Goal: Transaction & Acquisition: Purchase product/service

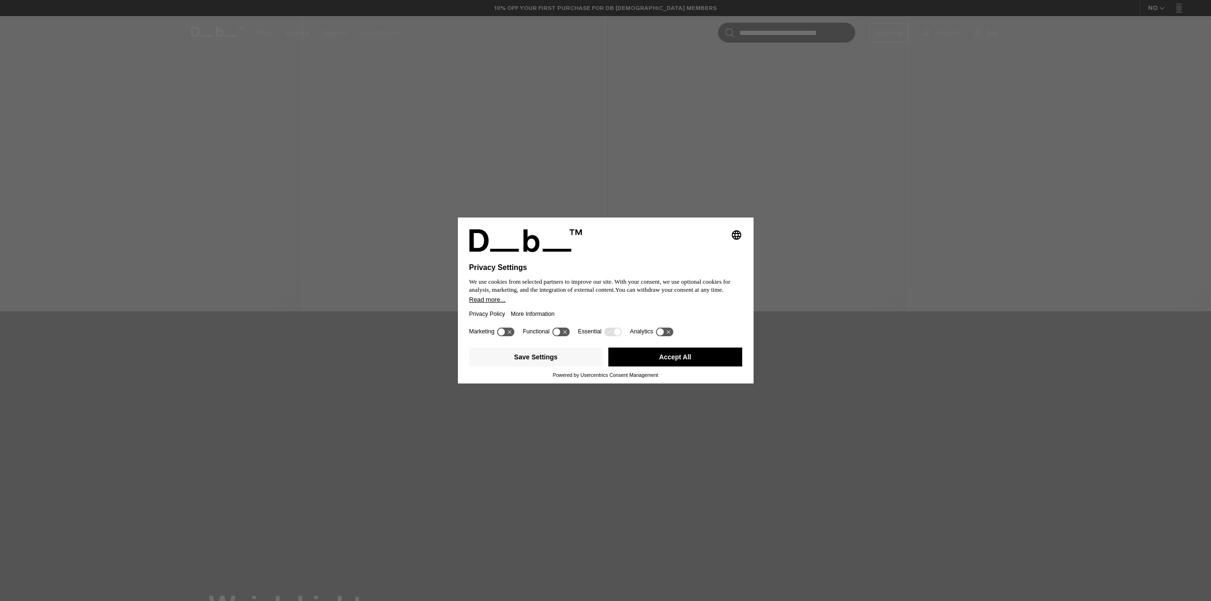
click at [655, 364] on button "Accept All" at bounding box center [675, 357] width 134 height 19
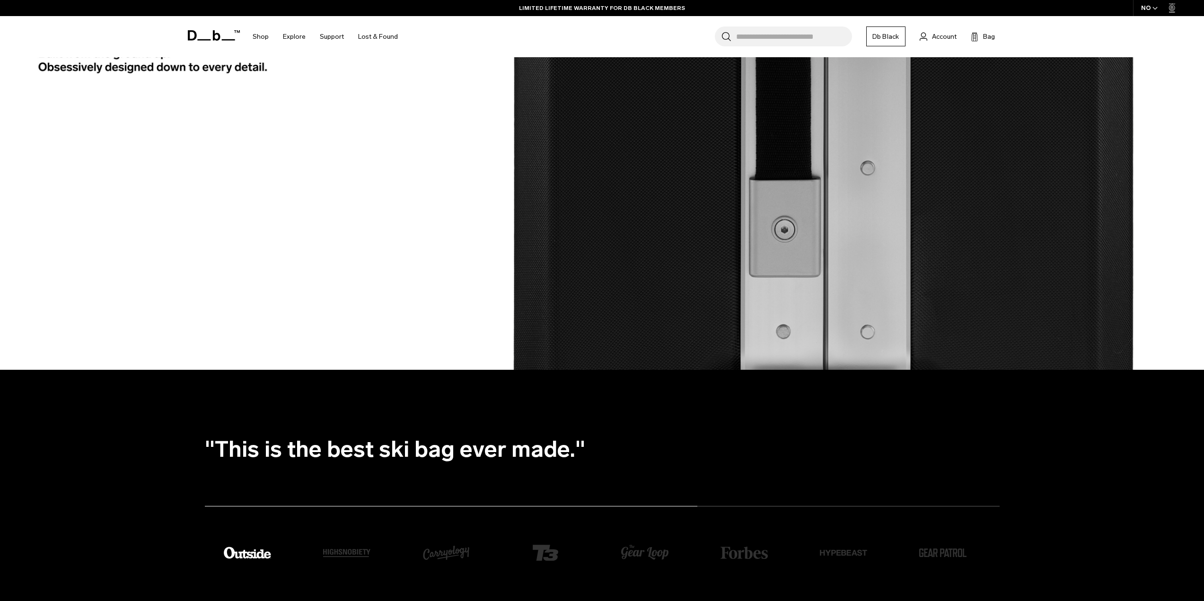
scroll to position [3074, 0]
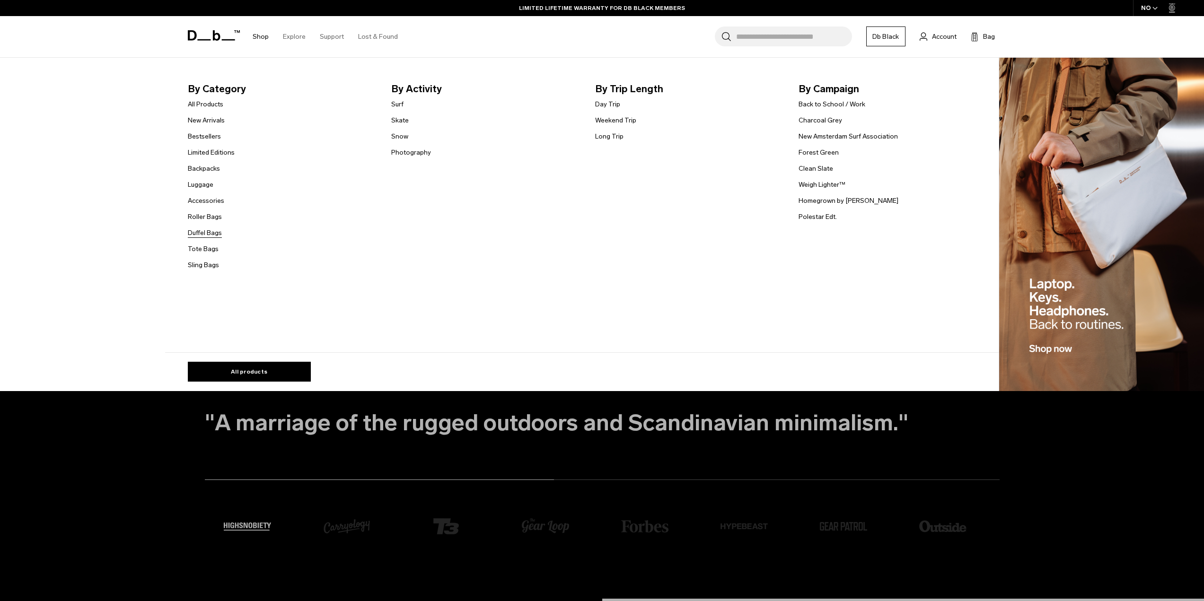
click at [218, 233] on link "Duffel Bags" at bounding box center [205, 233] width 34 height 10
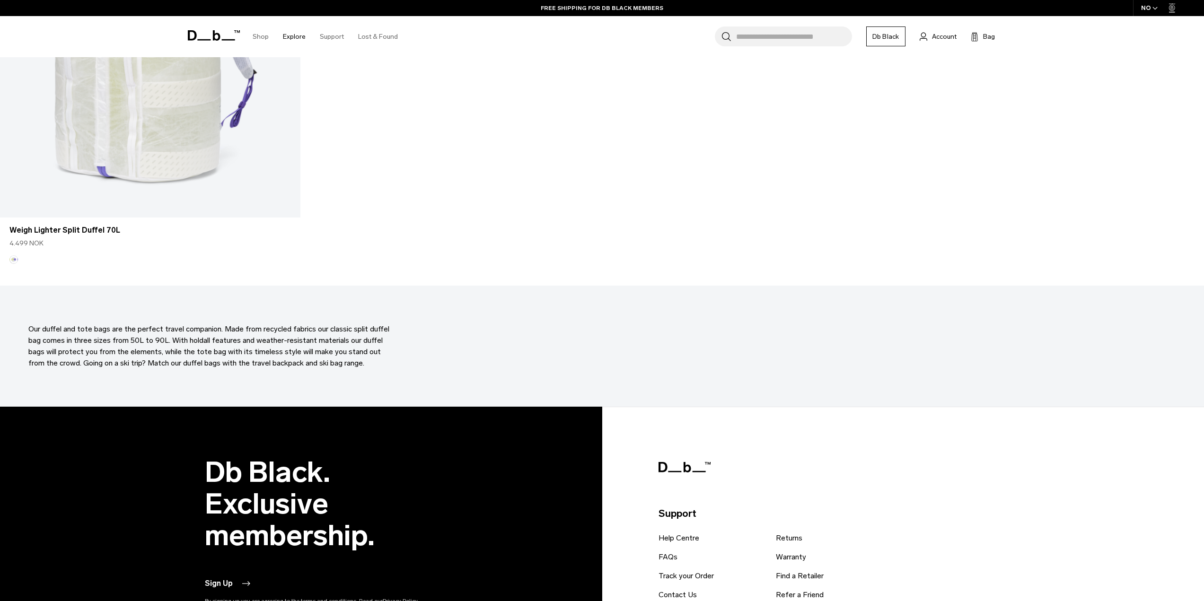
scroll to position [3952, 0]
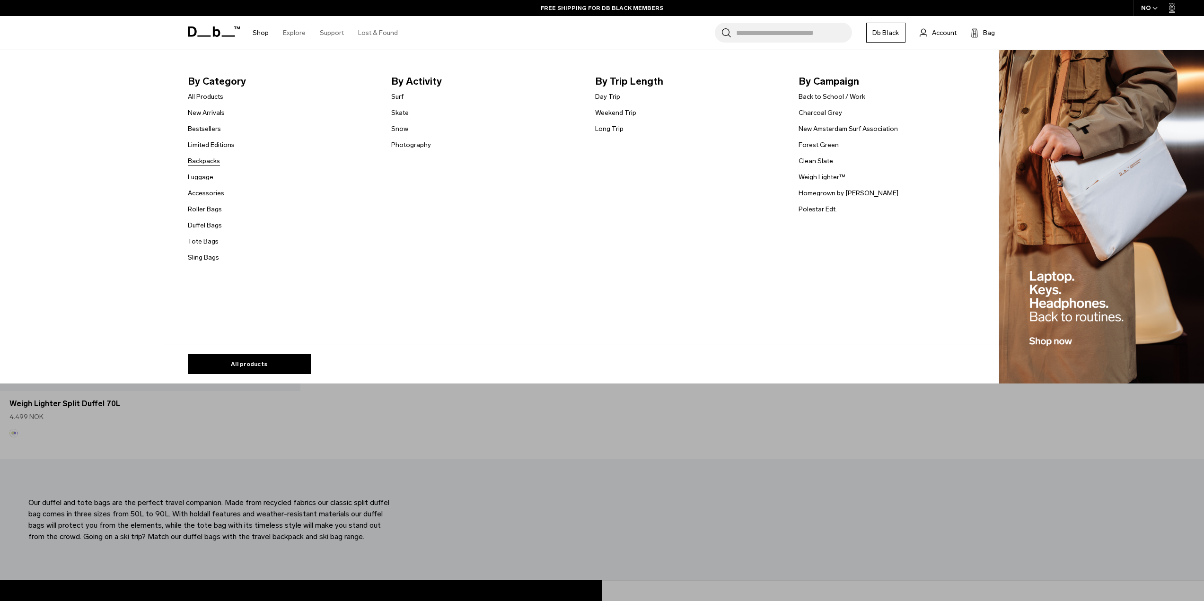
click at [212, 161] on link "Backpacks" at bounding box center [204, 161] width 32 height 10
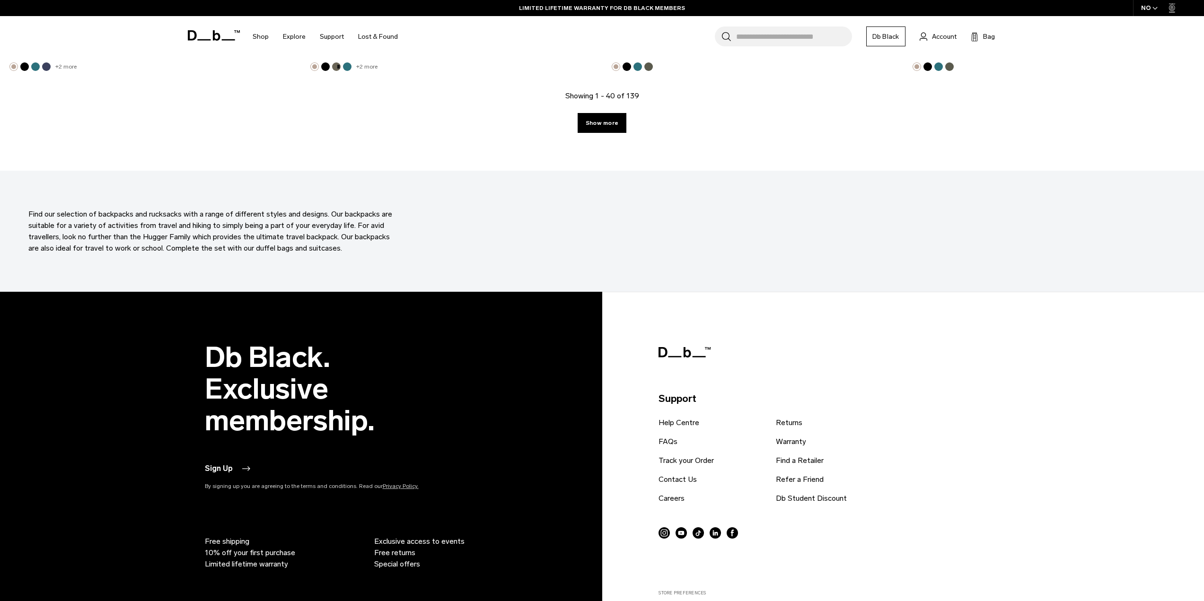
scroll to position [4061, 0]
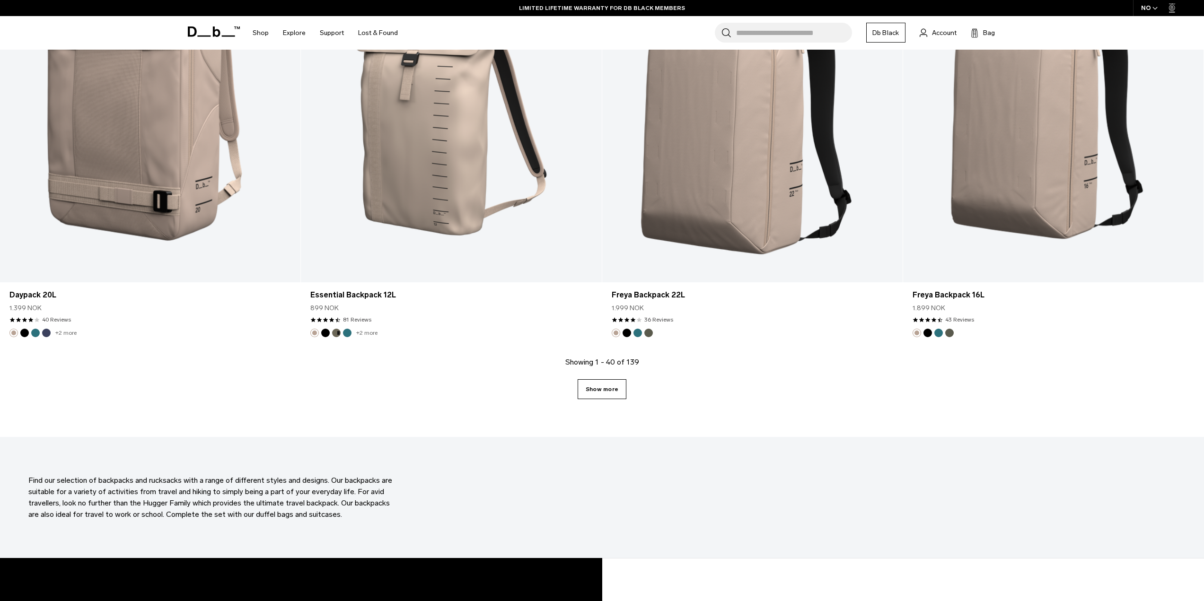
click at [598, 392] on link "Show more" at bounding box center [601, 389] width 49 height 20
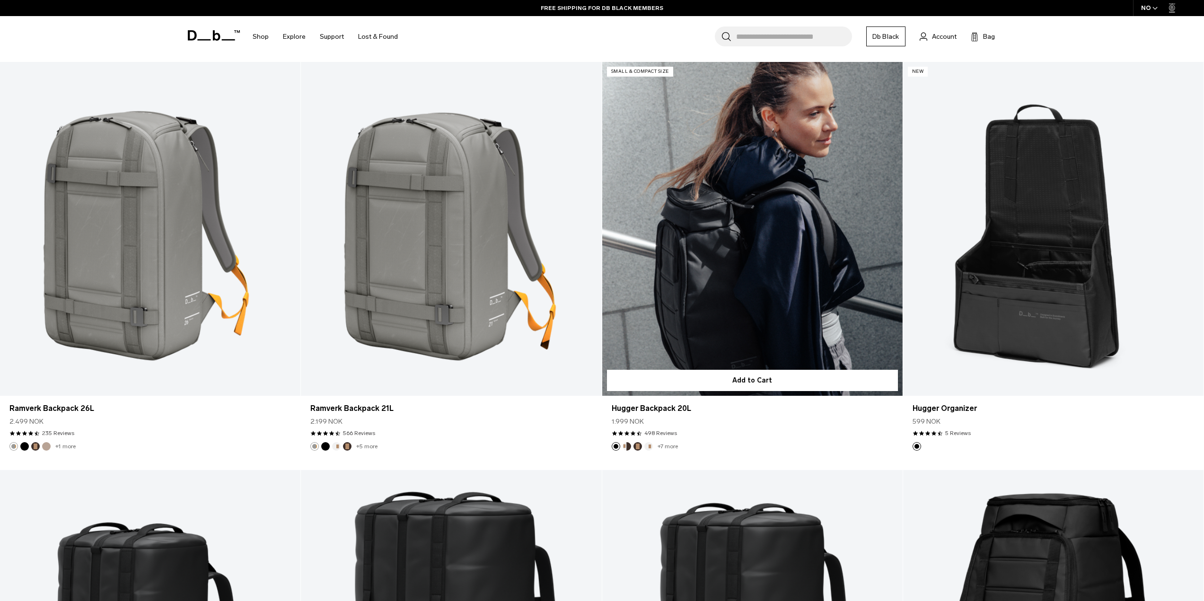
scroll to position [4729, 0]
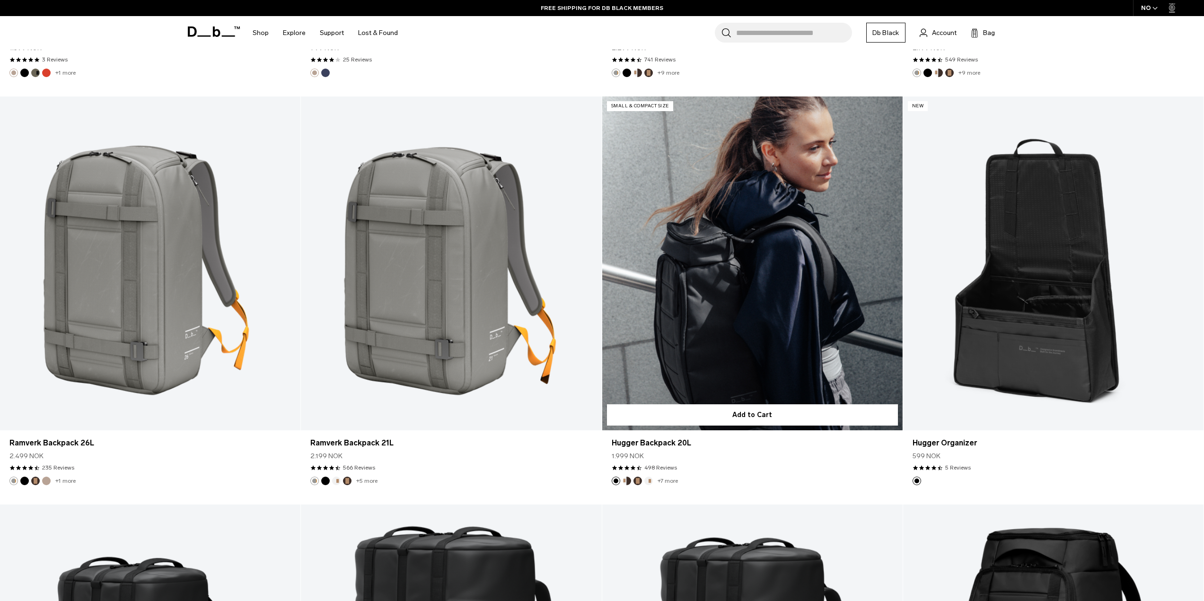
click at [720, 467] on div "4.6 star rating 498 Reviews" at bounding box center [751, 467] width 281 height 9
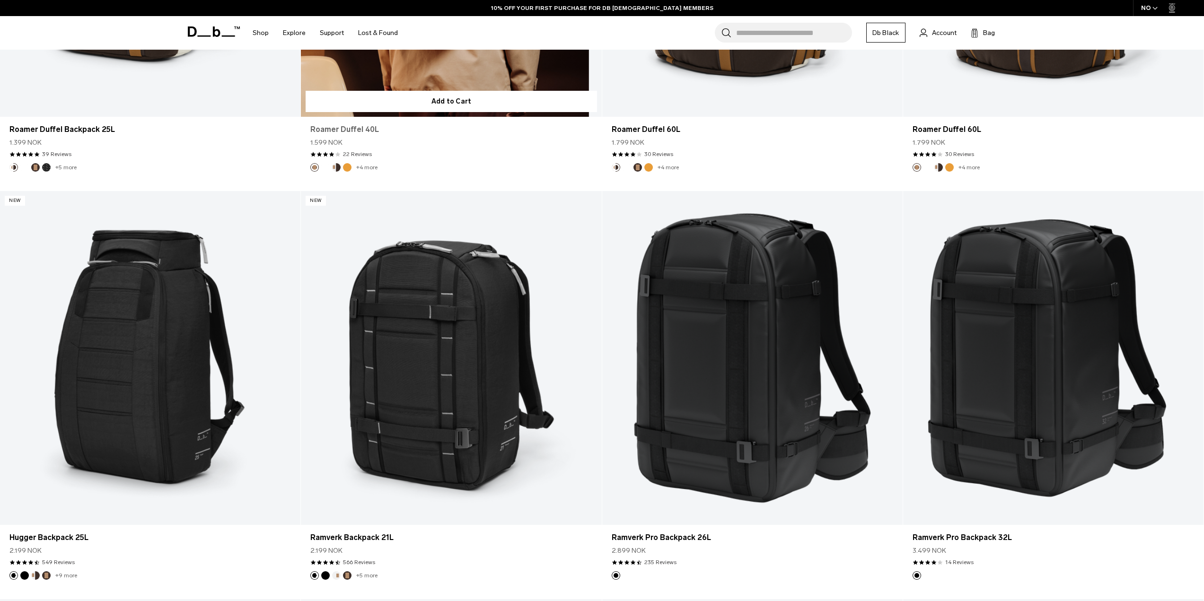
scroll to position [1230, 0]
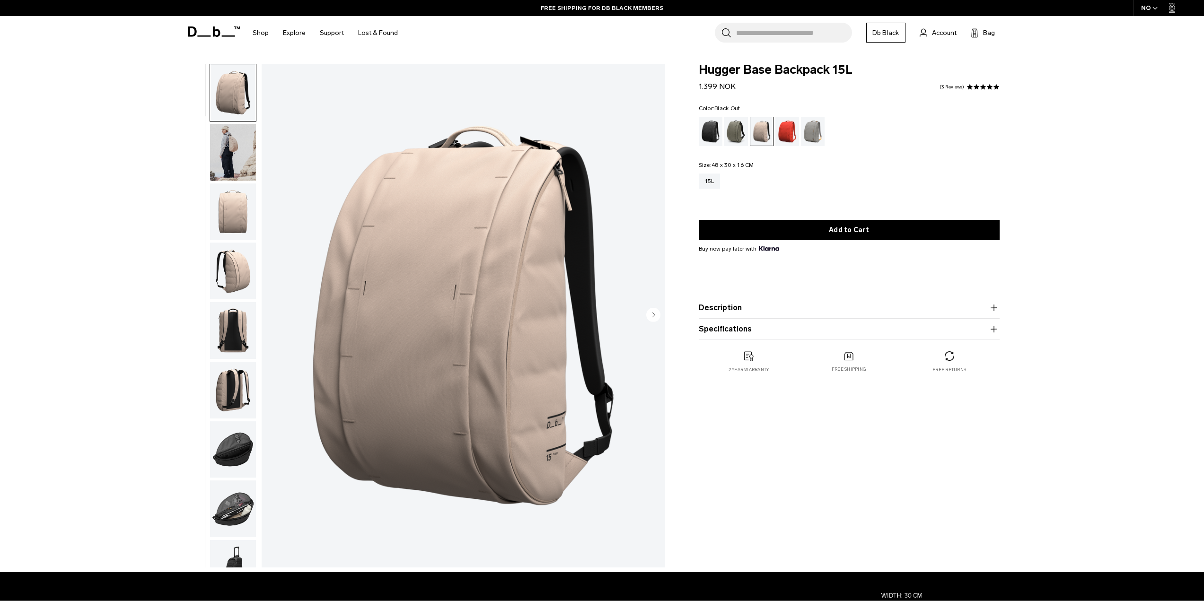
click at [712, 131] on div "Black Out" at bounding box center [710, 131] width 24 height 29
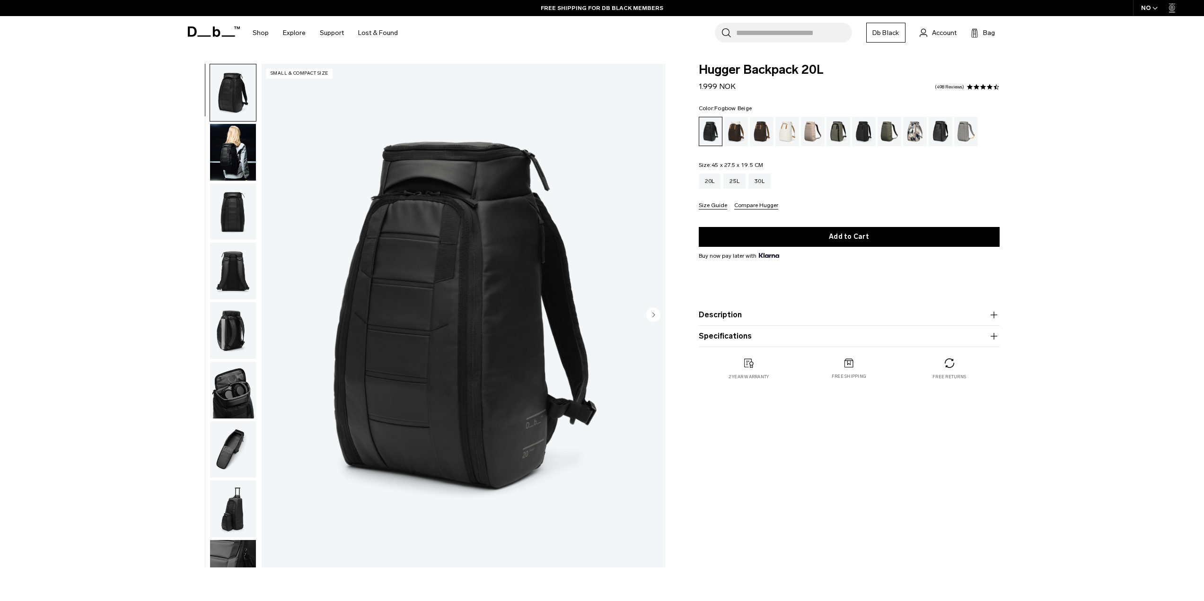
click at [814, 126] on div "Fogbow Beige" at bounding box center [813, 131] width 24 height 29
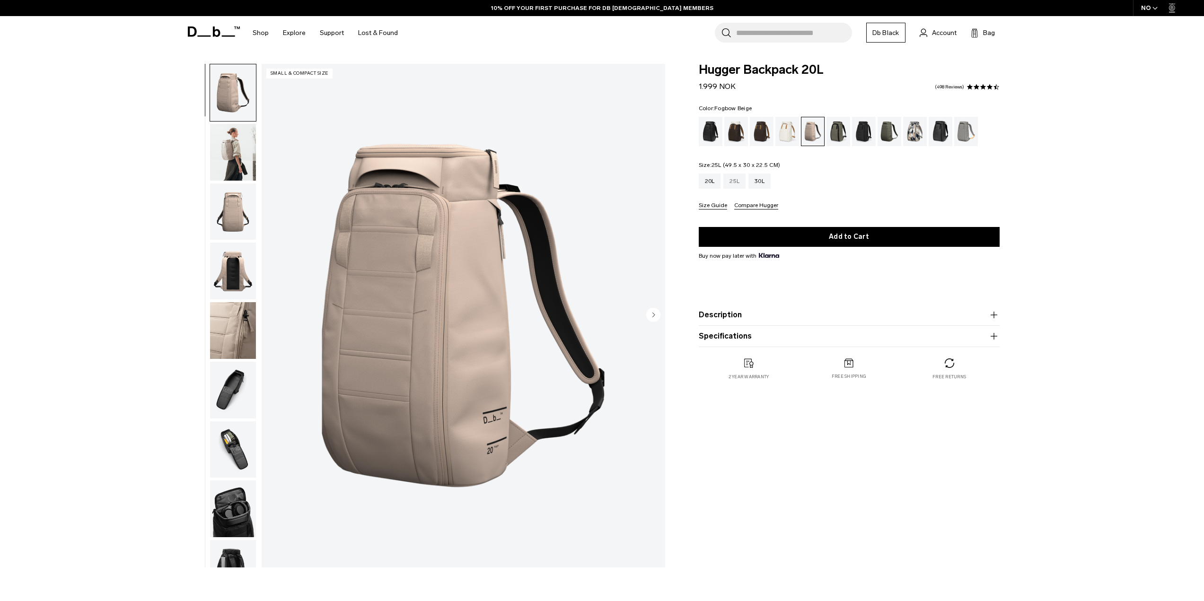
click at [739, 183] on div "25L" at bounding box center [734, 181] width 22 height 15
click at [765, 179] on div "30L" at bounding box center [759, 181] width 22 height 15
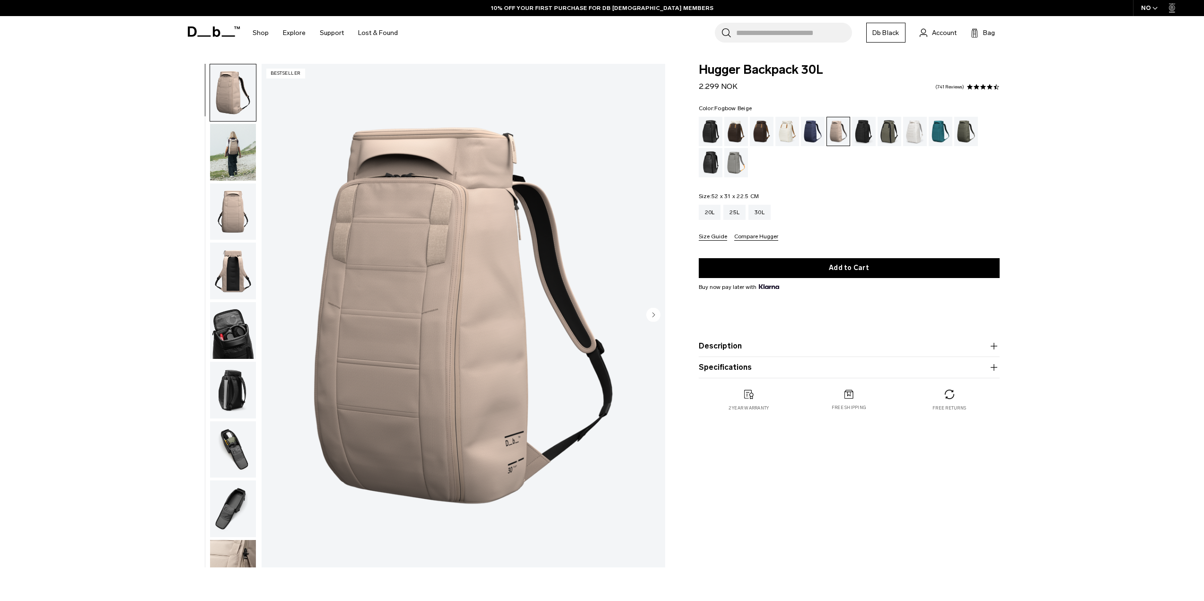
click at [249, 276] on img "button" at bounding box center [233, 271] width 46 height 57
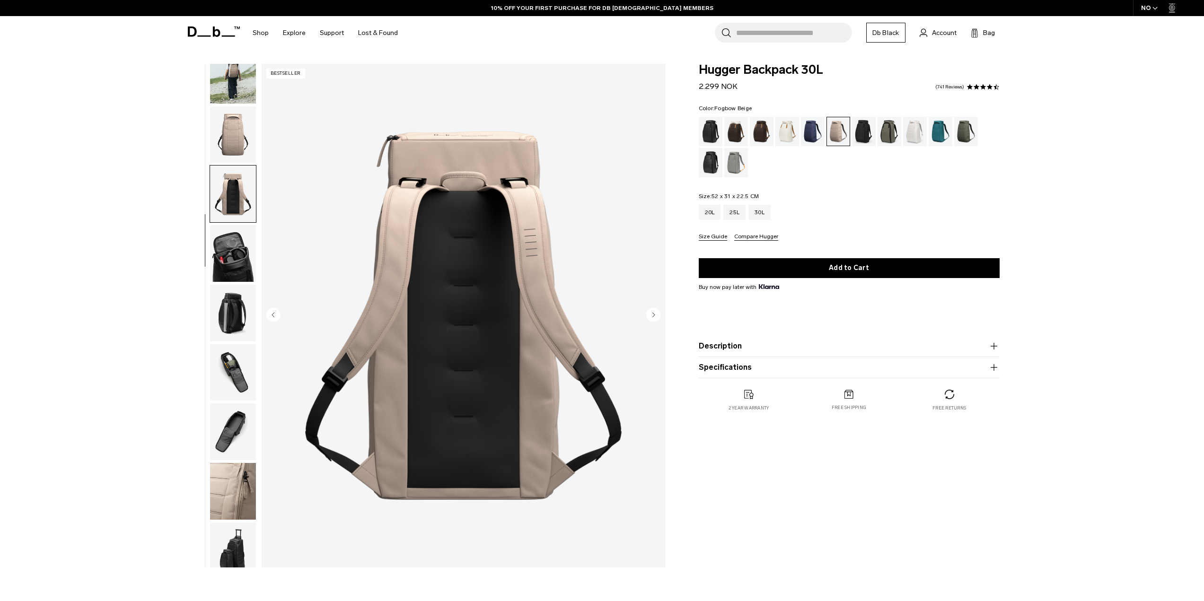
scroll to position [89, 0]
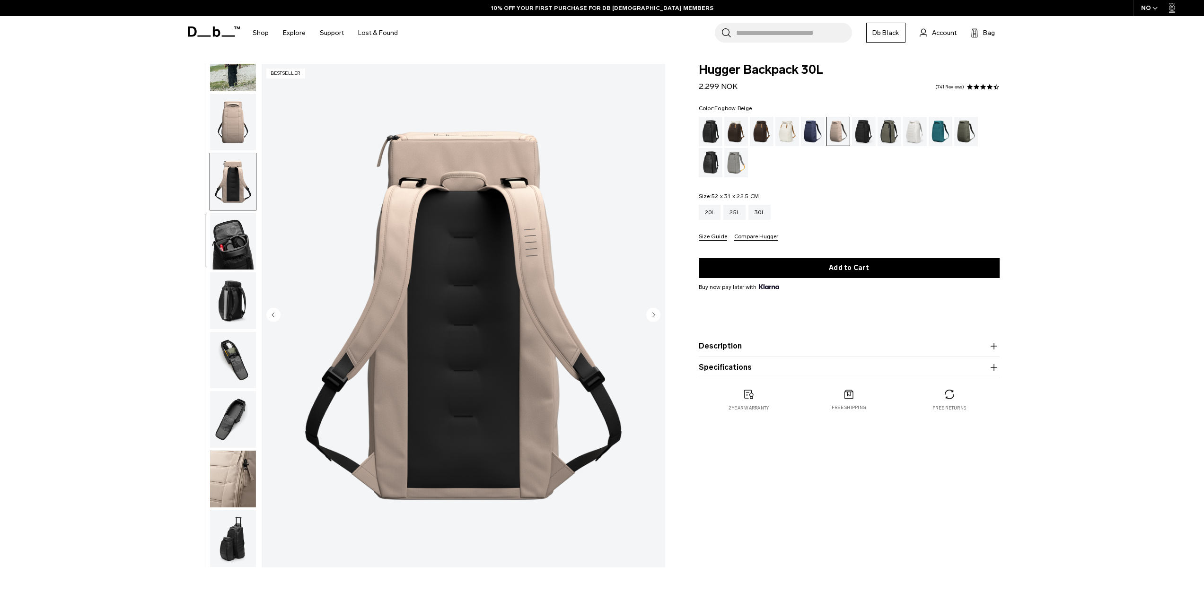
click at [240, 133] on img "button" at bounding box center [233, 122] width 46 height 57
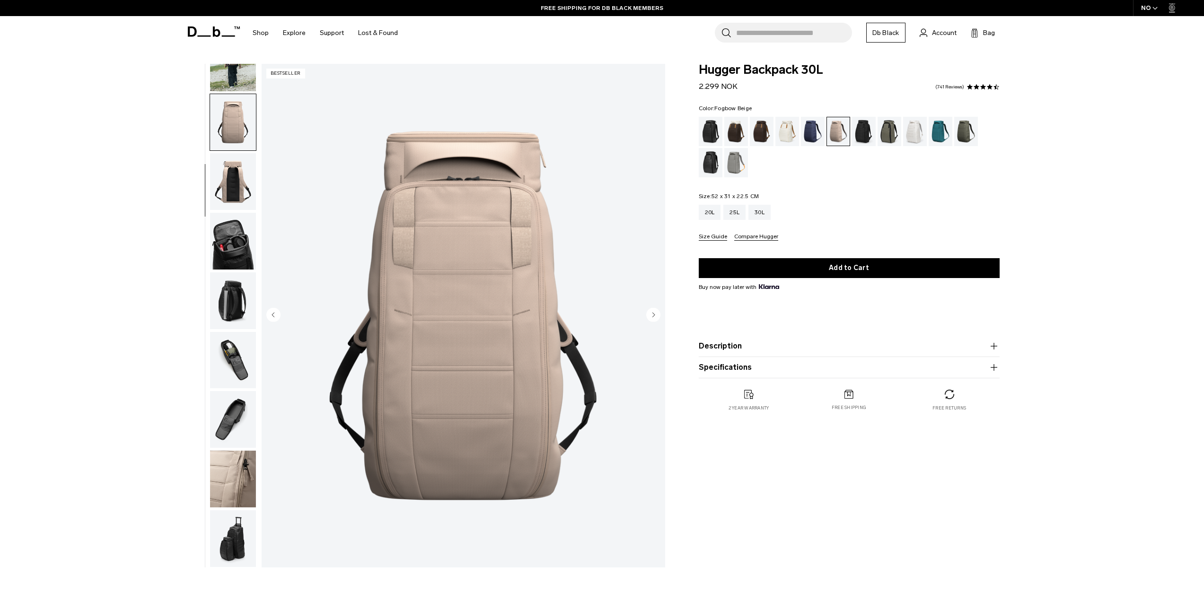
click at [232, 241] on img "button" at bounding box center [233, 241] width 46 height 57
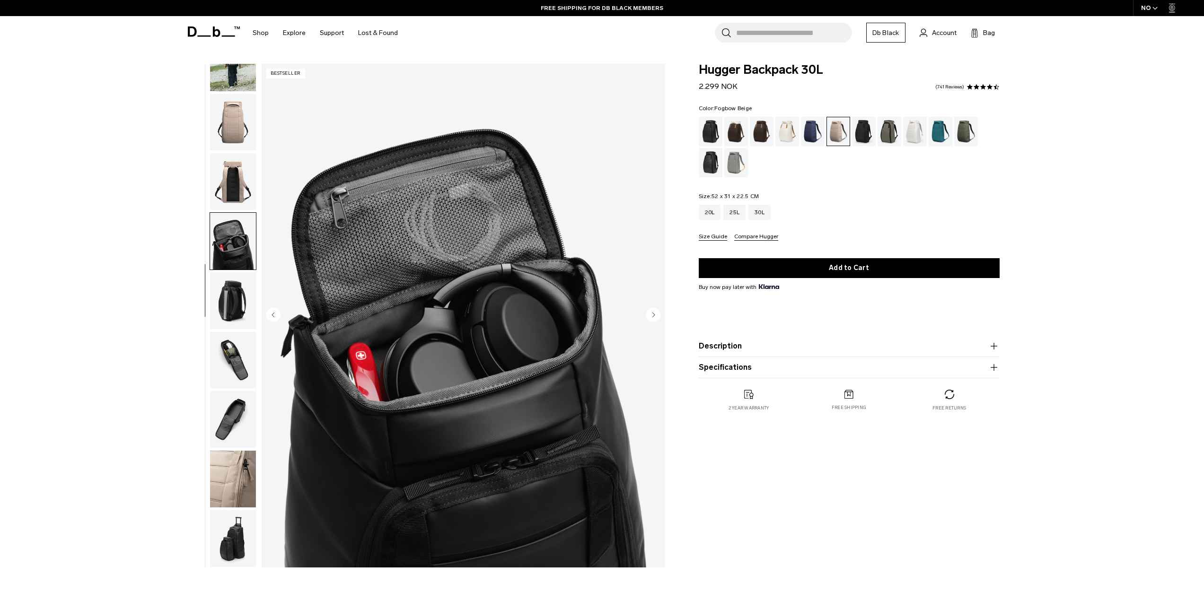
click at [227, 182] on img "button" at bounding box center [233, 181] width 46 height 57
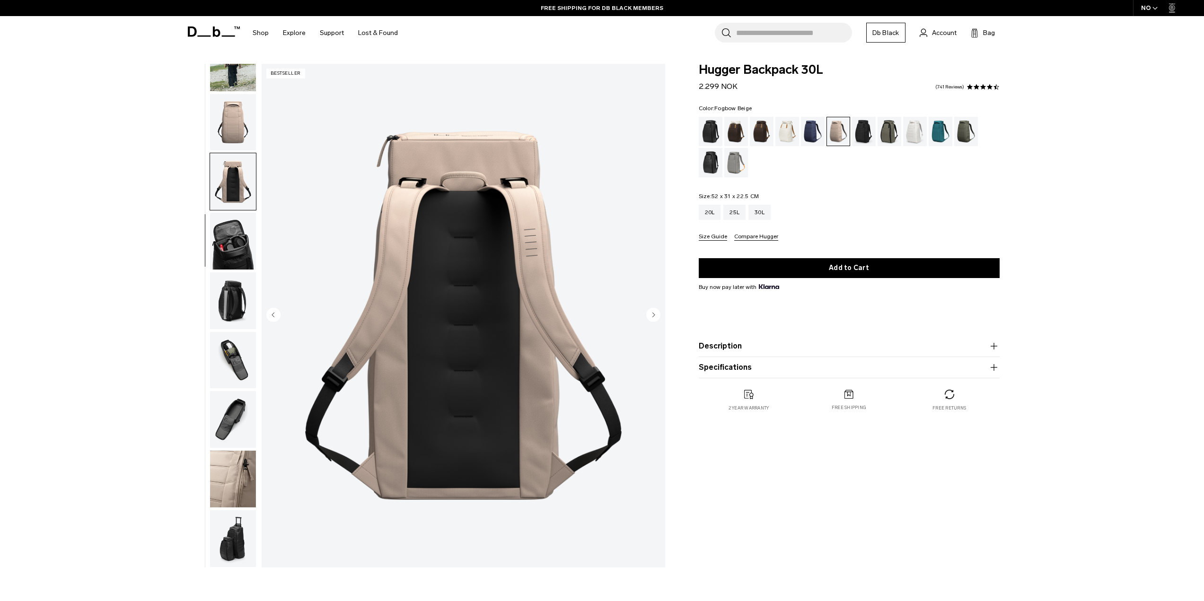
click at [236, 350] on img "button" at bounding box center [233, 360] width 46 height 57
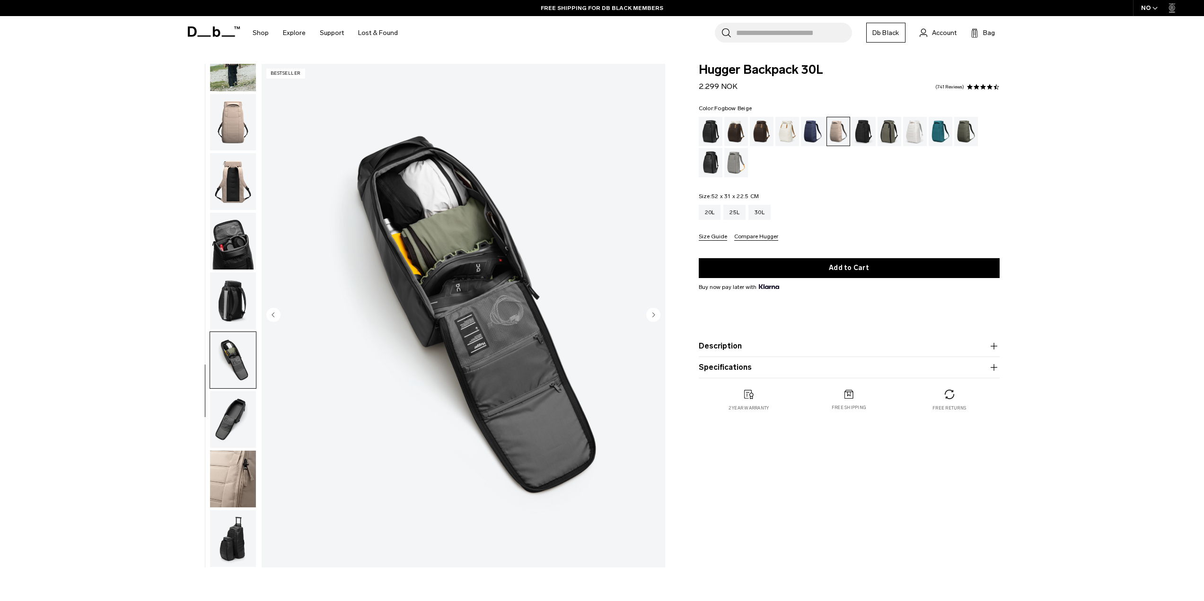
click at [226, 301] on img "button" at bounding box center [233, 300] width 46 height 57
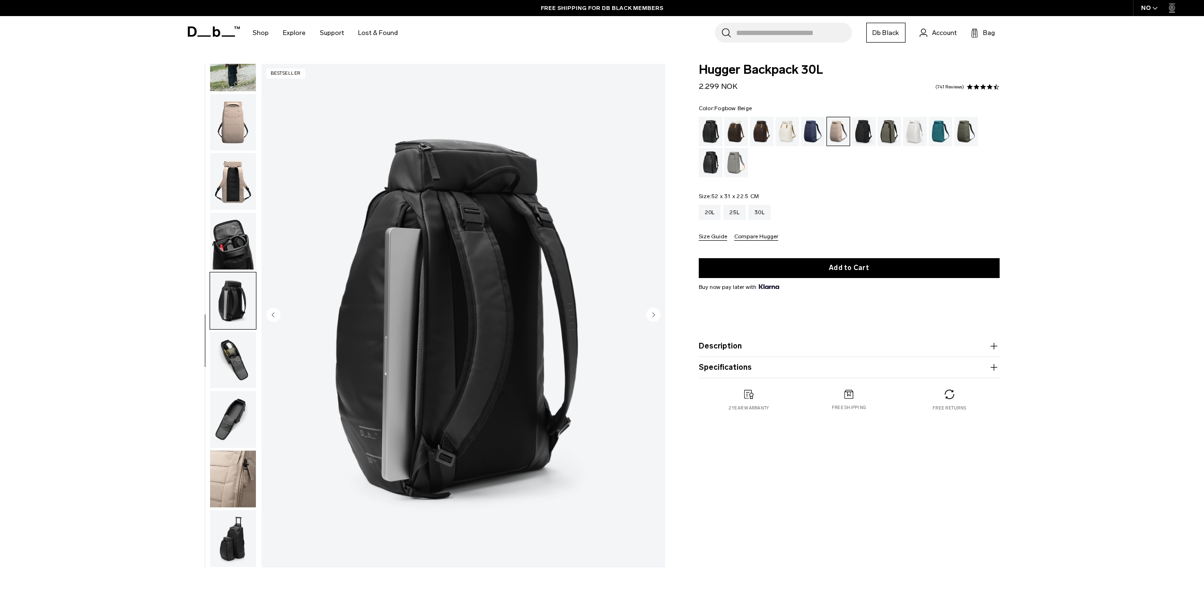
click at [238, 345] on img "button" at bounding box center [233, 360] width 46 height 57
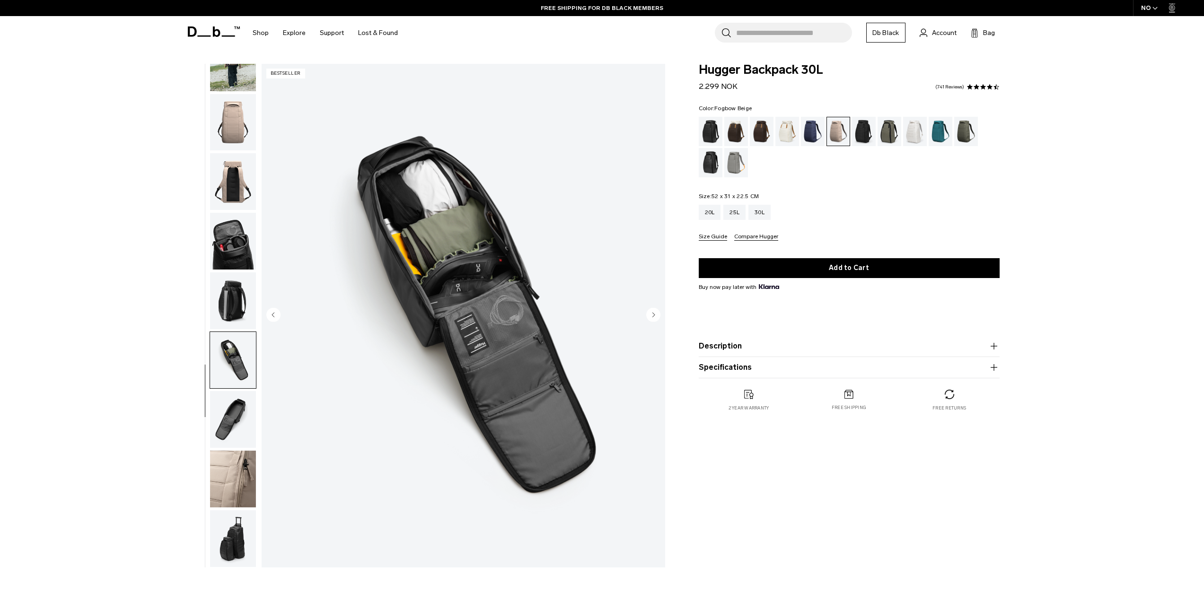
click at [219, 224] on img "button" at bounding box center [233, 241] width 46 height 57
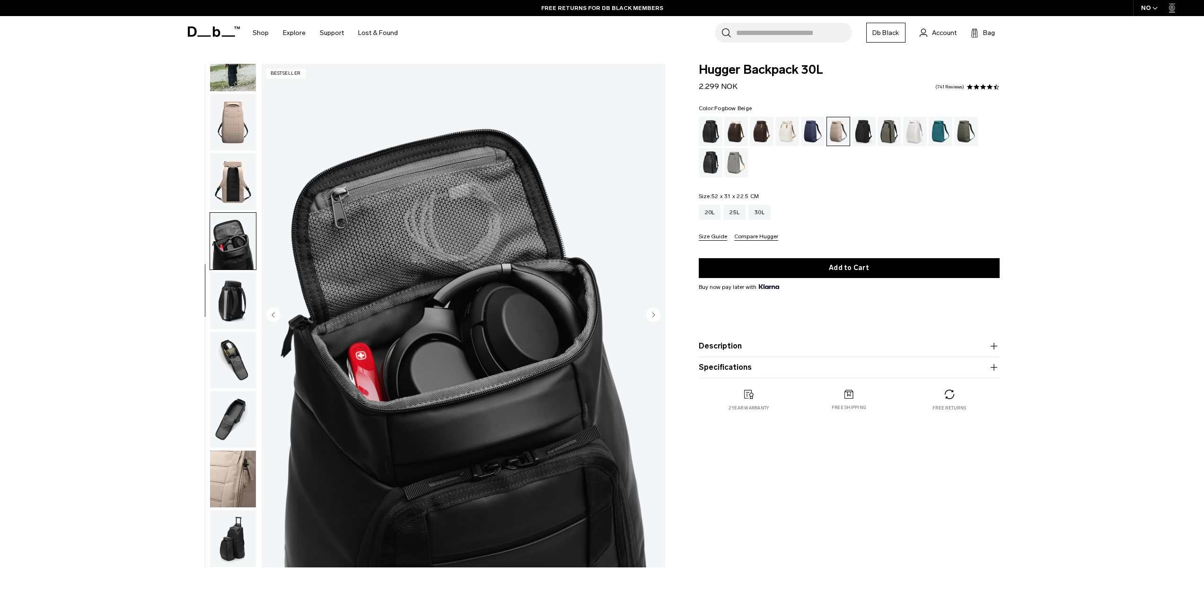
click at [228, 168] on img "button" at bounding box center [233, 181] width 46 height 57
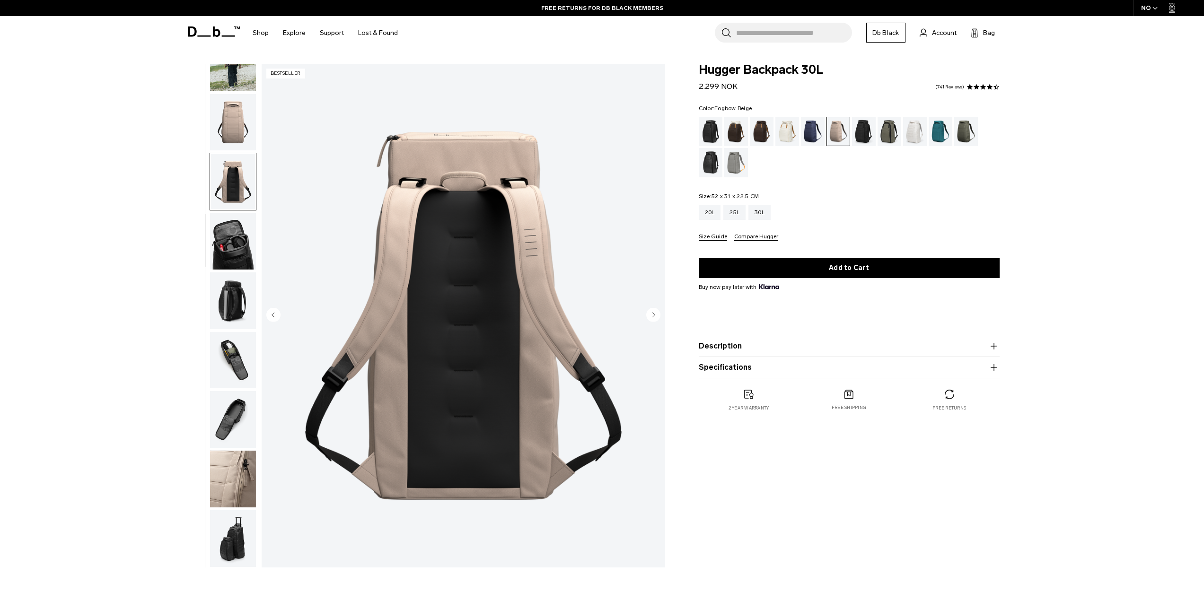
click at [243, 107] on img "button" at bounding box center [233, 122] width 46 height 57
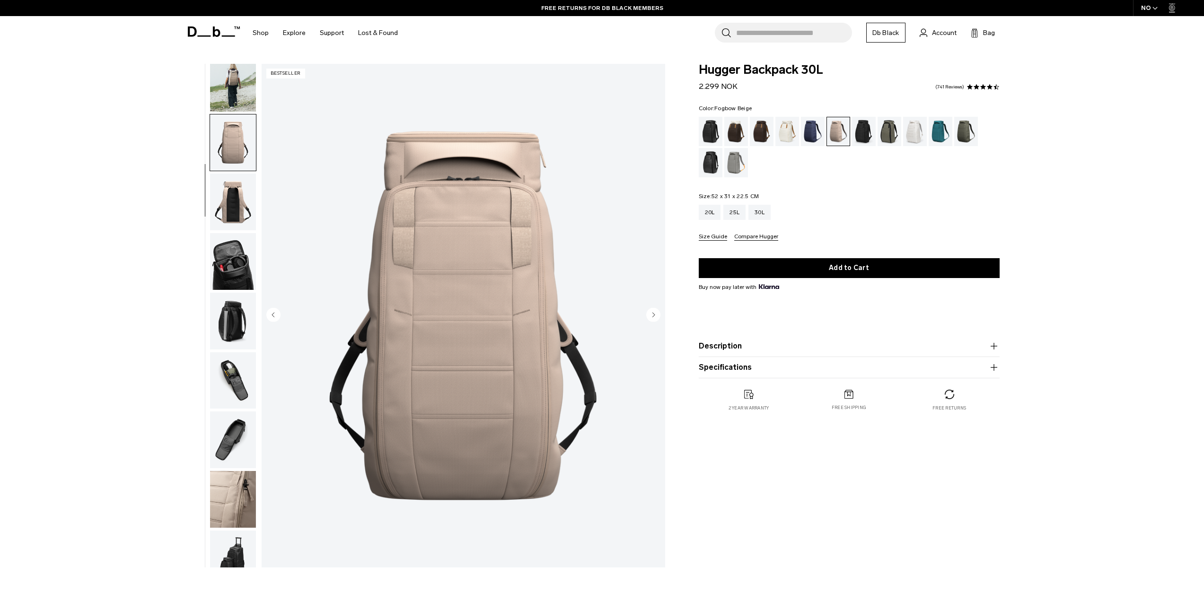
scroll to position [0, 0]
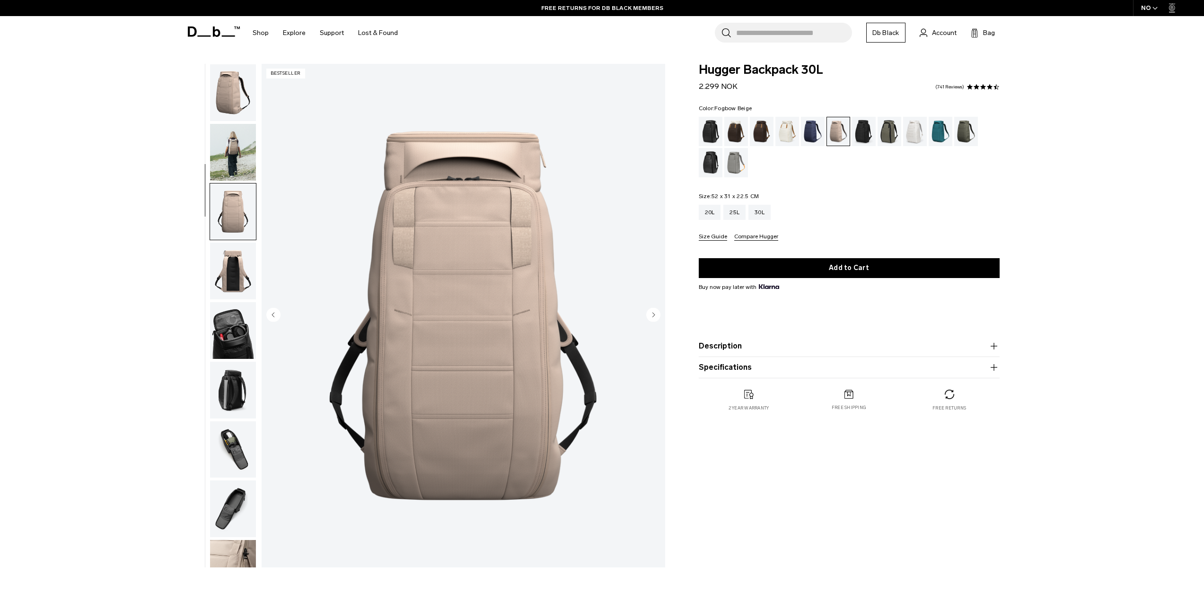
click at [227, 119] on img "button" at bounding box center [233, 92] width 46 height 57
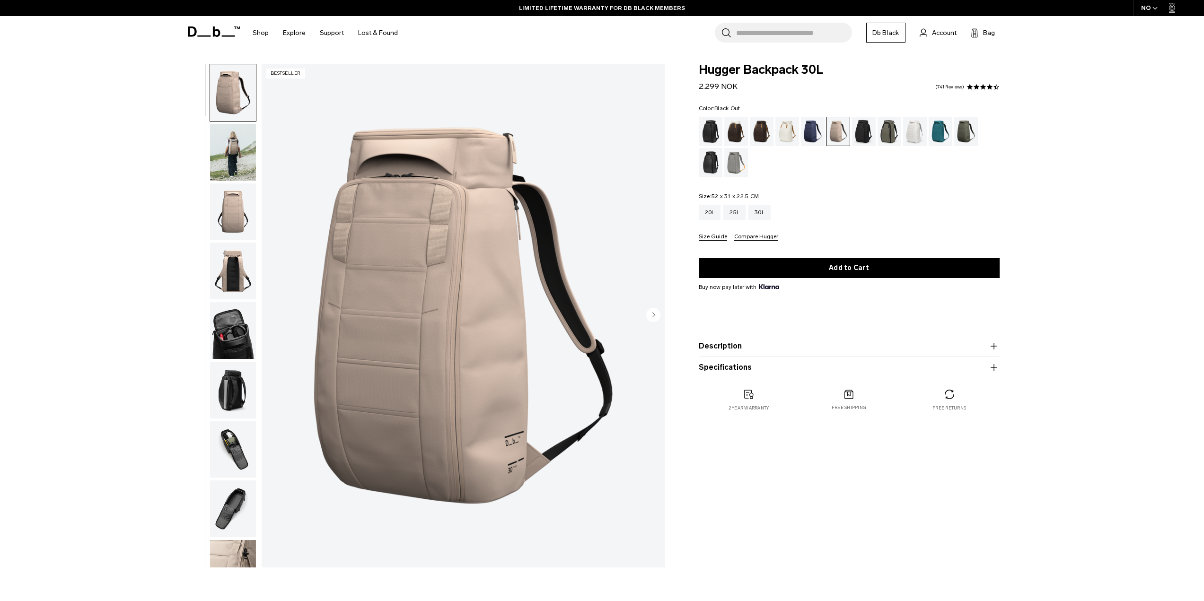
click at [712, 137] on div "Black Out" at bounding box center [710, 131] width 24 height 29
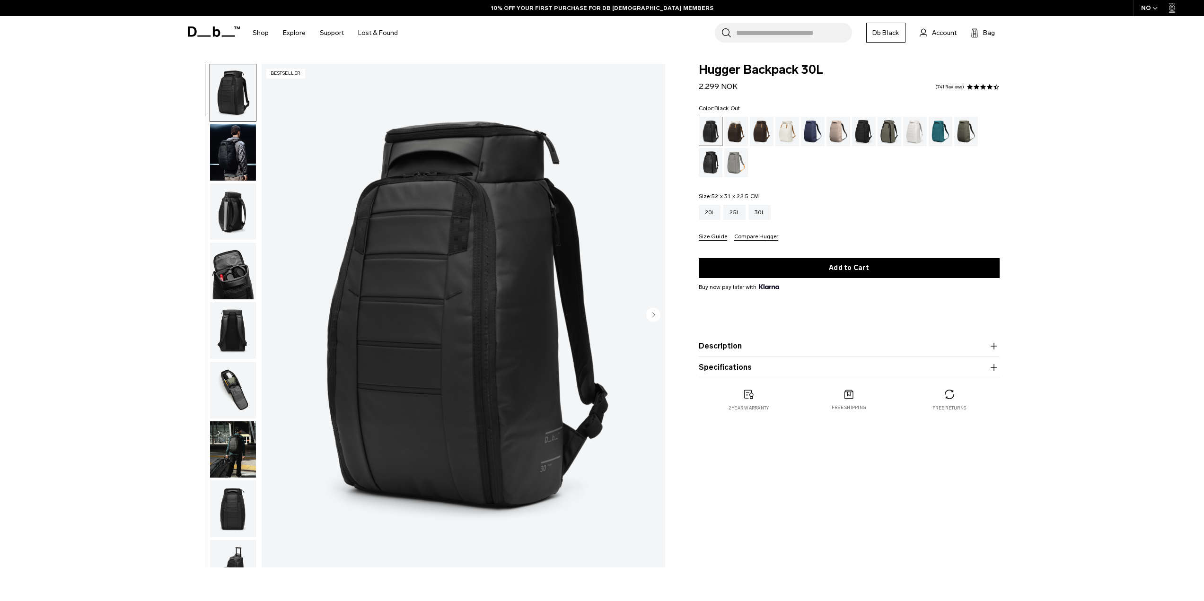
click at [222, 269] on img "button" at bounding box center [233, 271] width 46 height 57
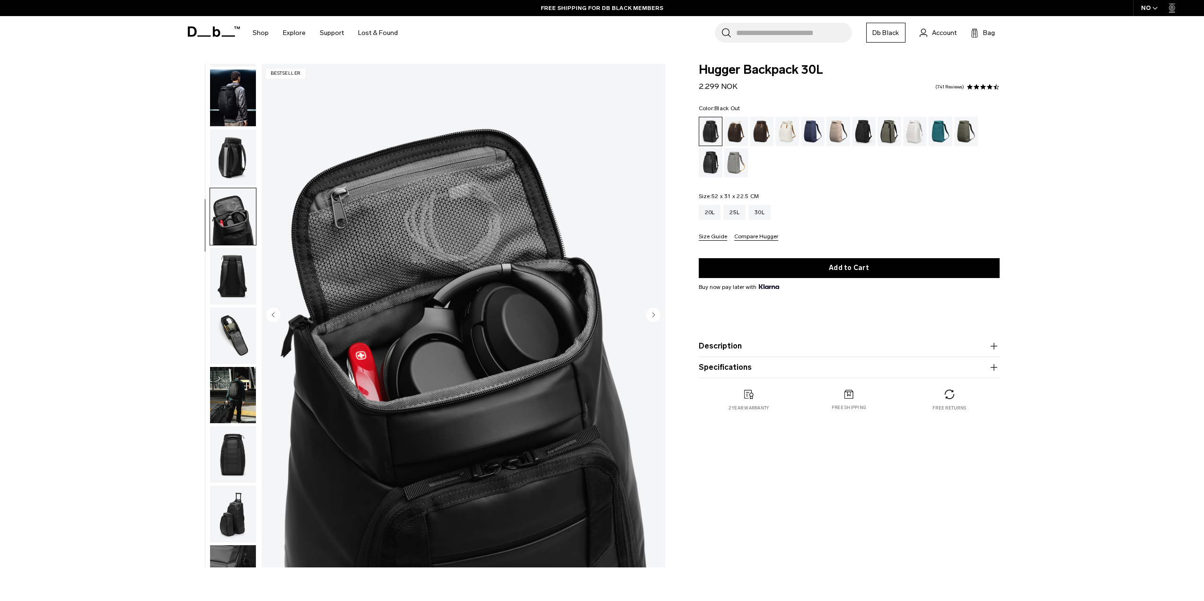
click at [236, 157] on img "button" at bounding box center [233, 157] width 46 height 57
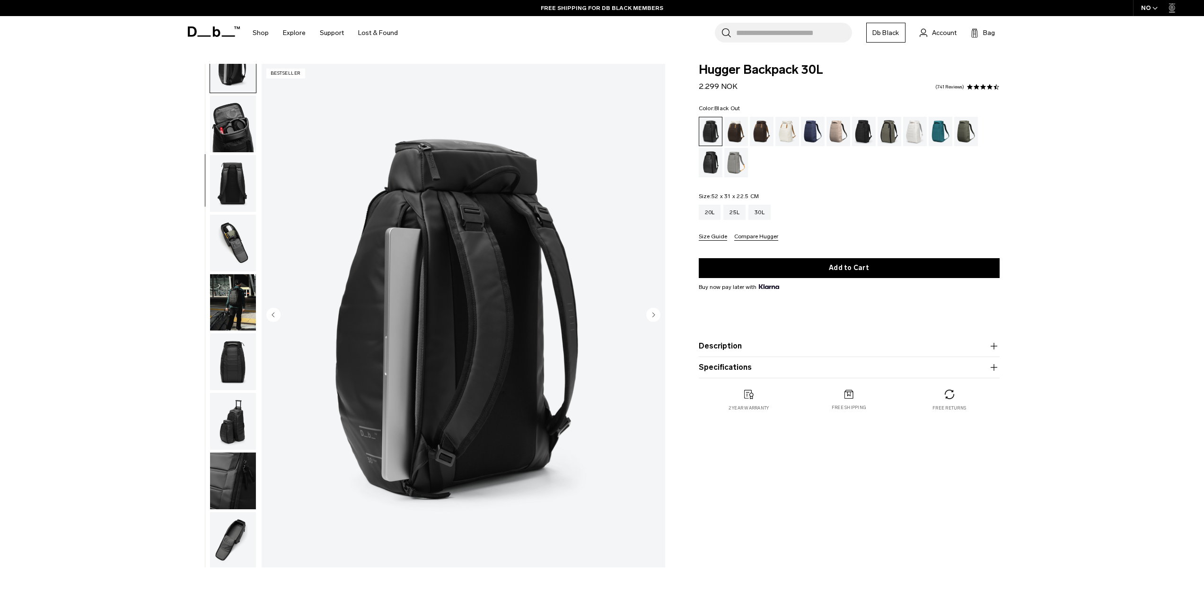
scroll to position [149, 0]
click at [233, 262] on img "button" at bounding box center [233, 241] width 46 height 57
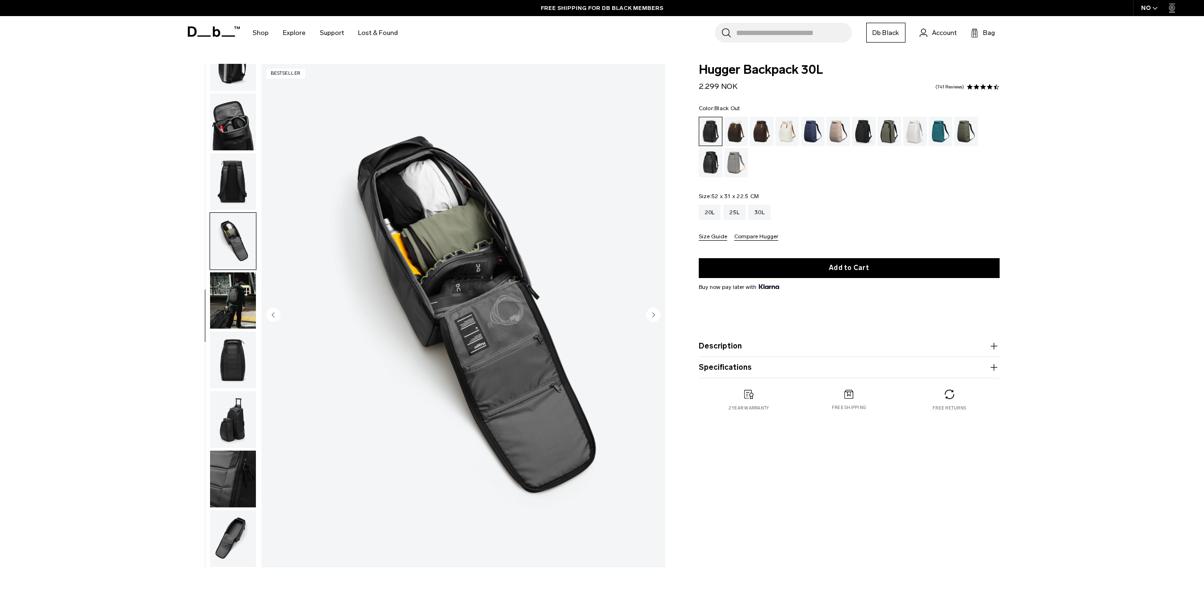
click at [238, 298] on img "button" at bounding box center [233, 300] width 46 height 57
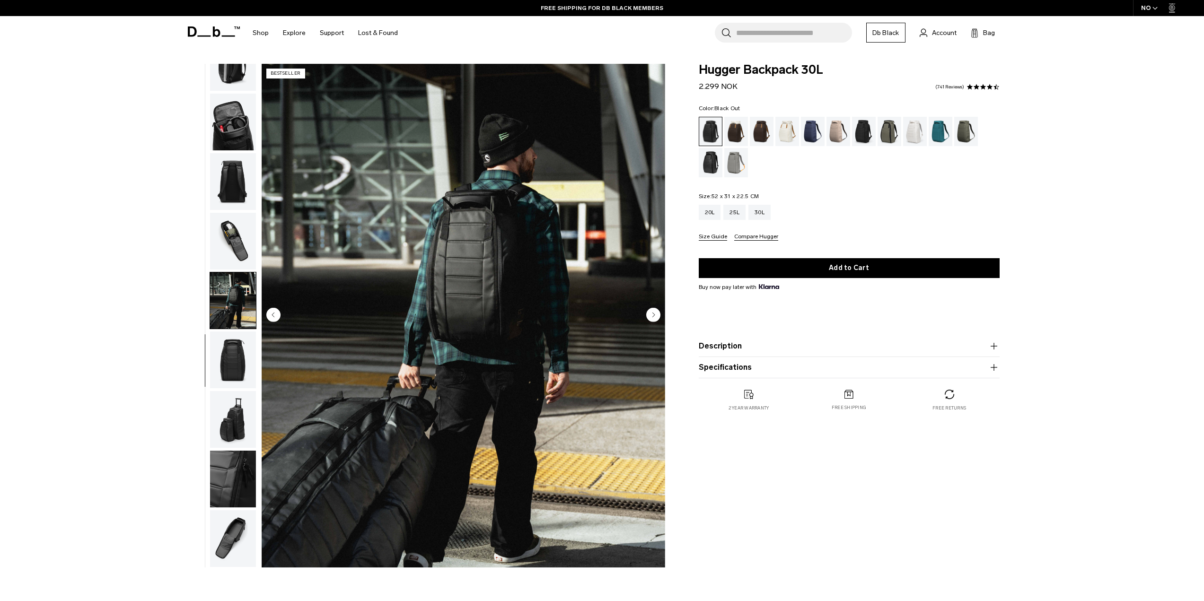
click at [231, 340] on img "button" at bounding box center [233, 359] width 46 height 57
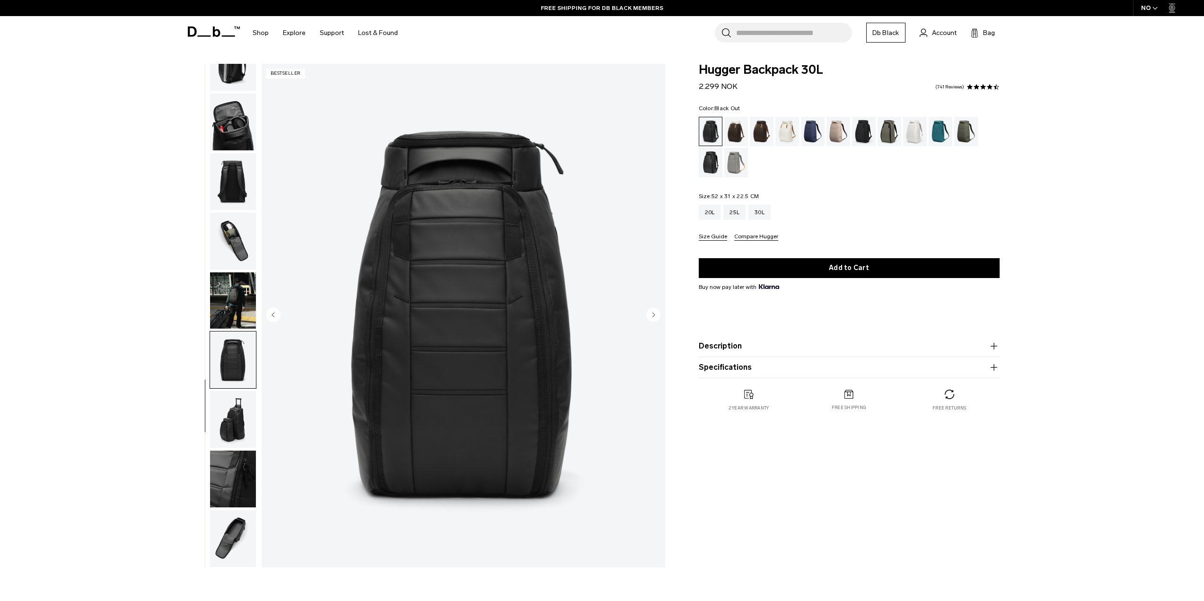
click at [234, 422] on img "button" at bounding box center [233, 419] width 46 height 57
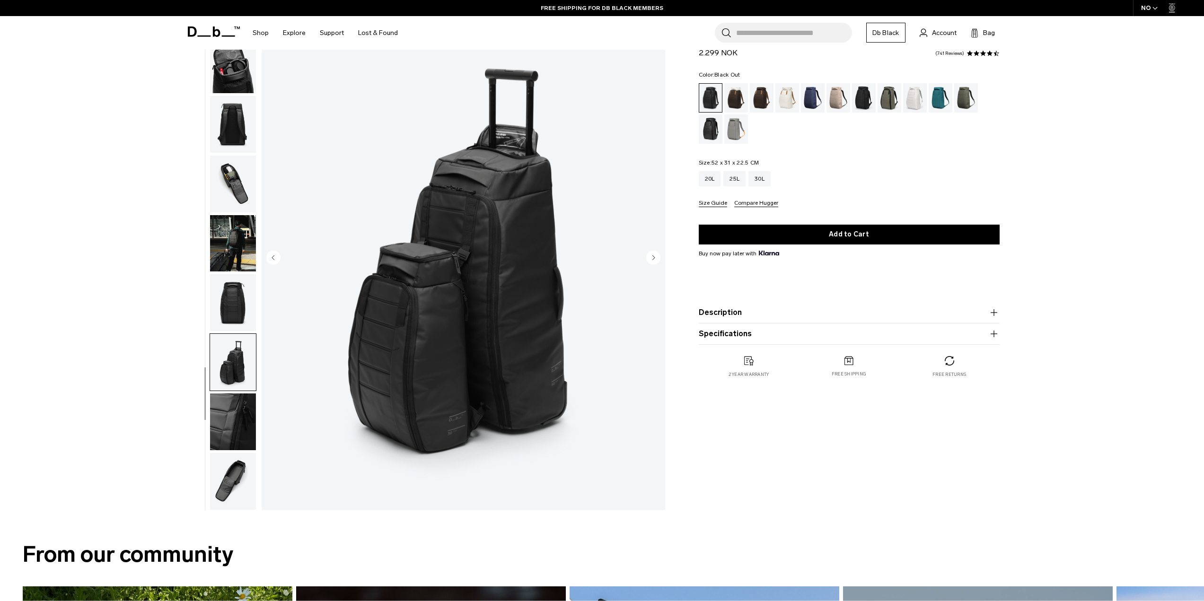
scroll to position [142, 0]
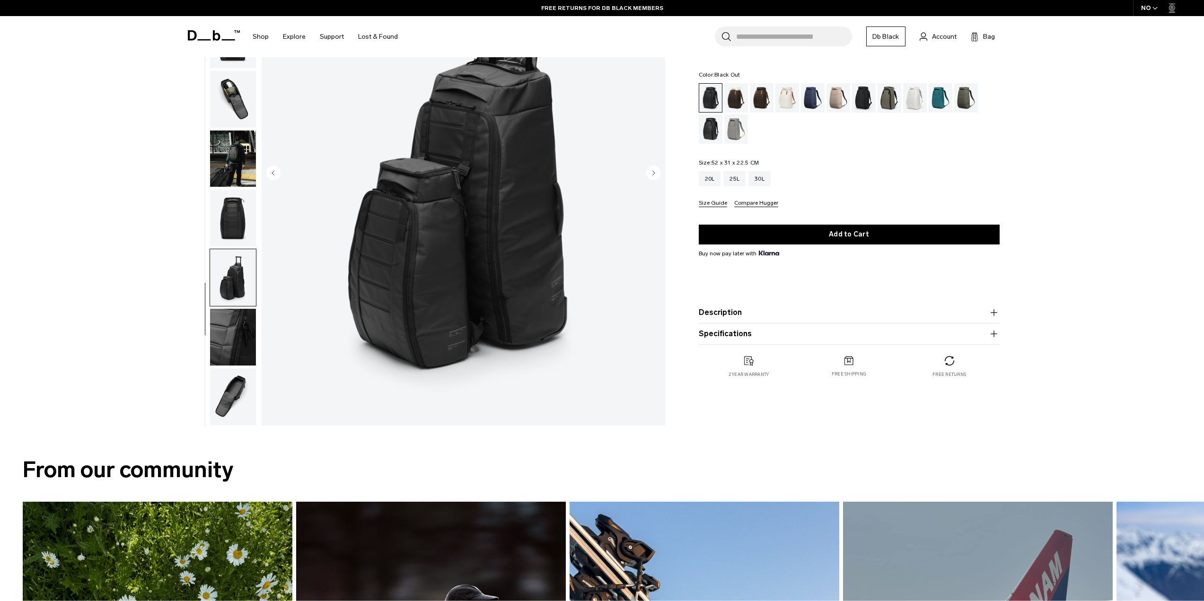
click at [230, 393] on img "button" at bounding box center [233, 396] width 46 height 57
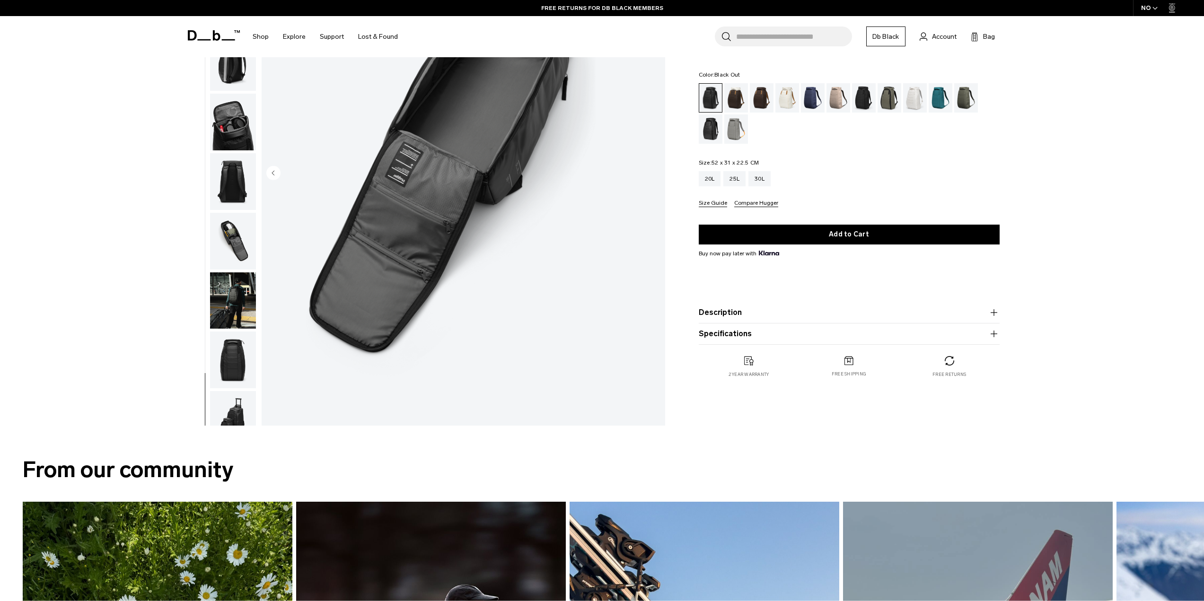
click at [224, 367] on img "button" at bounding box center [233, 359] width 46 height 57
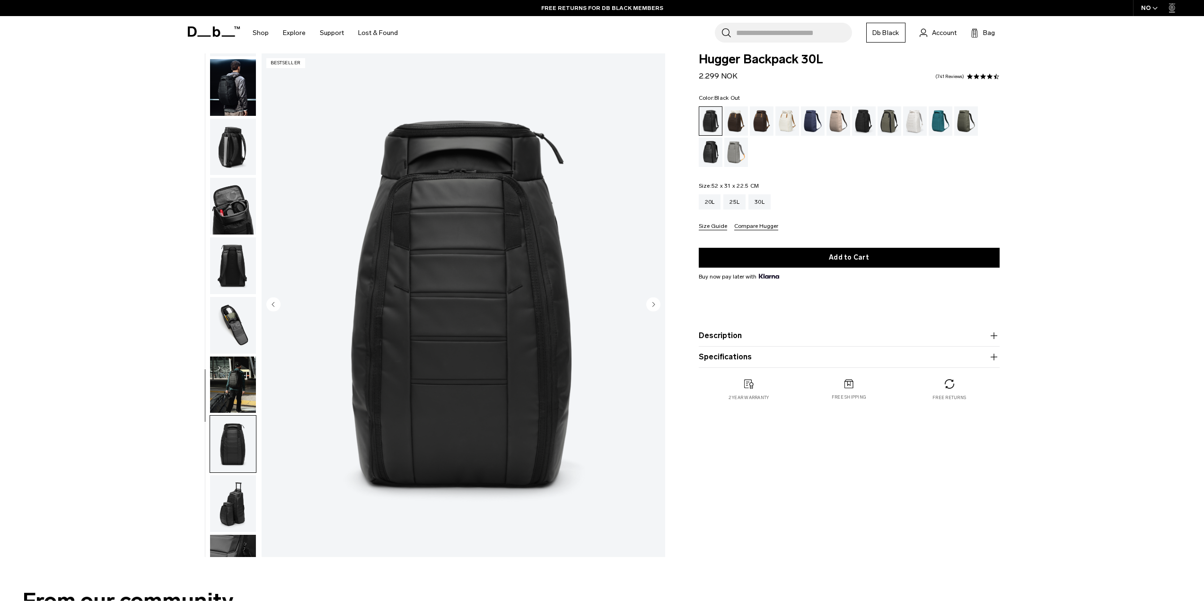
scroll to position [0, 0]
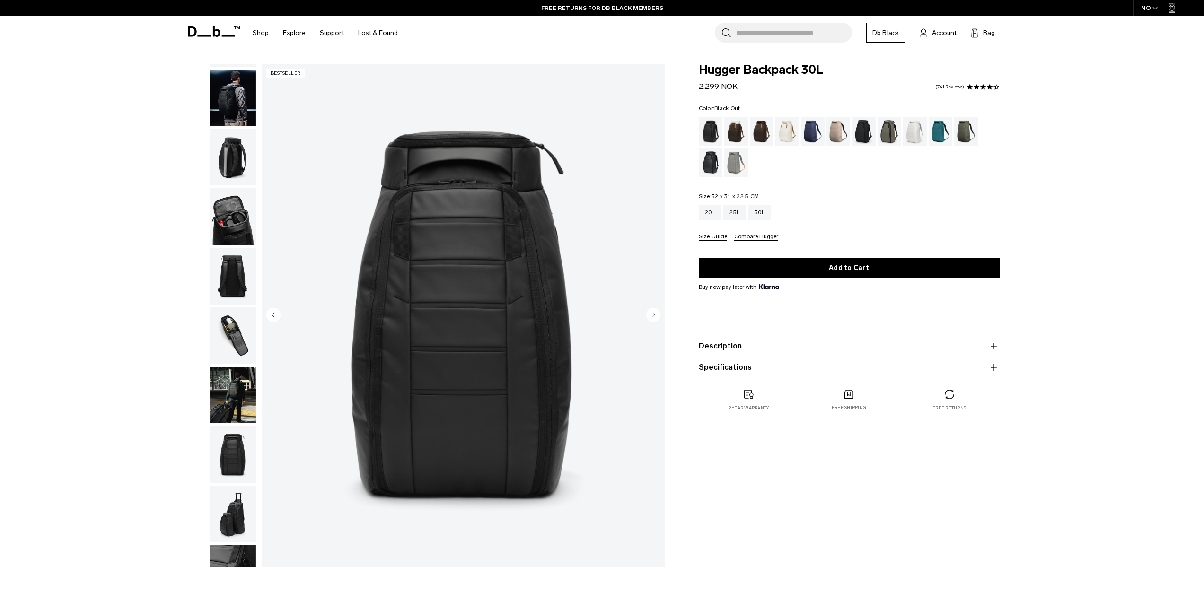
click at [214, 288] on img "button" at bounding box center [233, 276] width 46 height 57
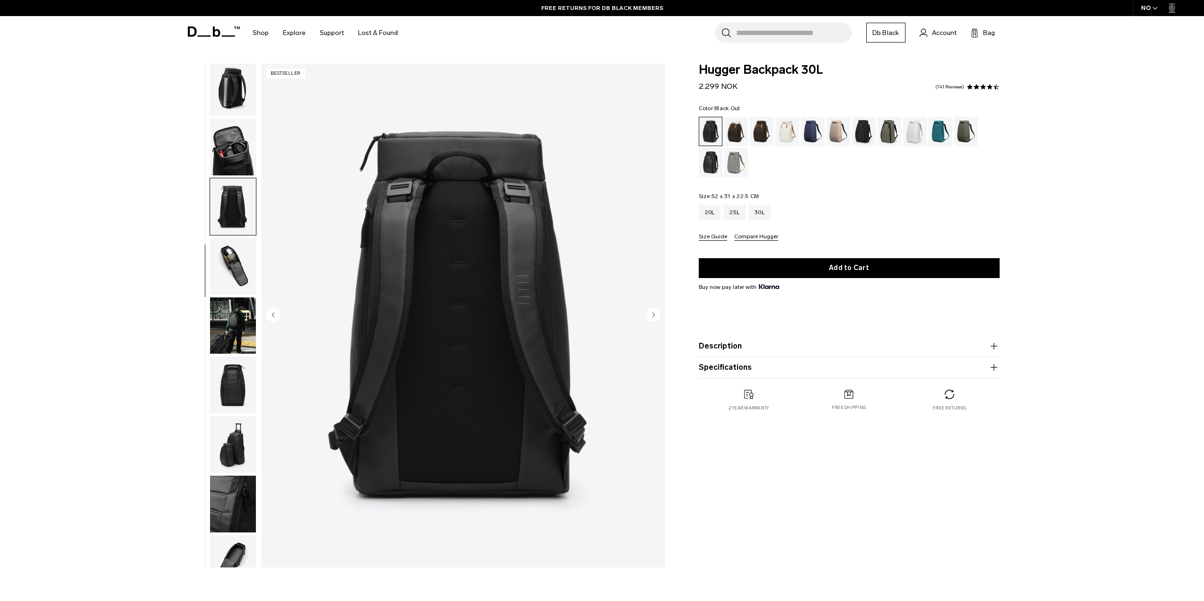
scroll to position [149, 0]
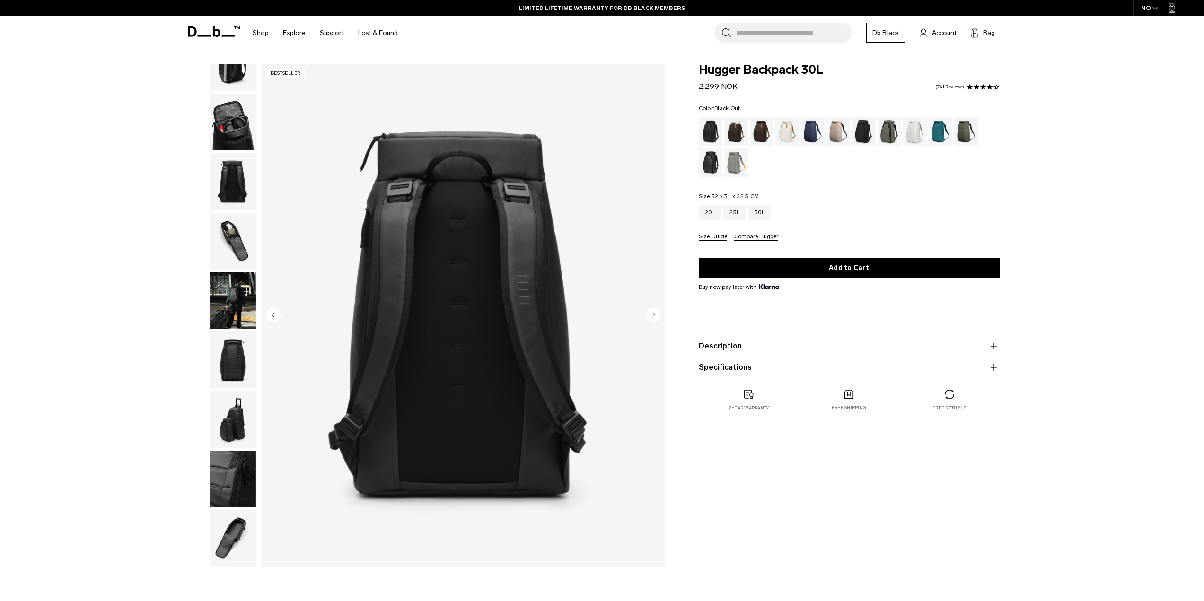
click at [239, 251] on img "button" at bounding box center [233, 241] width 46 height 57
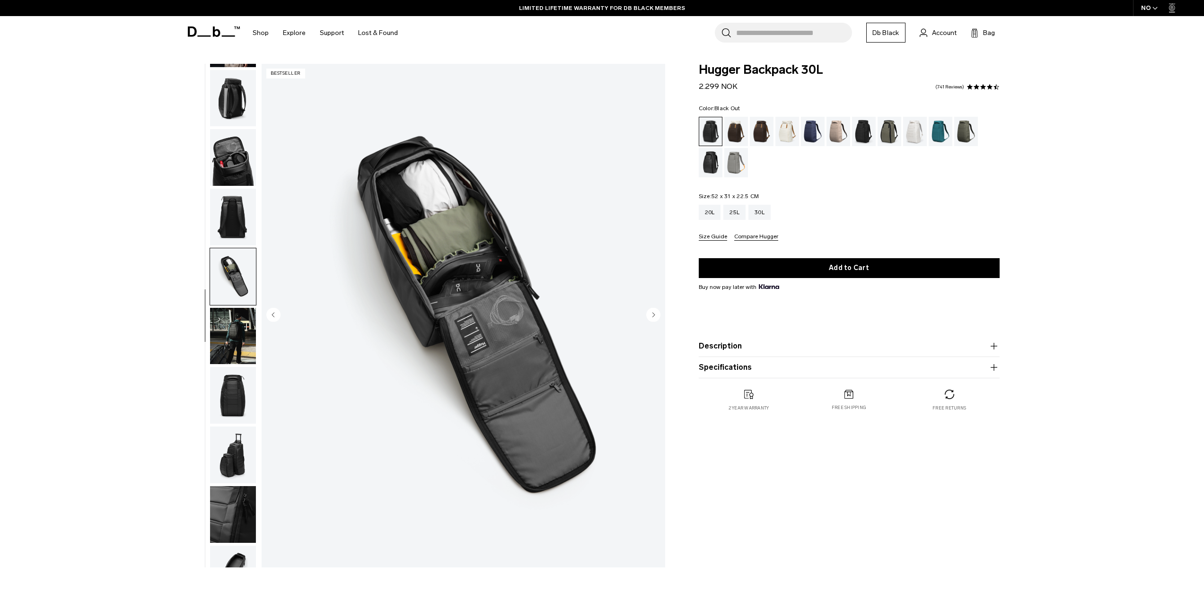
scroll to position [0, 0]
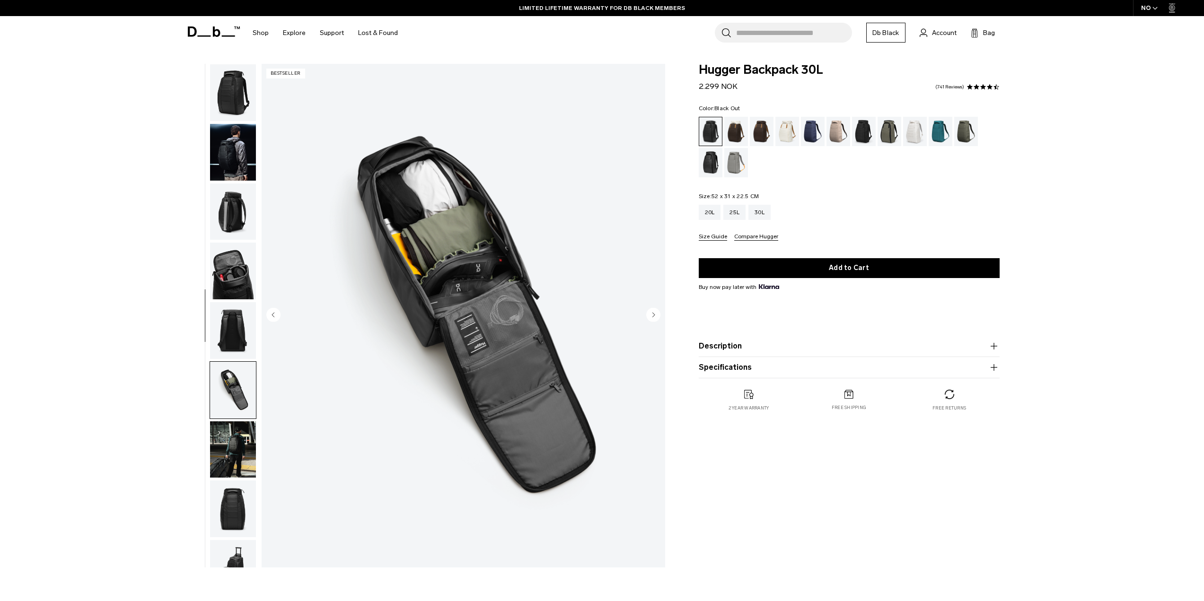
click at [233, 249] on img "button" at bounding box center [233, 271] width 46 height 57
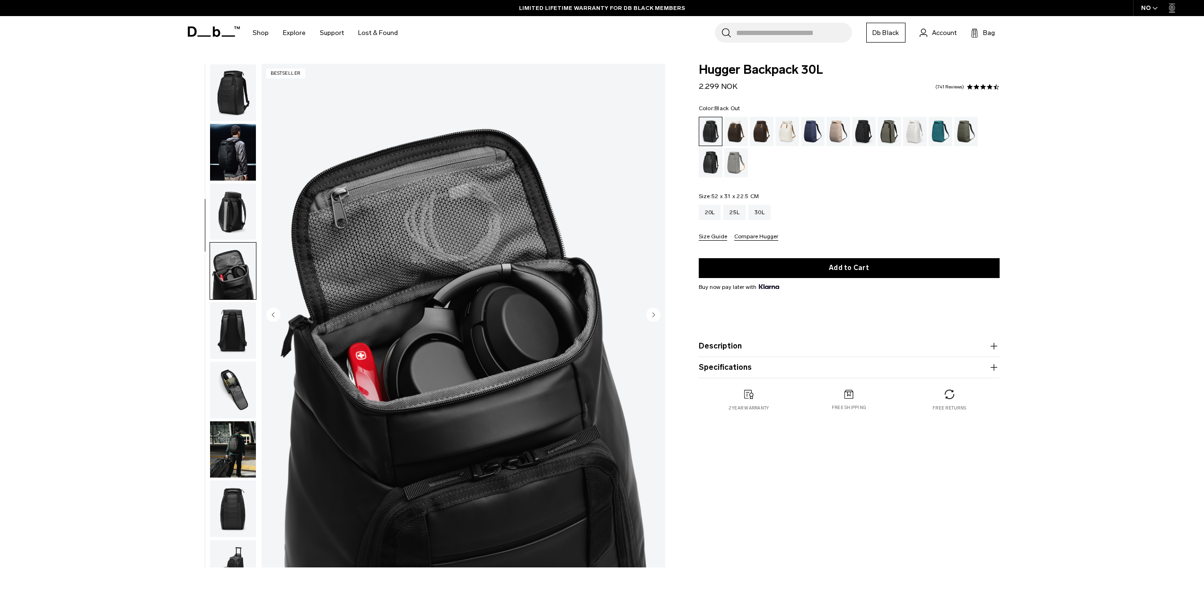
click at [232, 164] on img "button" at bounding box center [233, 152] width 46 height 57
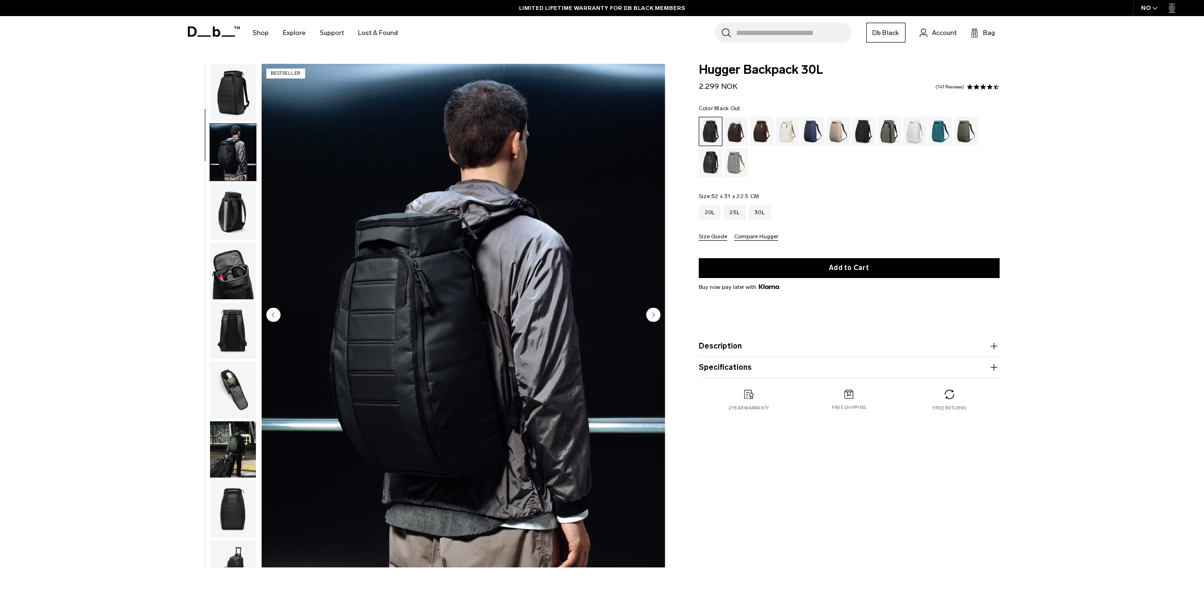
click at [217, 144] on img "button" at bounding box center [233, 152] width 46 height 57
drag, startPoint x: 243, startPoint y: 106, endPoint x: 243, endPoint y: 101, distance: 4.8
click at [243, 105] on img "button" at bounding box center [233, 92] width 46 height 57
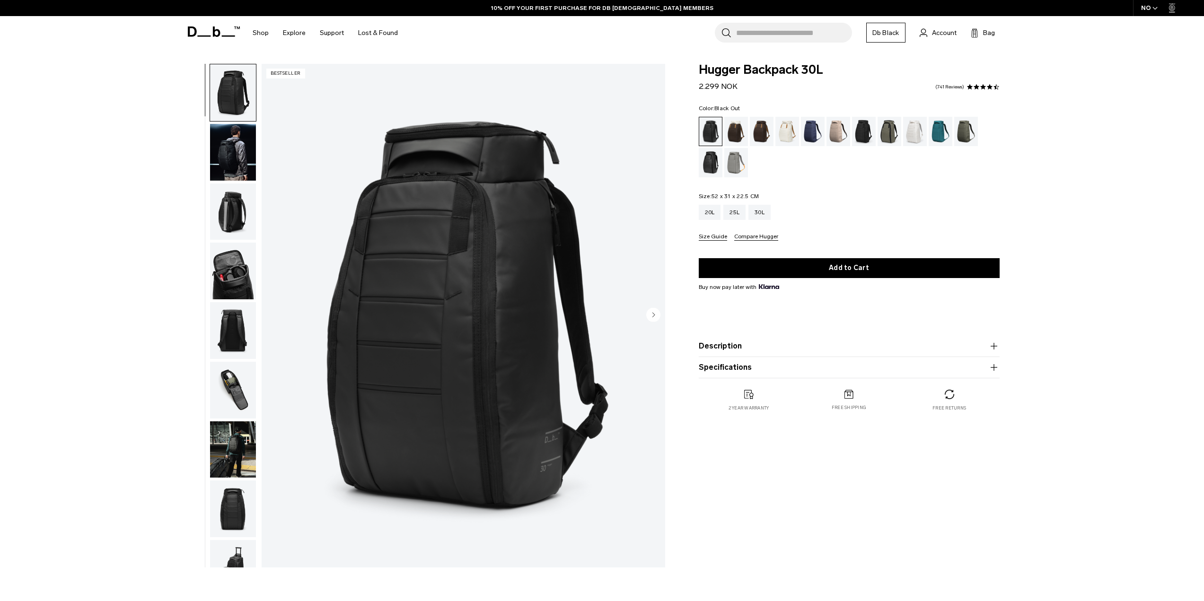
click at [240, 206] on img "button" at bounding box center [233, 211] width 46 height 57
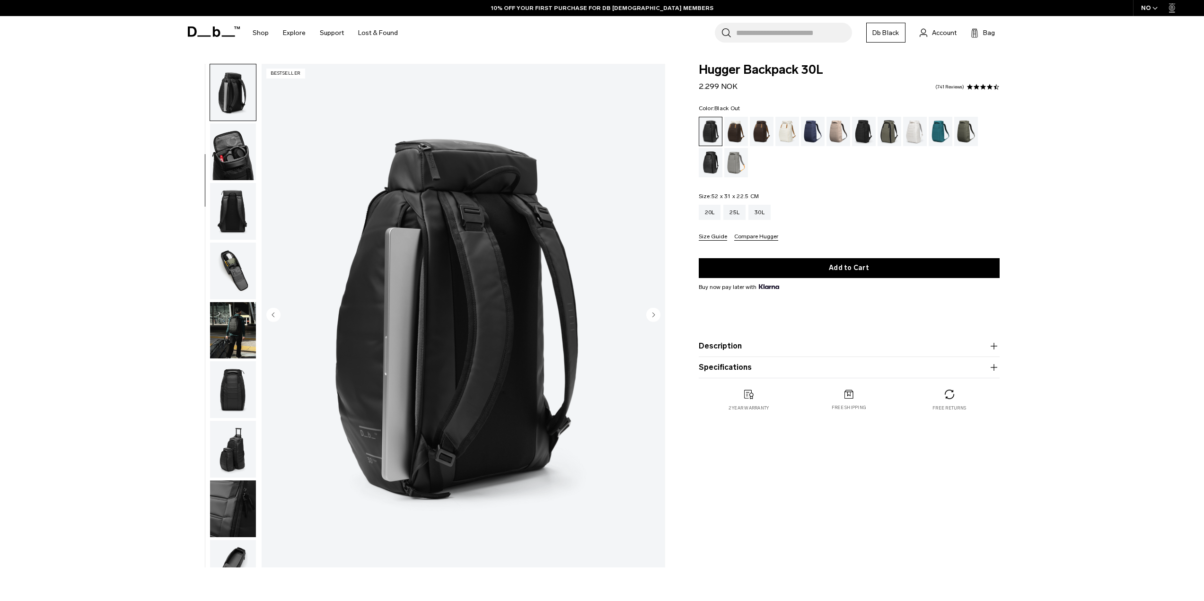
click at [240, 251] on img "button" at bounding box center [233, 271] width 46 height 57
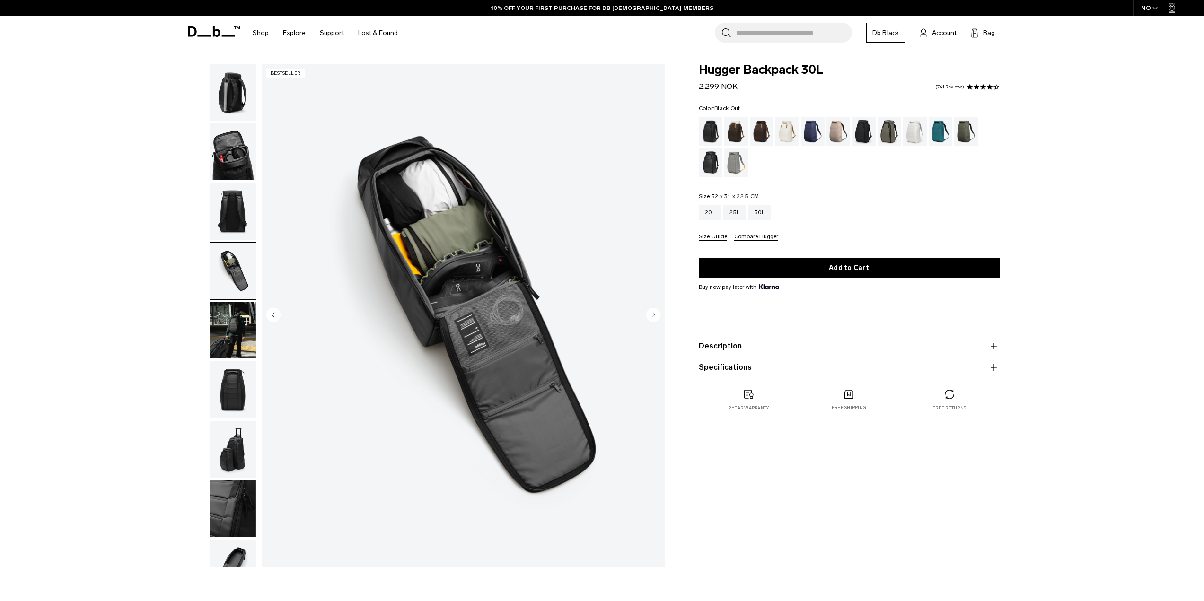
scroll to position [149, 0]
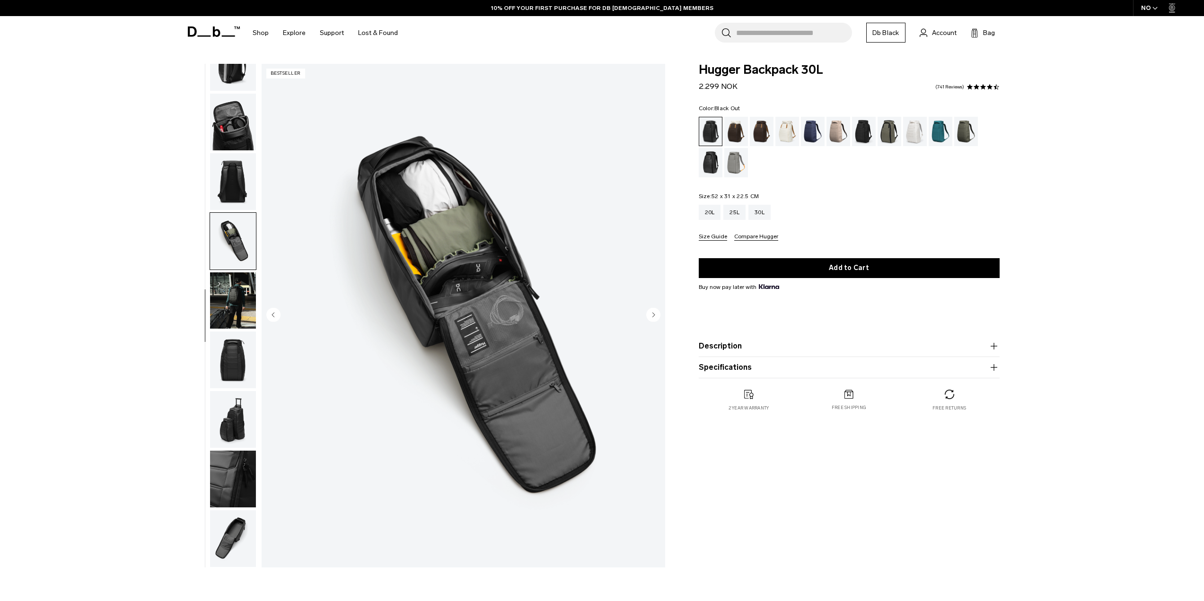
click at [238, 174] on img "button" at bounding box center [233, 181] width 46 height 57
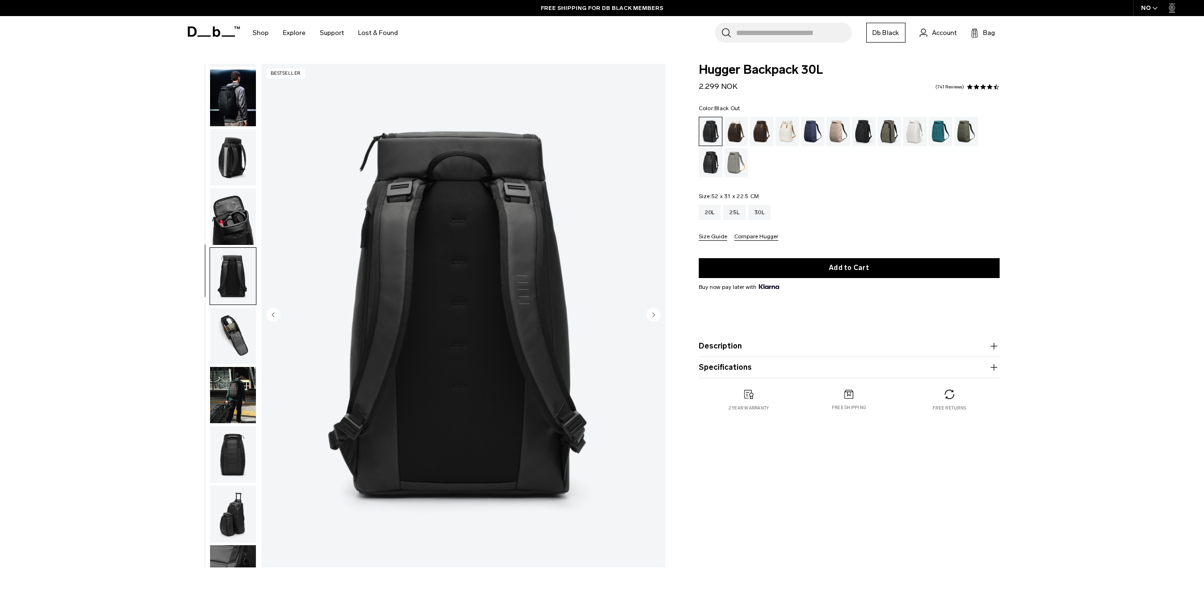
click at [241, 167] on img "button" at bounding box center [233, 157] width 46 height 57
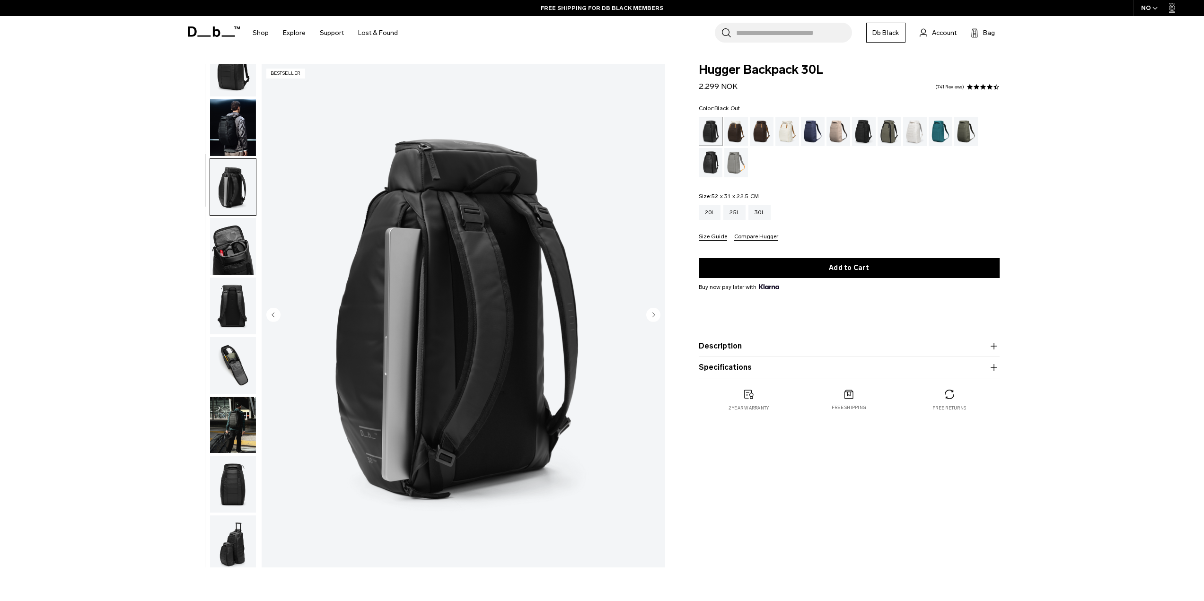
click at [235, 140] on img "button" at bounding box center [233, 127] width 46 height 57
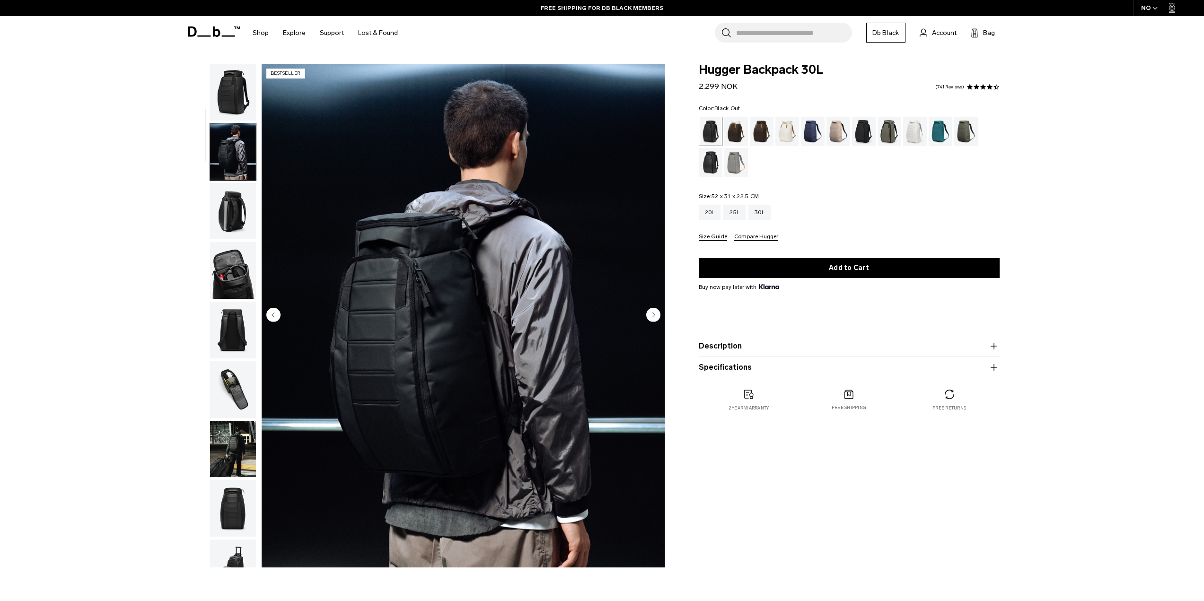
scroll to position [0, 0]
click at [238, 112] on img "button" at bounding box center [233, 92] width 46 height 57
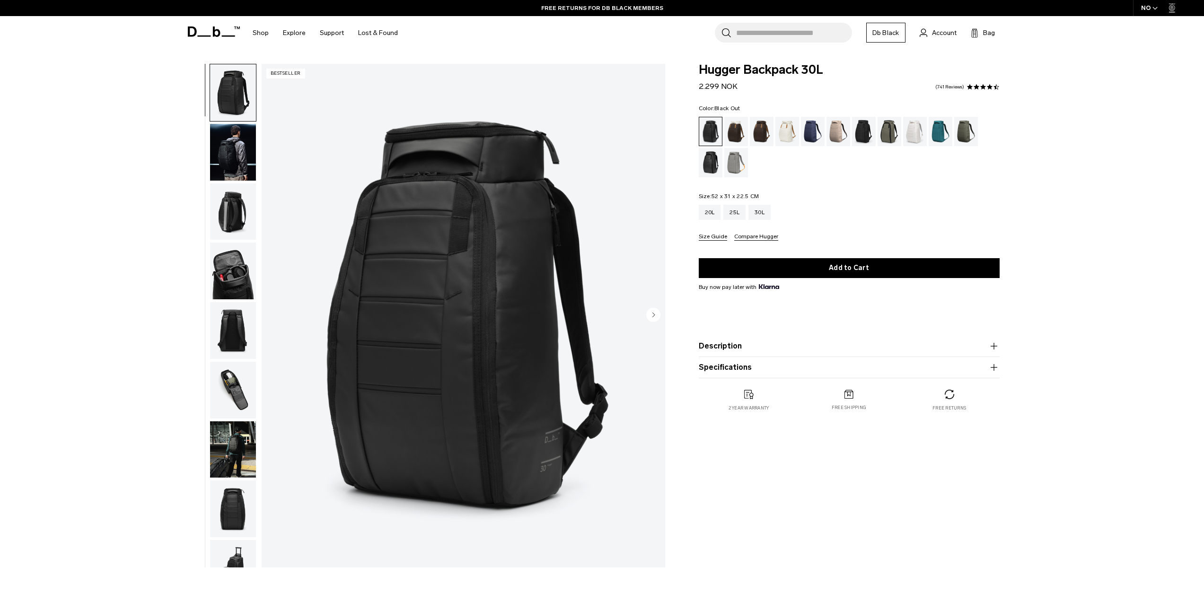
click at [659, 316] on div "01 / 11 Bestseller" at bounding box center [463, 316] width 403 height 504
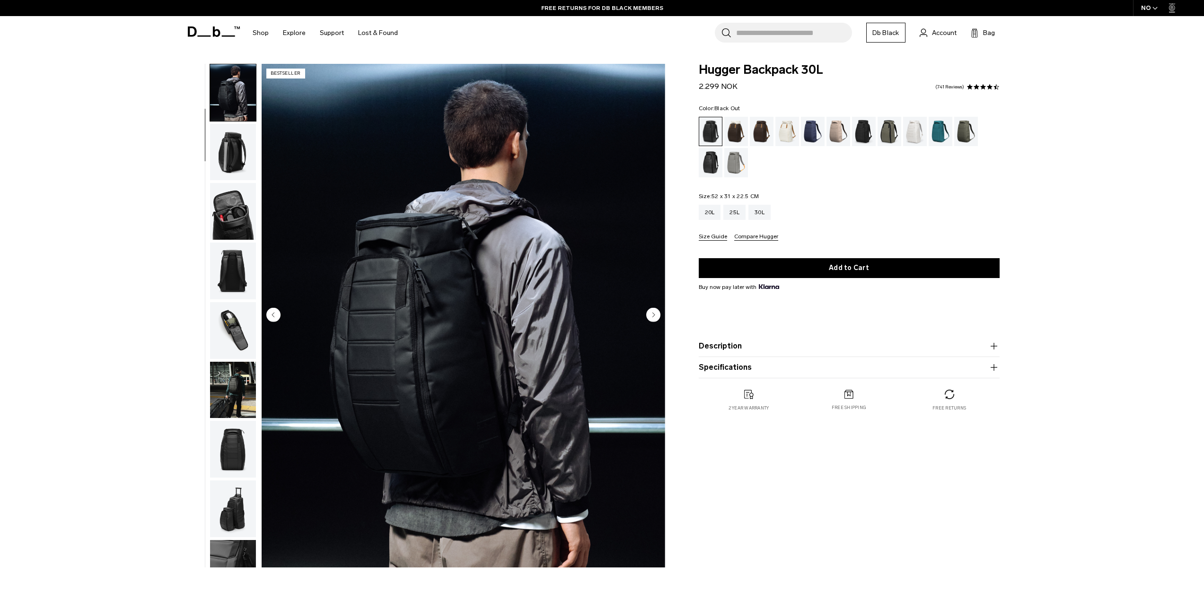
click at [659, 316] on circle "Next slide" at bounding box center [653, 314] width 14 height 14
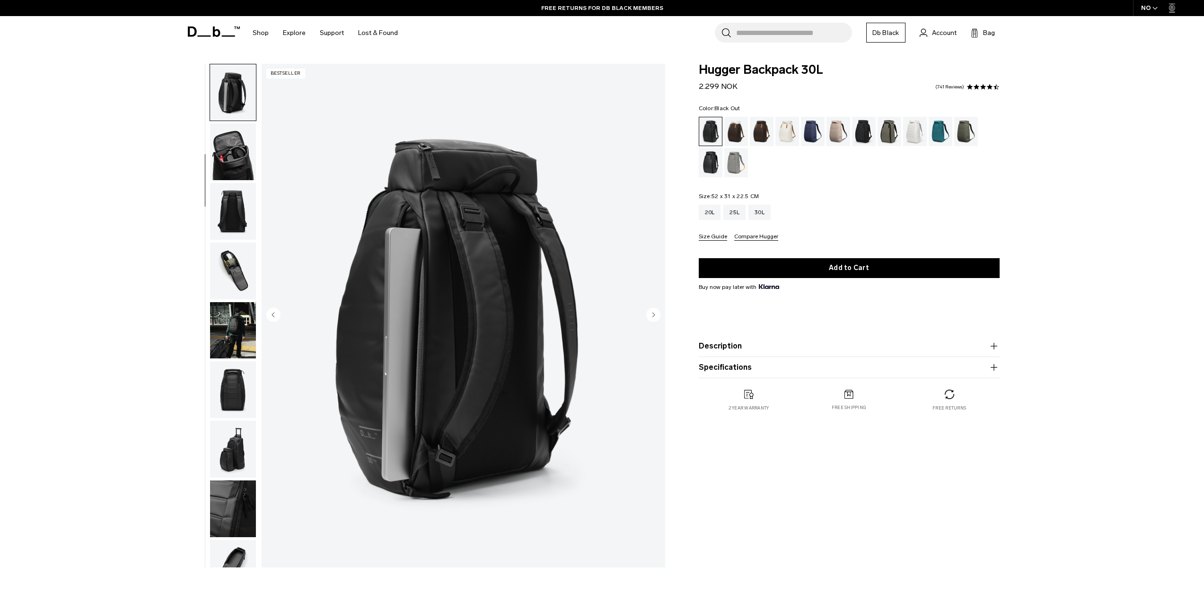
click at [659, 316] on circle "Next slide" at bounding box center [653, 314] width 14 height 14
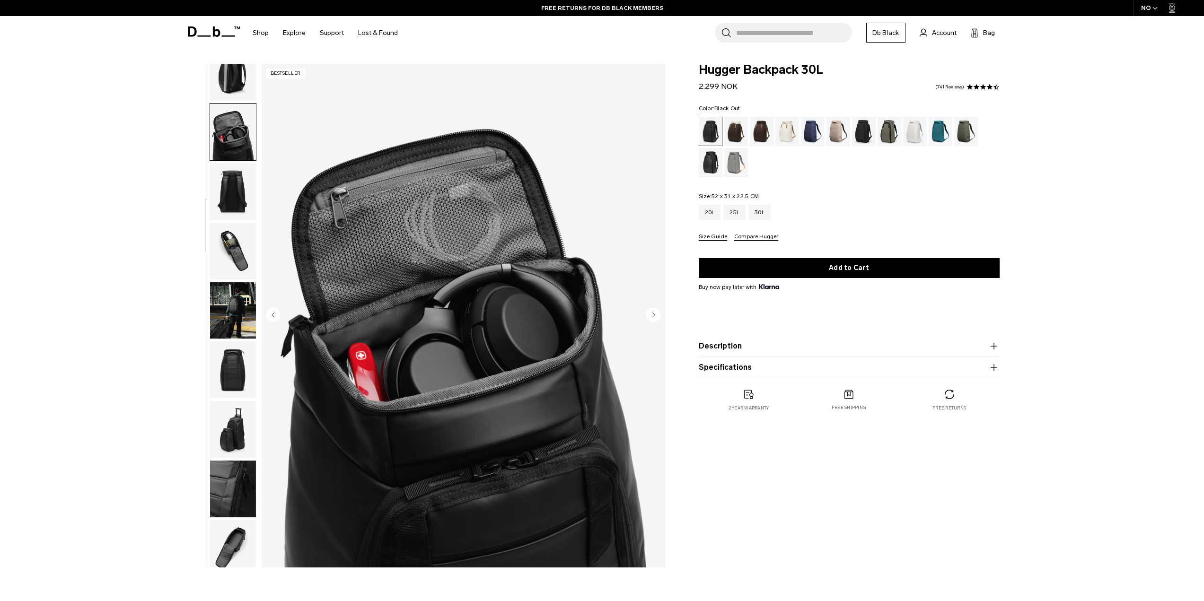
scroll to position [149, 0]
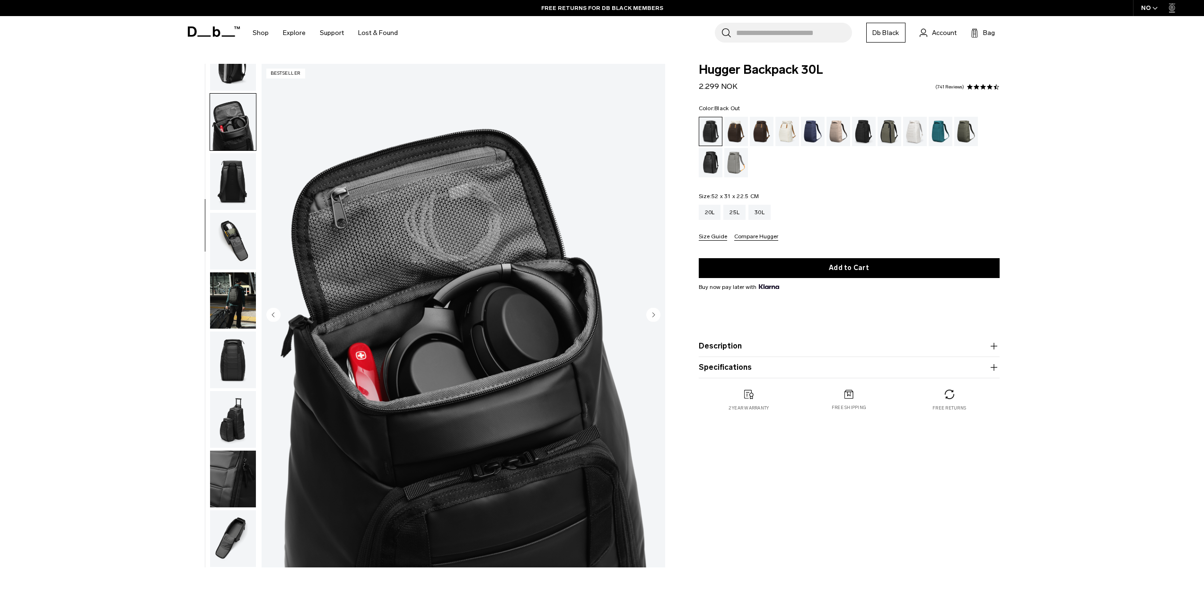
click at [659, 316] on circle "Next slide" at bounding box center [653, 314] width 14 height 14
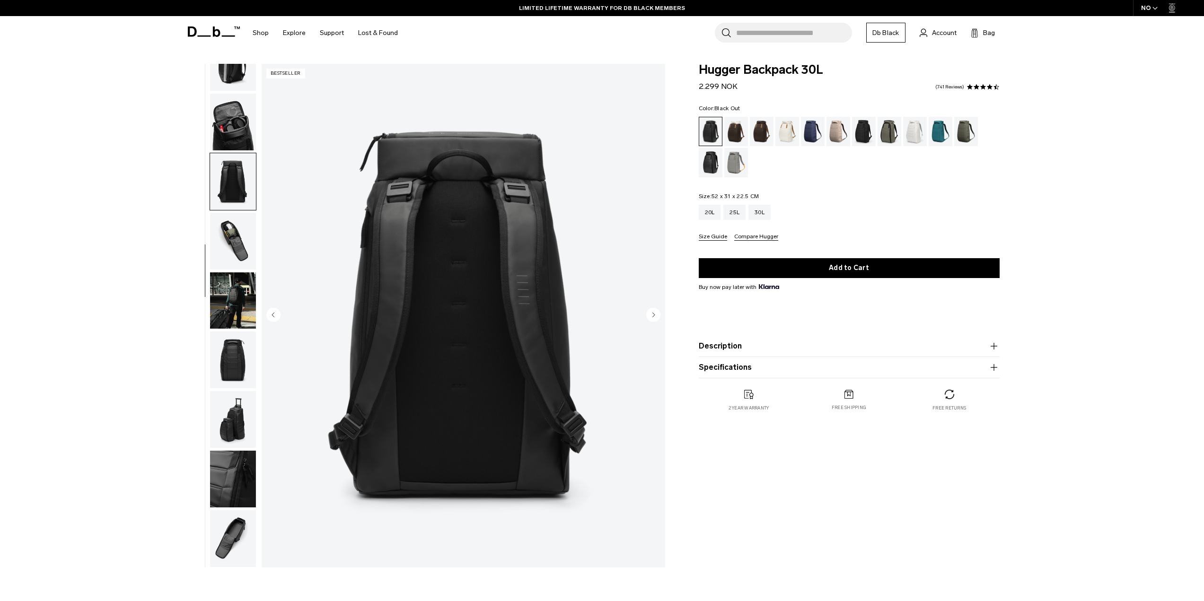
click at [659, 316] on circle "Next slide" at bounding box center [653, 314] width 14 height 14
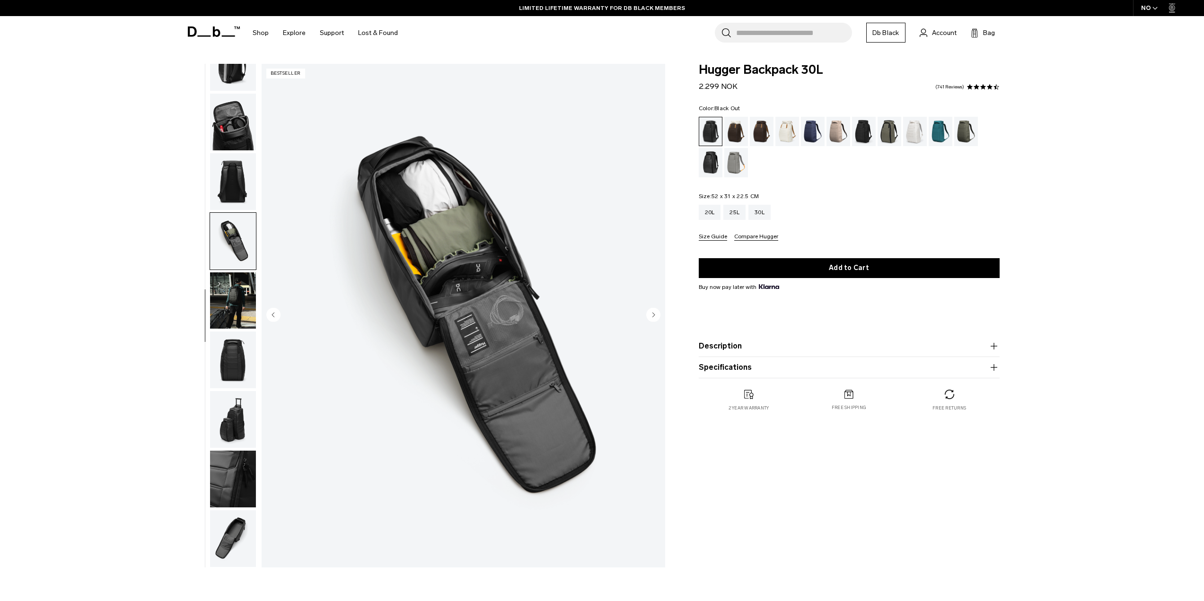
click at [658, 321] on icon "Next slide" at bounding box center [653, 314] width 14 height 14
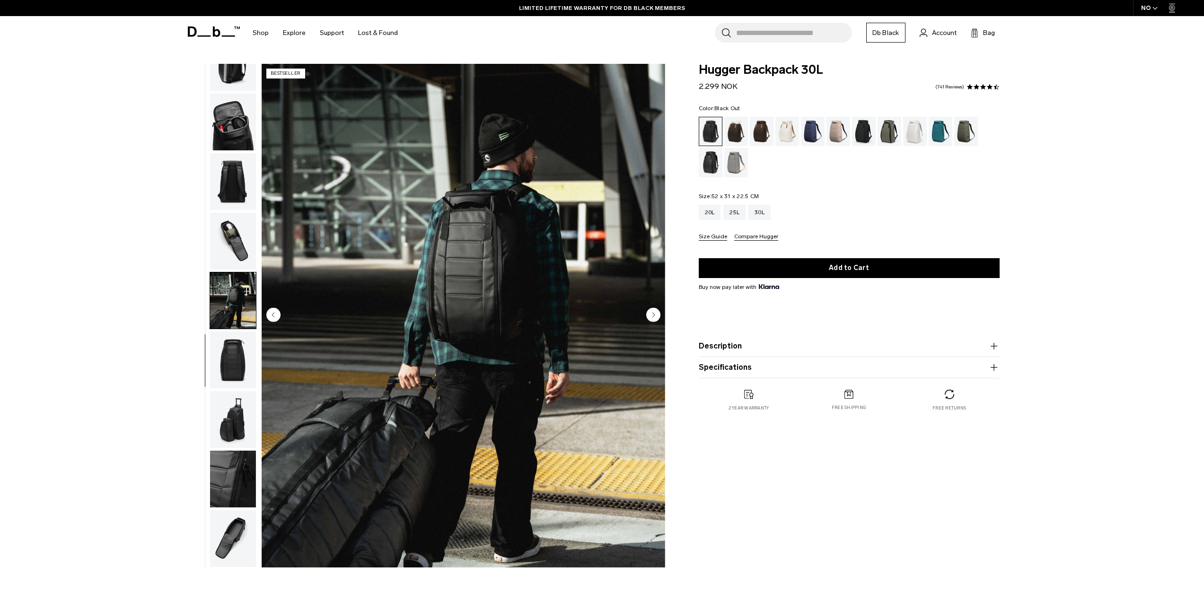
click at [655, 320] on circle "Next slide" at bounding box center [653, 314] width 14 height 14
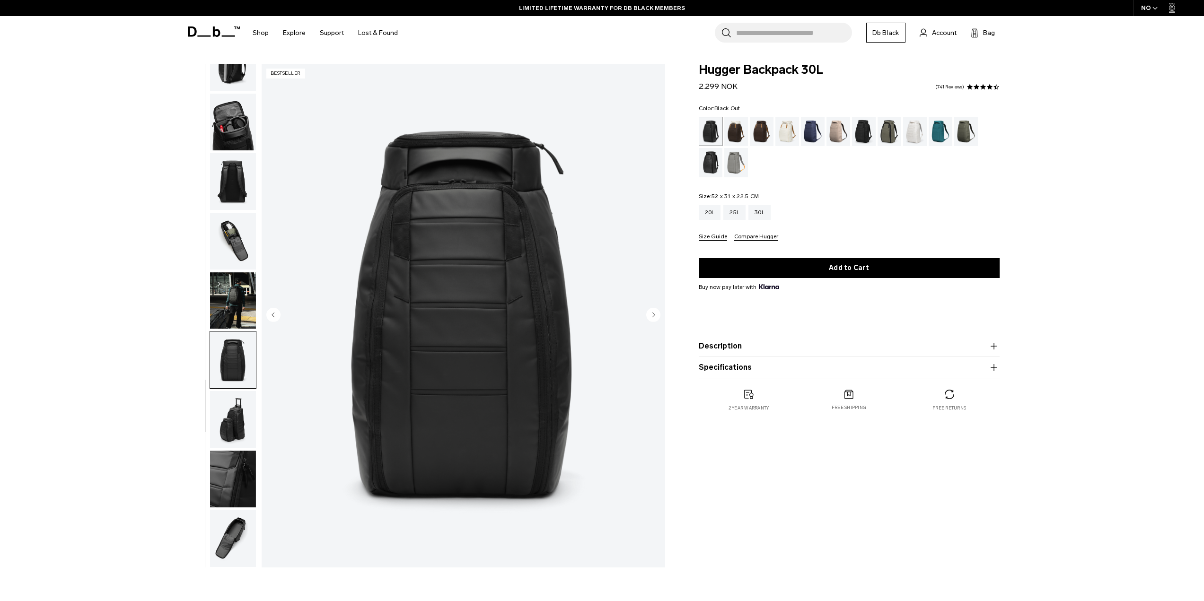
click at [651, 320] on circle "Next slide" at bounding box center [653, 314] width 14 height 14
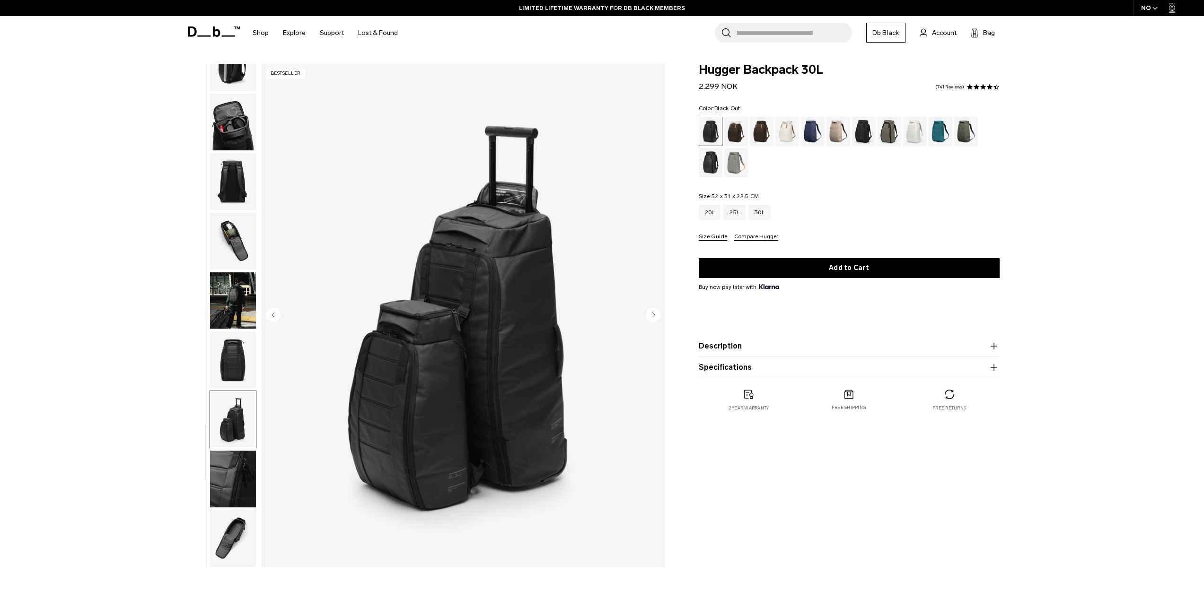
click at [655, 314] on circle "Next slide" at bounding box center [653, 314] width 14 height 14
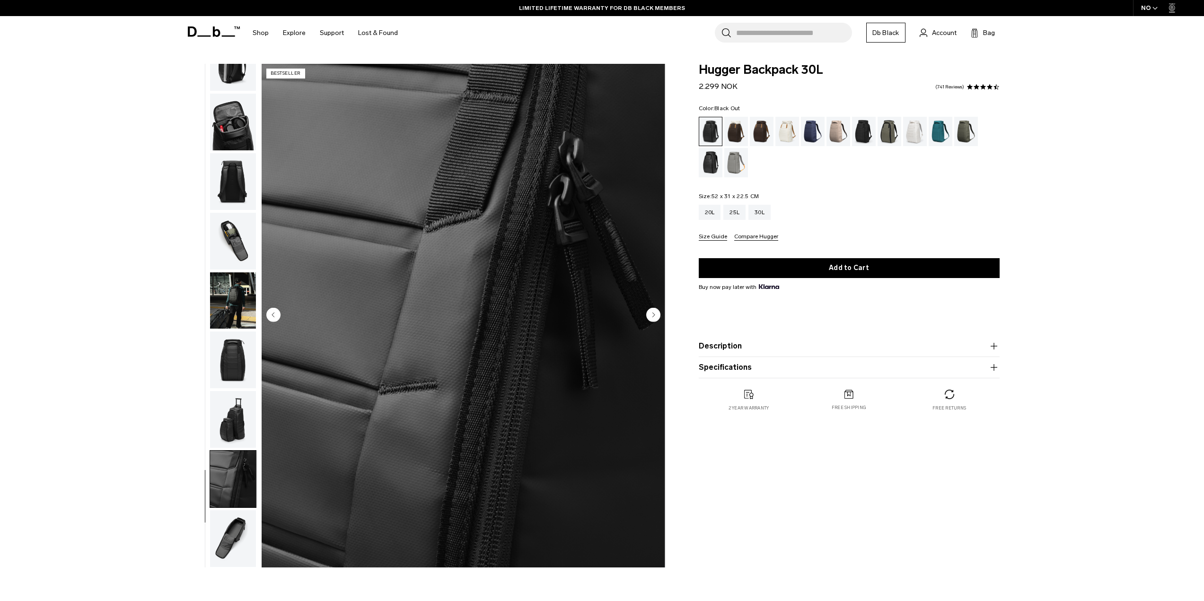
click at [655, 314] on circle "Next slide" at bounding box center [653, 314] width 14 height 14
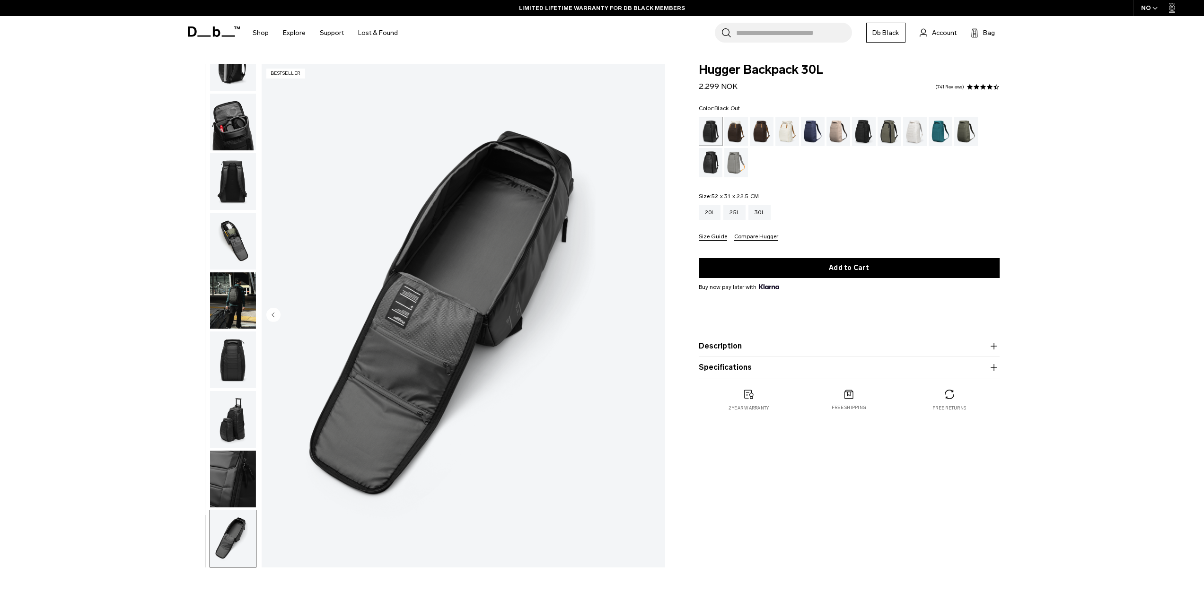
click at [655, 314] on img "11 / 11" at bounding box center [463, 316] width 403 height 504
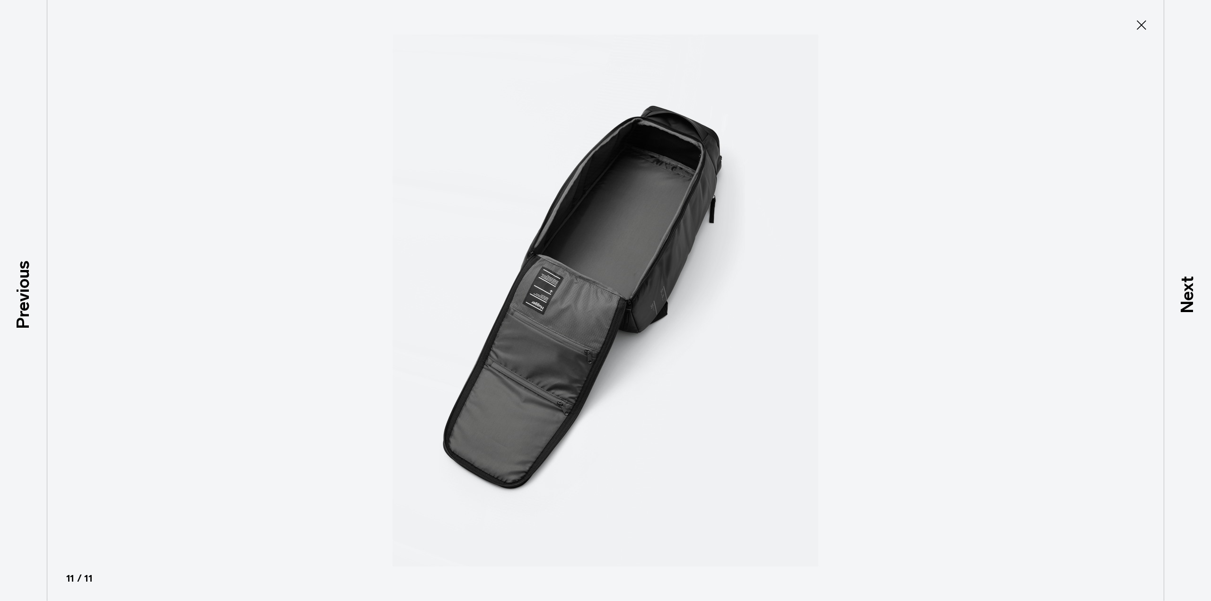
click at [890, 319] on div at bounding box center [605, 300] width 1211 height 601
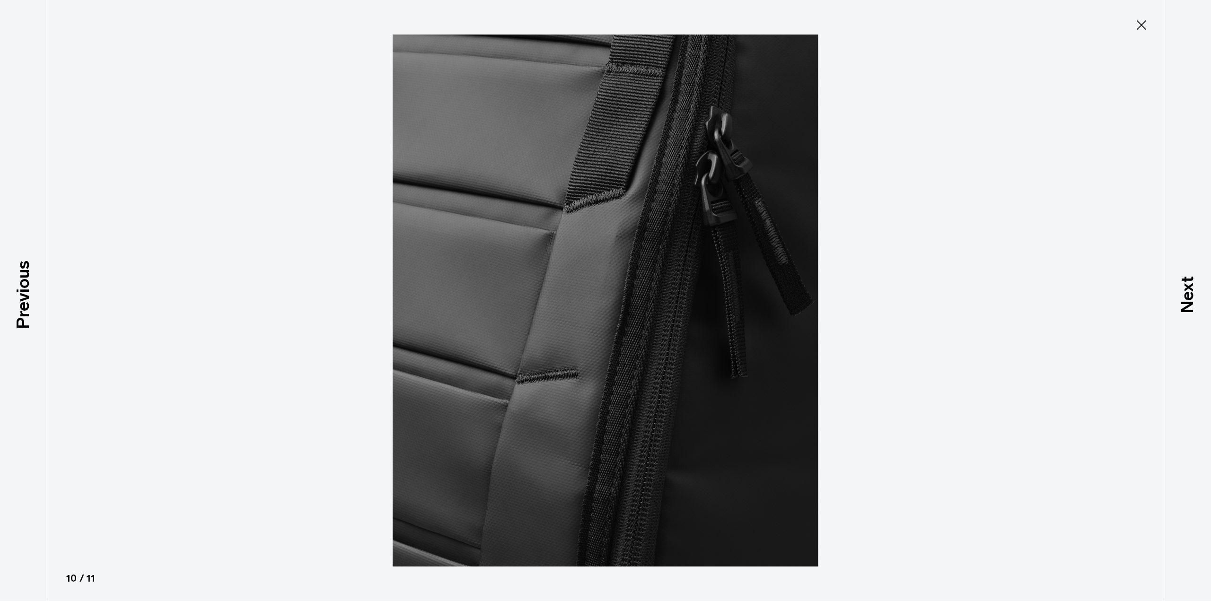
click at [1052, 168] on div at bounding box center [605, 300] width 1211 height 601
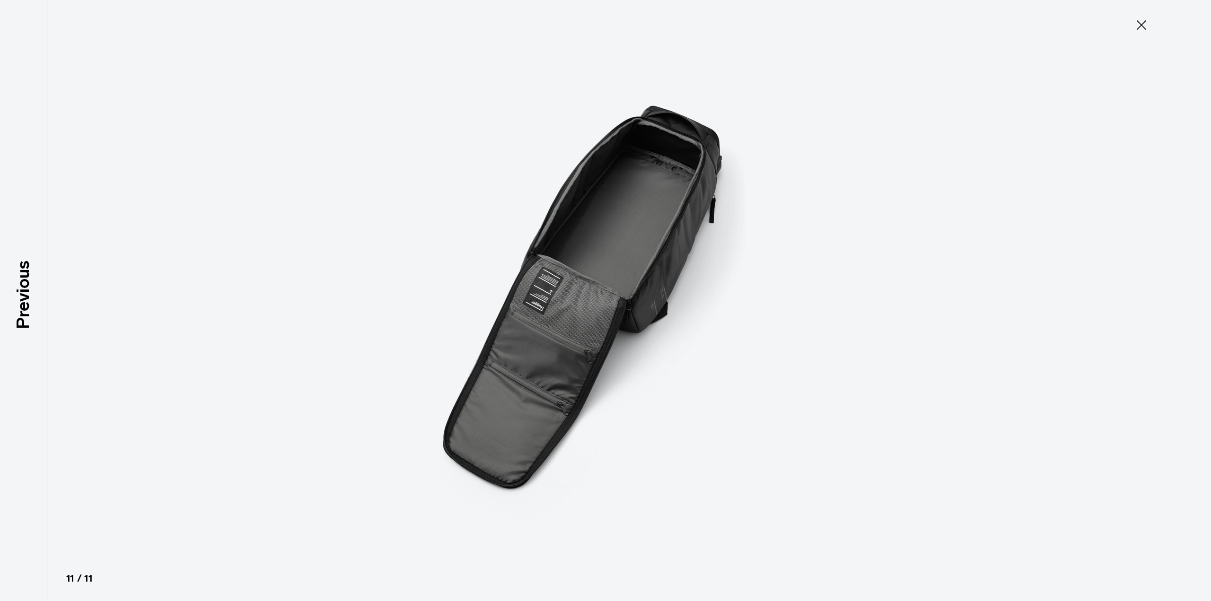
click at [1137, 22] on icon at bounding box center [1141, 24] width 15 height 15
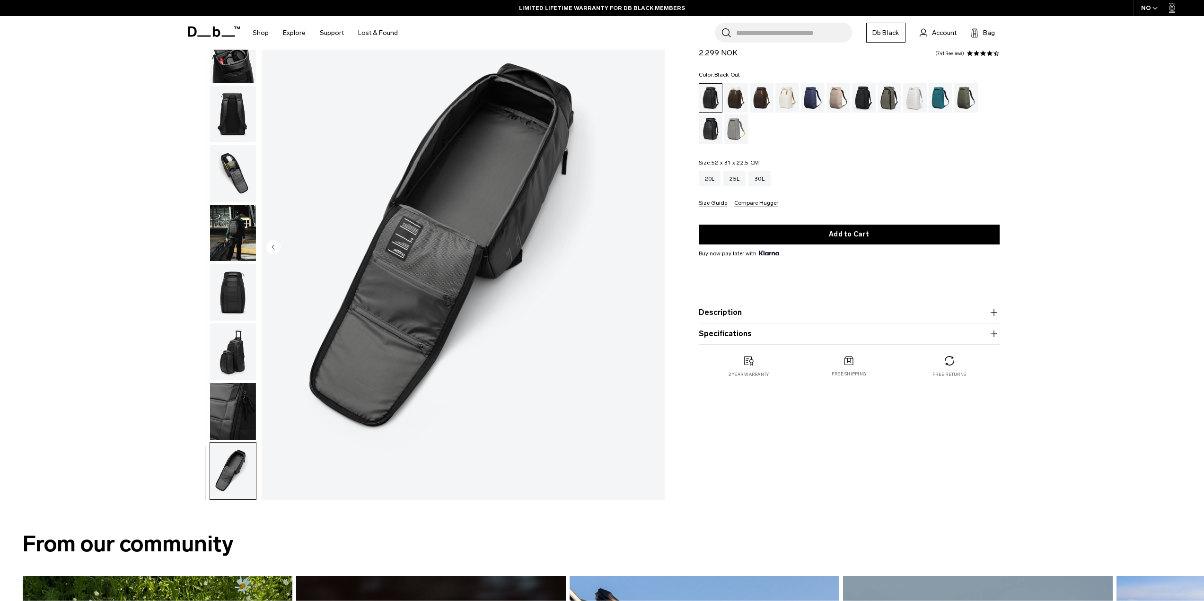
scroll to position [95, 0]
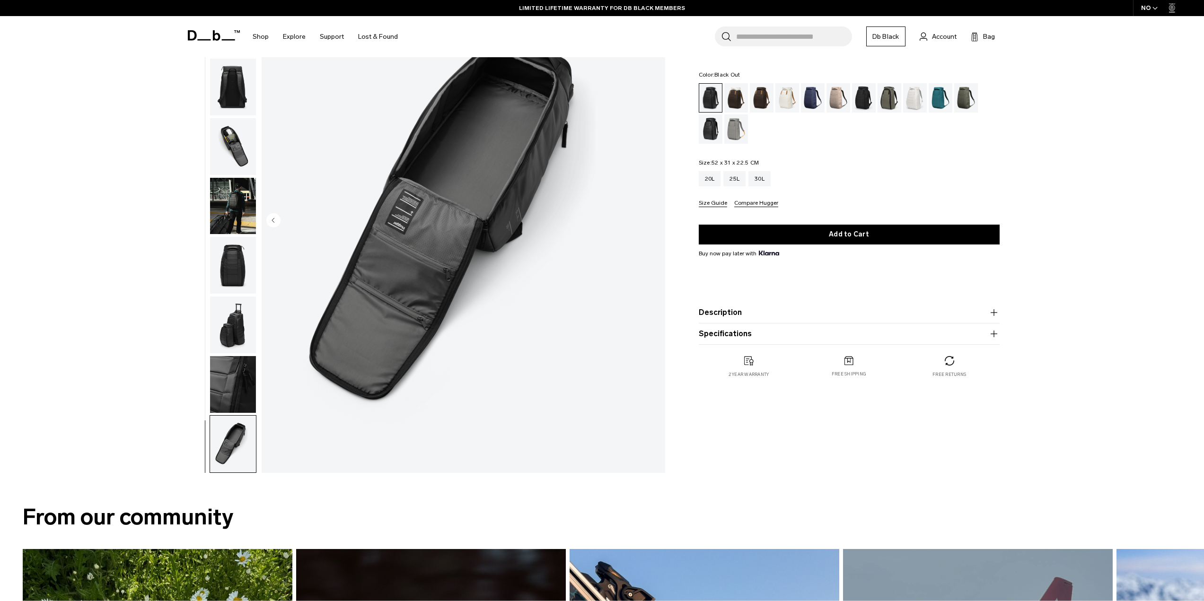
click at [233, 371] on img "button" at bounding box center [233, 384] width 46 height 57
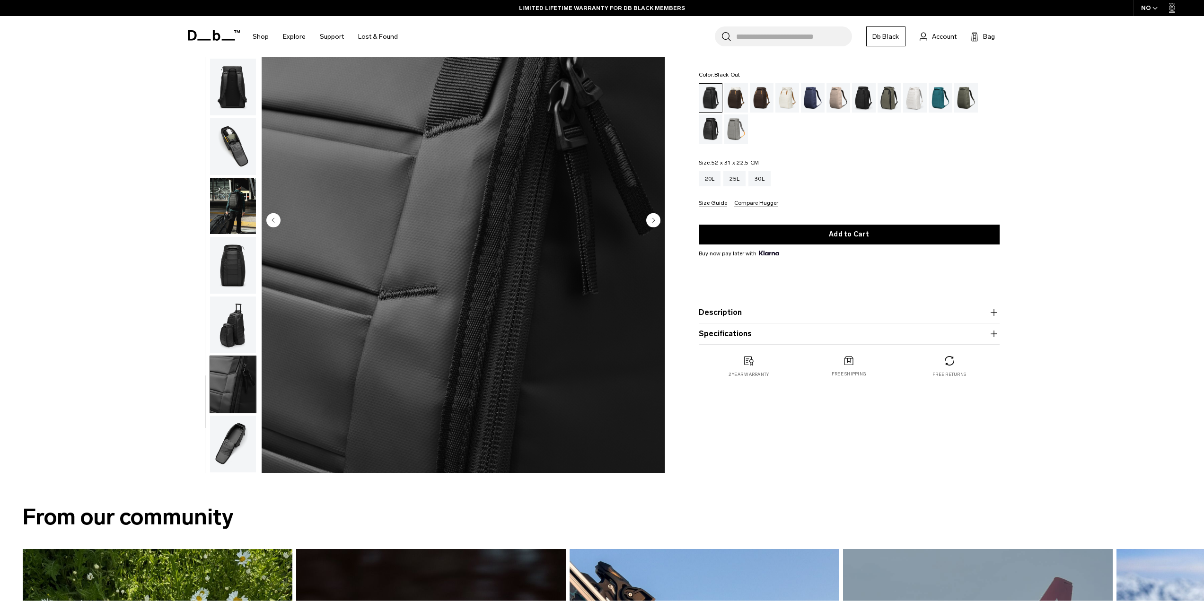
click at [235, 321] on img "button" at bounding box center [233, 325] width 46 height 57
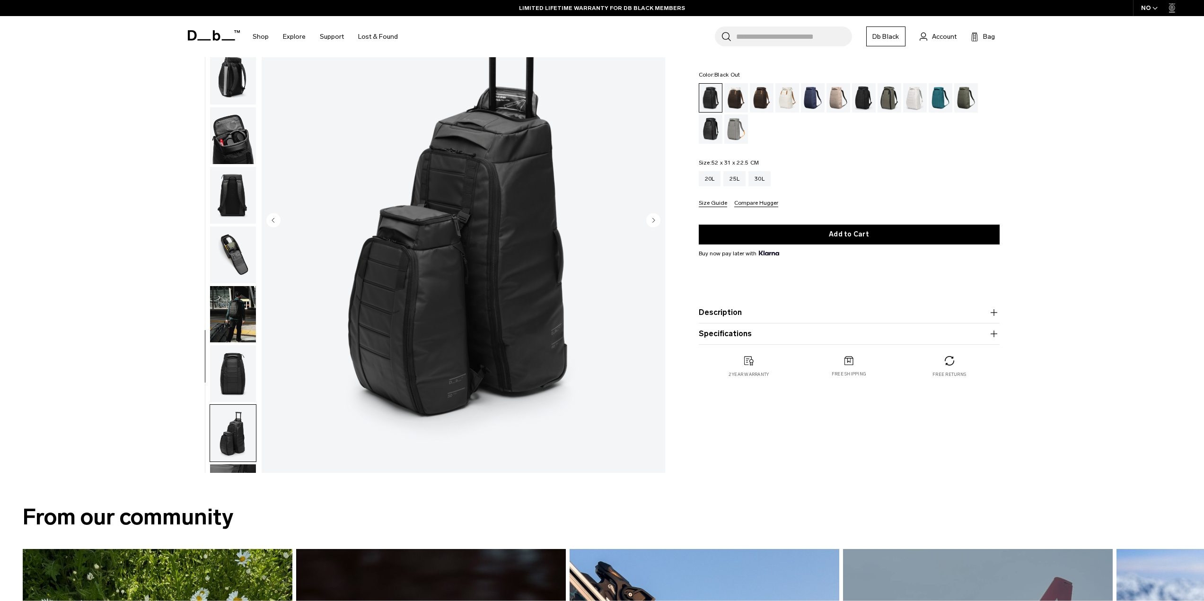
scroll to position [0, 0]
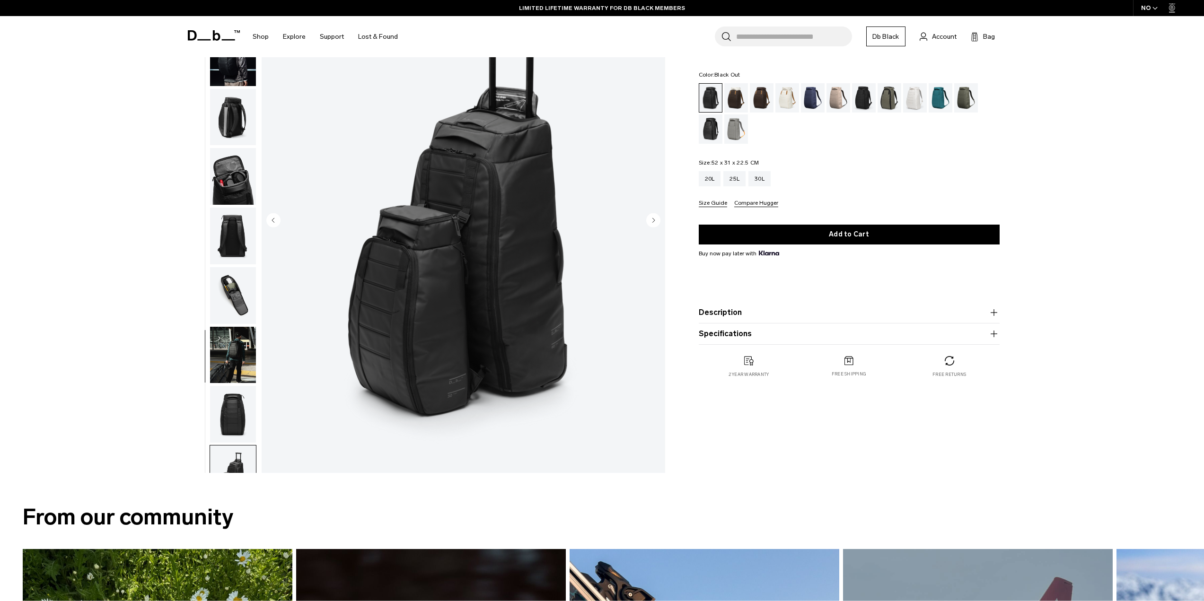
click at [230, 311] on img "button" at bounding box center [233, 295] width 46 height 57
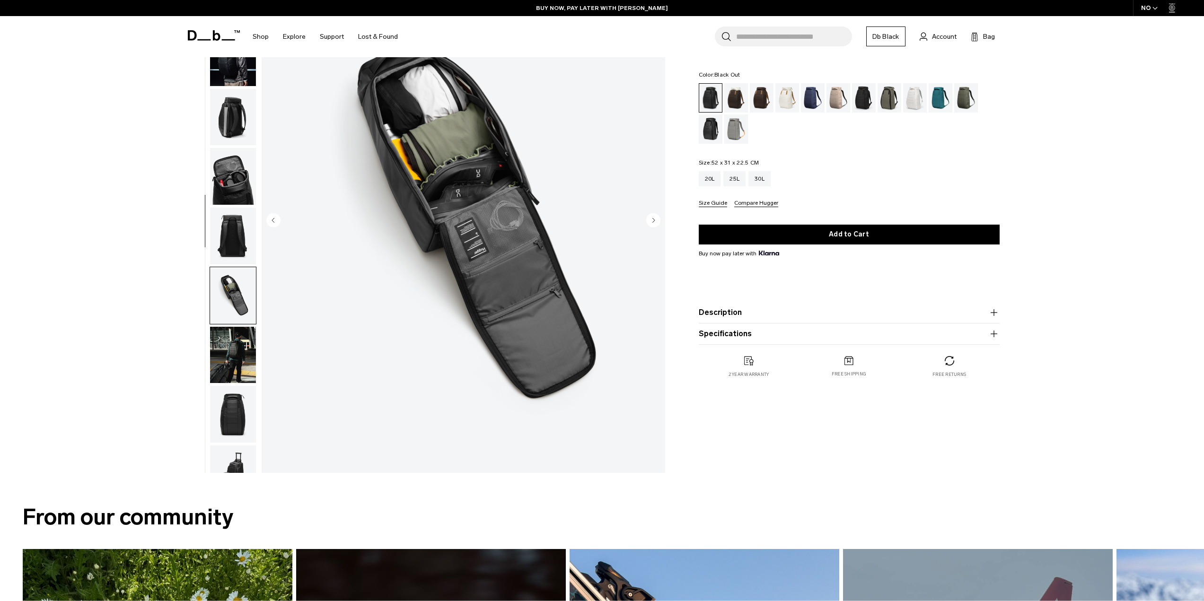
click at [235, 217] on img "button" at bounding box center [233, 236] width 46 height 57
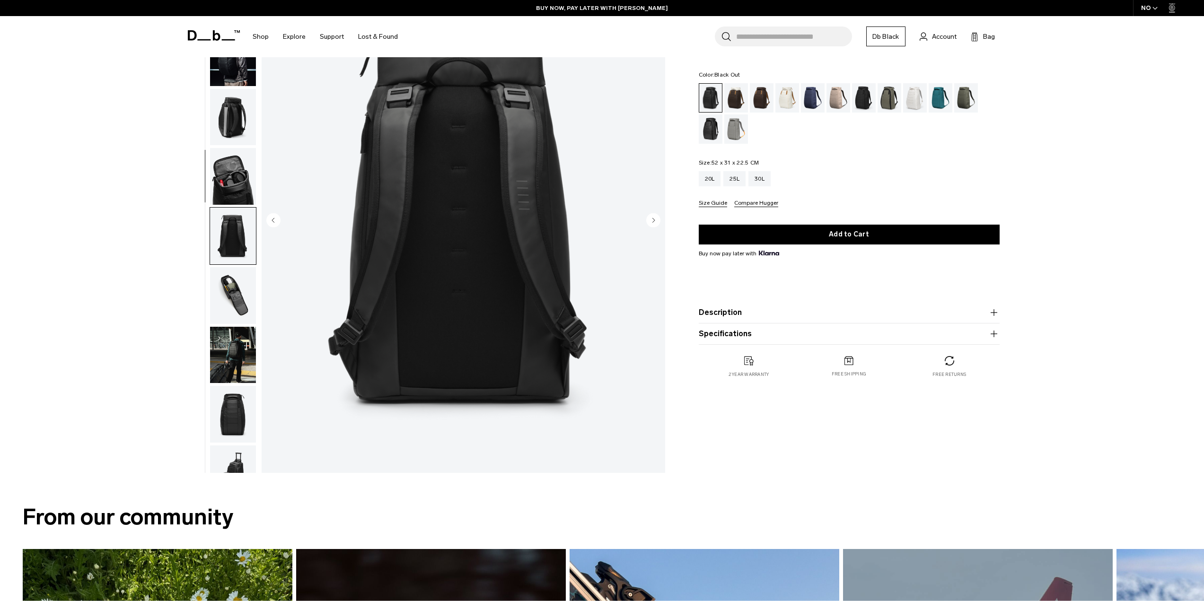
click at [236, 192] on img "button" at bounding box center [233, 176] width 46 height 57
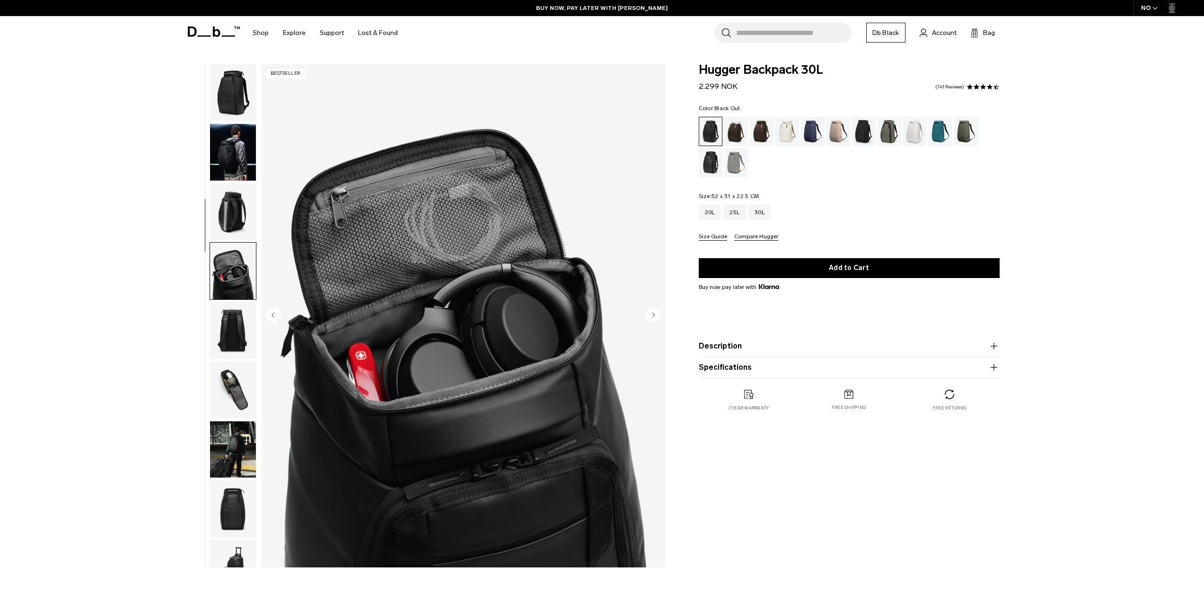
click at [239, 207] on img "button" at bounding box center [233, 211] width 46 height 57
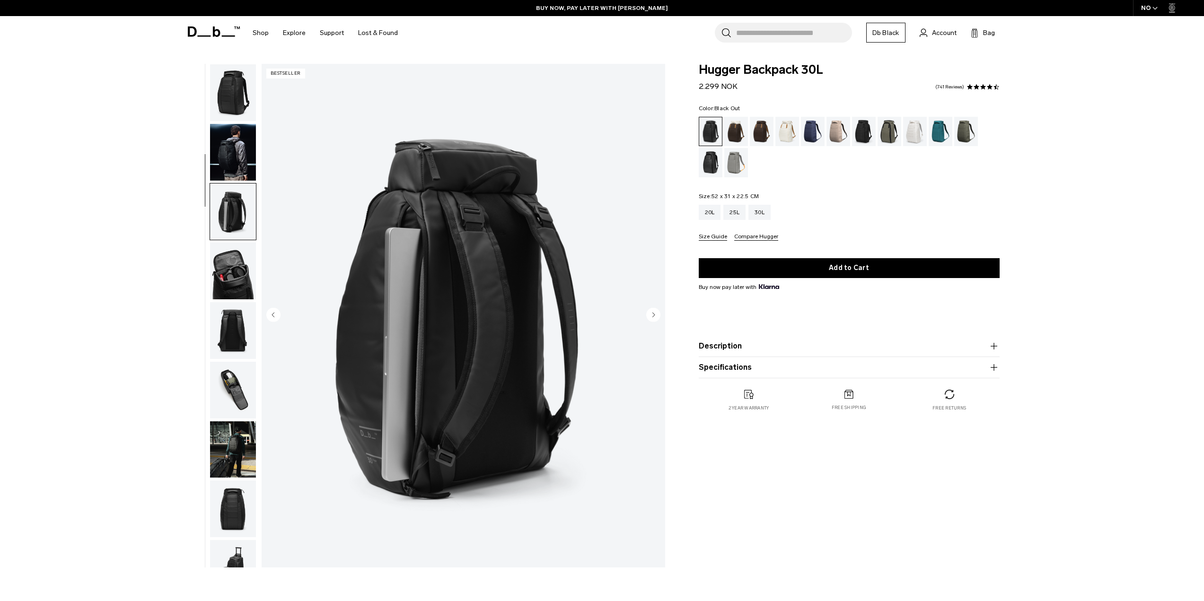
click at [230, 163] on img "button" at bounding box center [233, 152] width 46 height 57
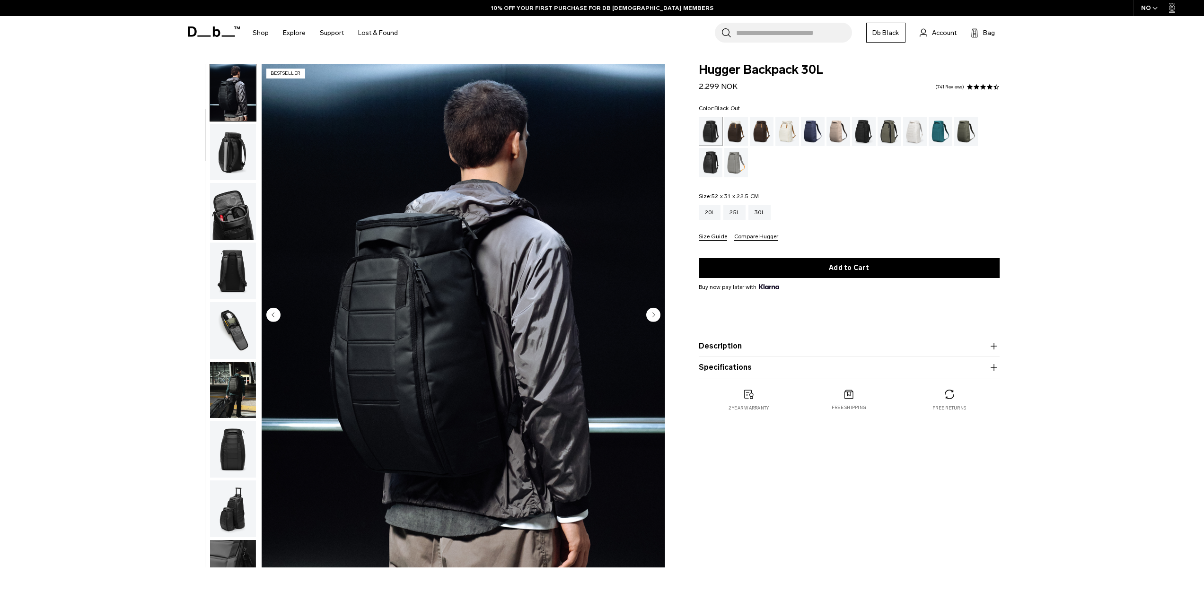
click at [651, 316] on circle "Next slide" at bounding box center [653, 314] width 14 height 14
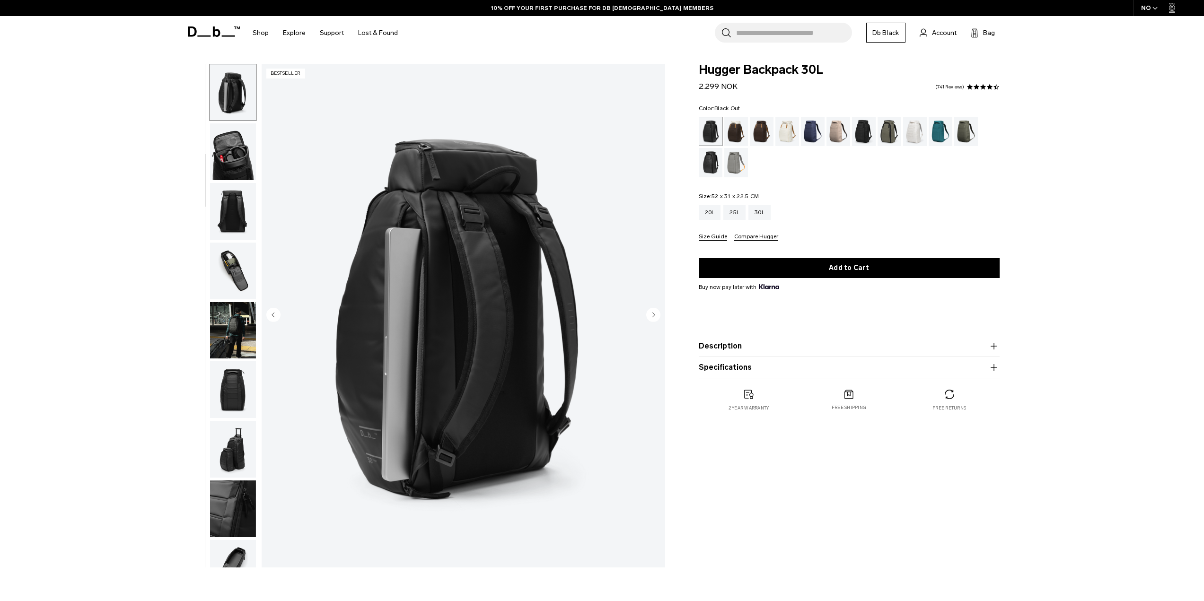
click at [652, 315] on icon "Next slide" at bounding box center [653, 315] width 2 height 4
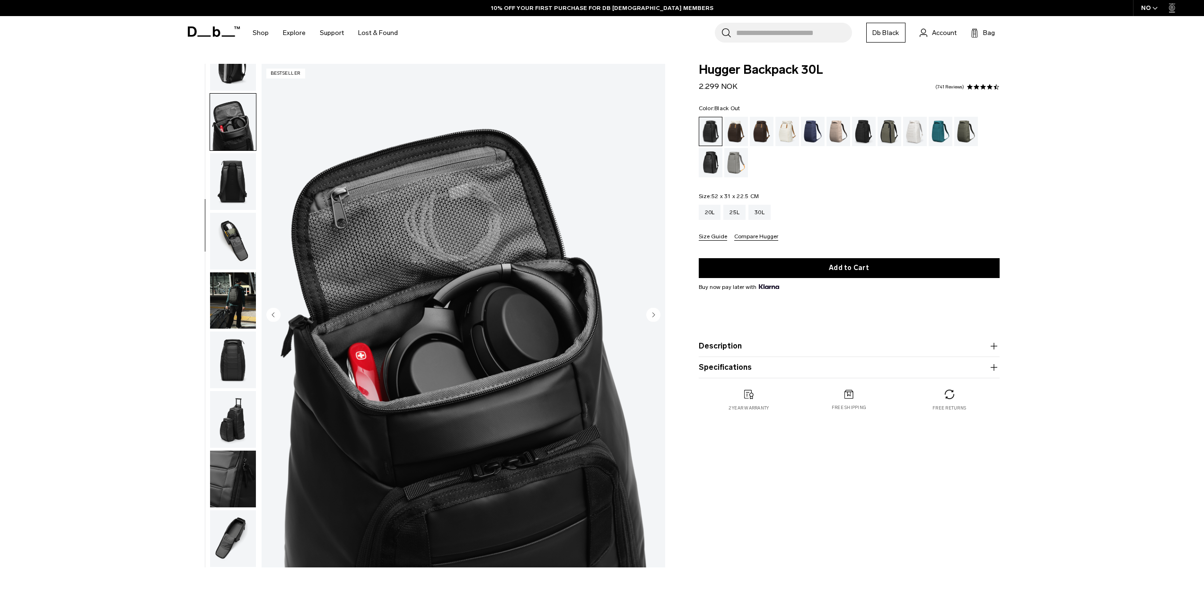
click at [653, 315] on icon "Next slide" at bounding box center [653, 315] width 2 height 4
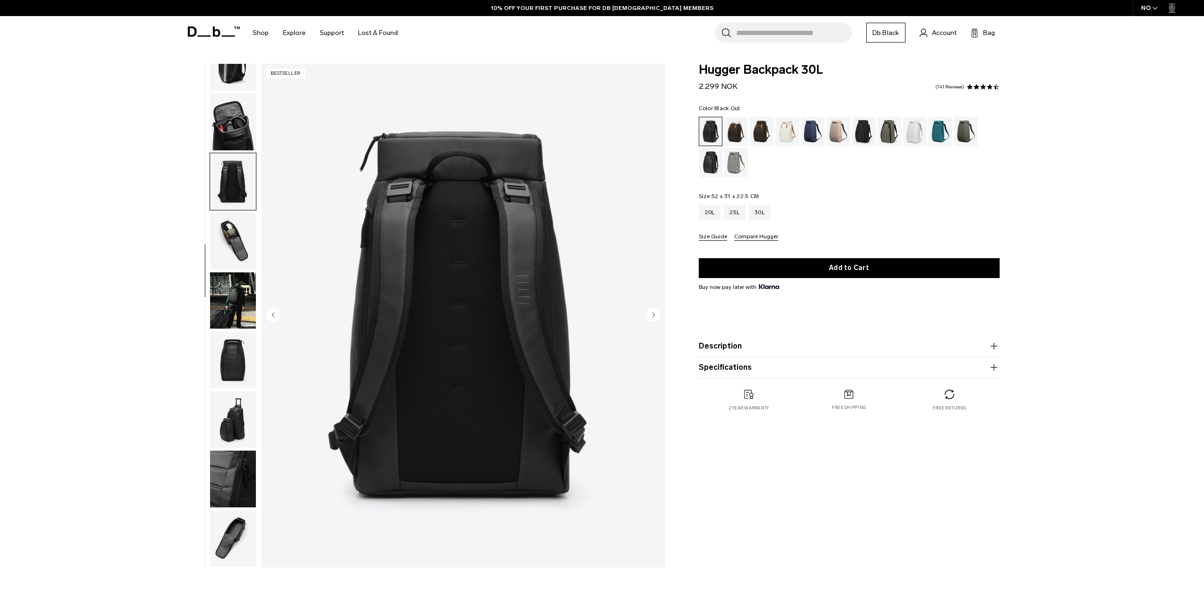
click at [653, 315] on icon "Next slide" at bounding box center [653, 315] width 2 height 4
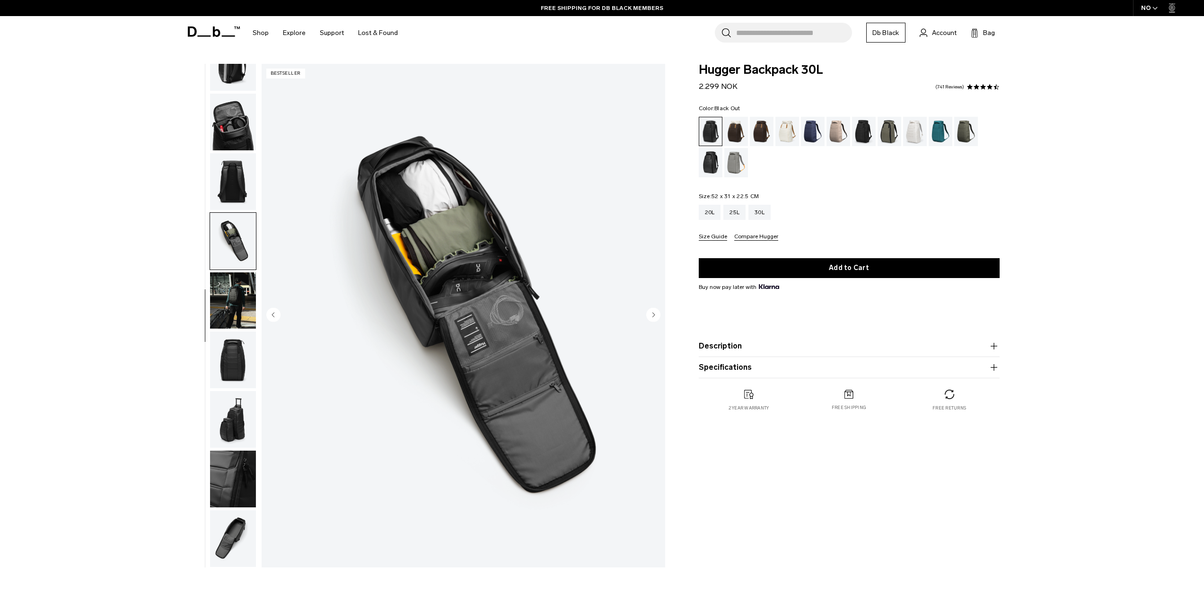
click at [654, 316] on circle "Next slide" at bounding box center [653, 314] width 14 height 14
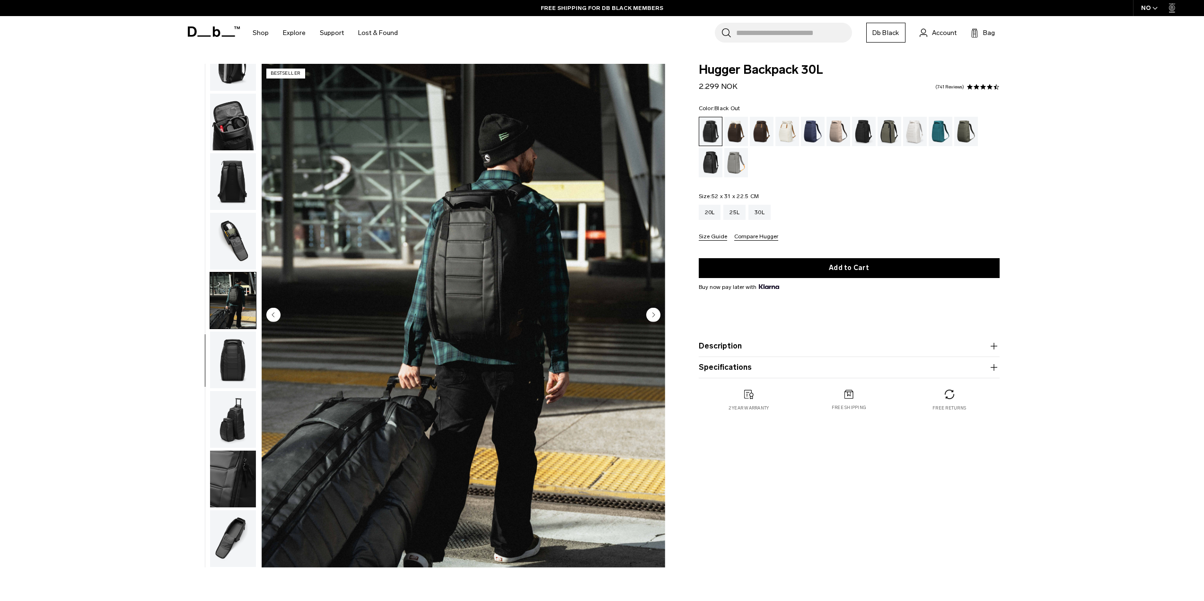
click at [655, 316] on circle "Next slide" at bounding box center [653, 314] width 14 height 14
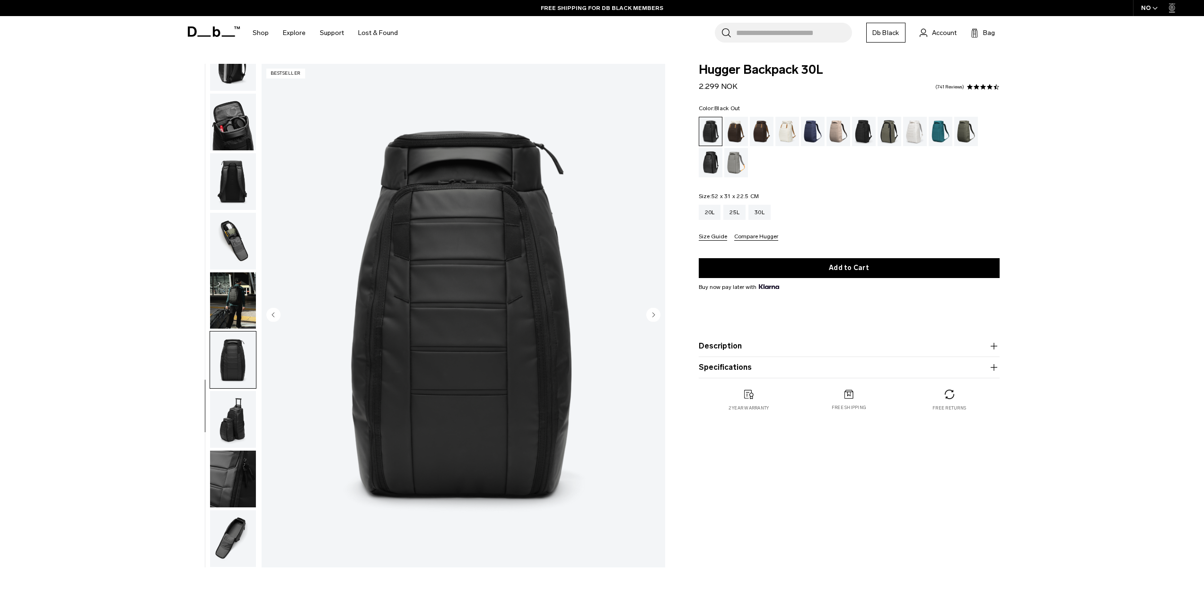
click at [281, 315] on img "8 / 11" at bounding box center [463, 316] width 403 height 504
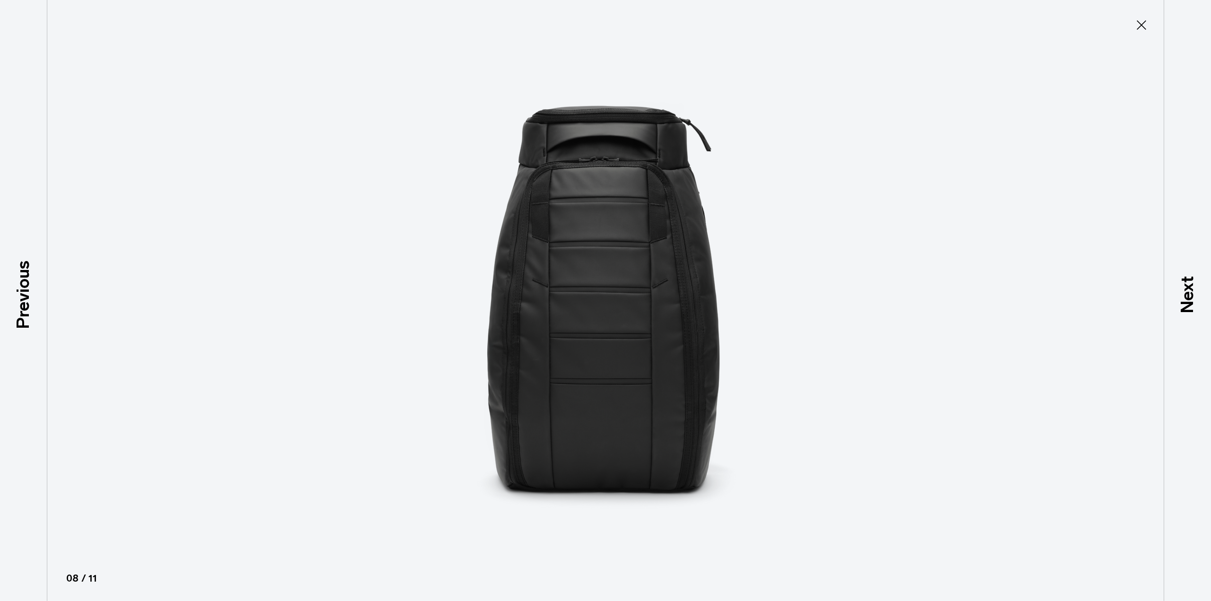
click at [385, 191] on div at bounding box center [605, 300] width 1211 height 601
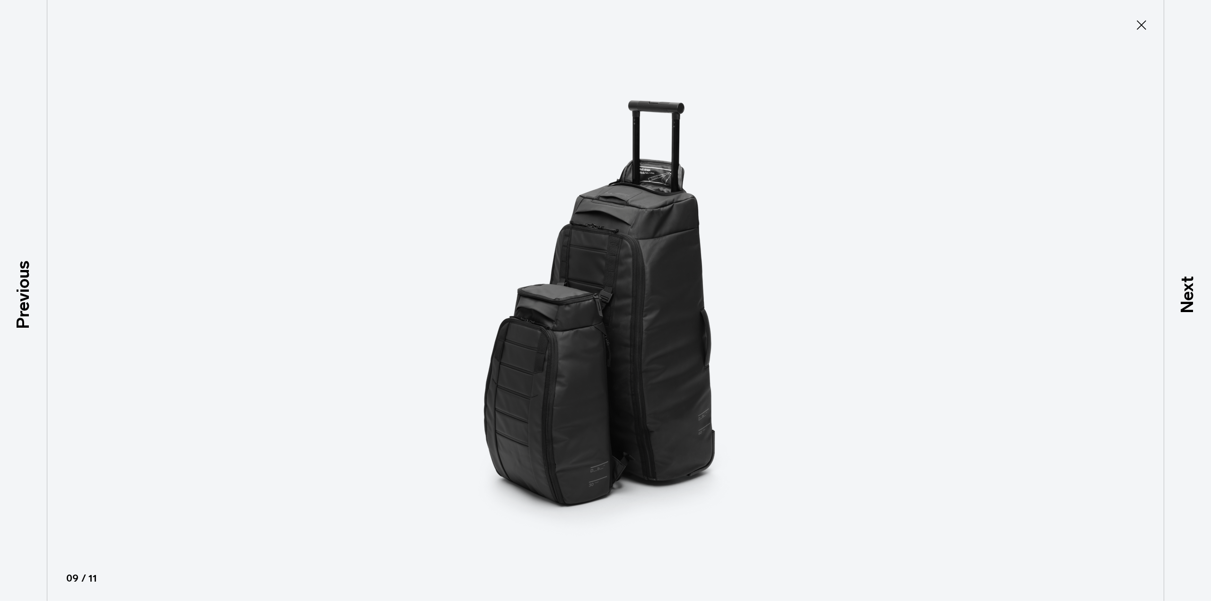
click at [1142, 31] on icon at bounding box center [1141, 24] width 15 height 15
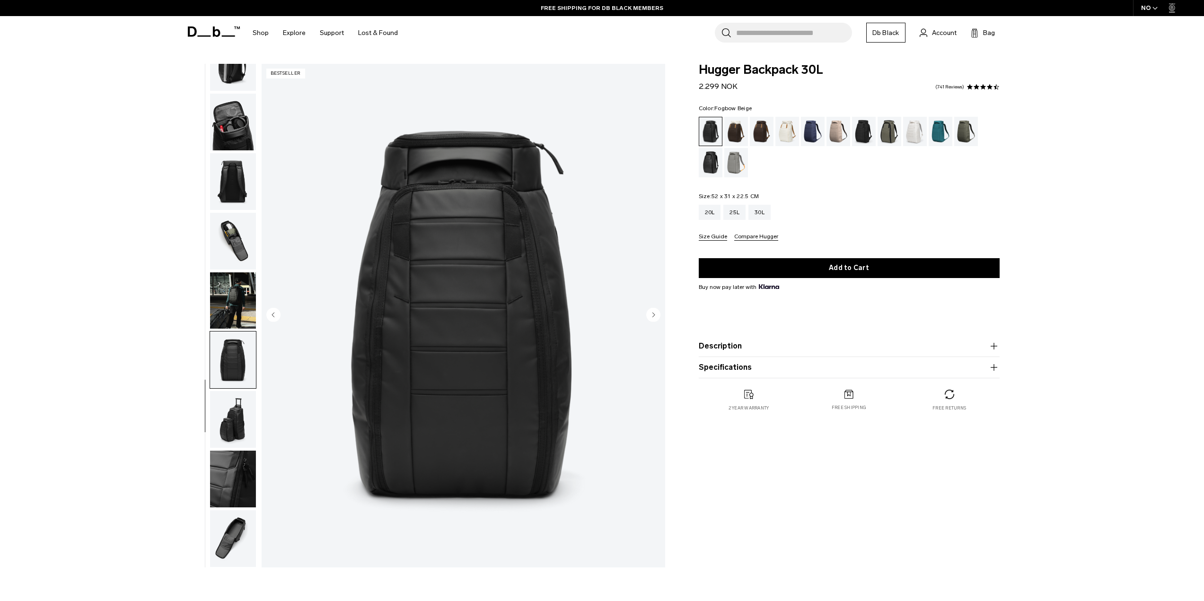
click at [842, 131] on div "Fogbow Beige" at bounding box center [838, 131] width 24 height 29
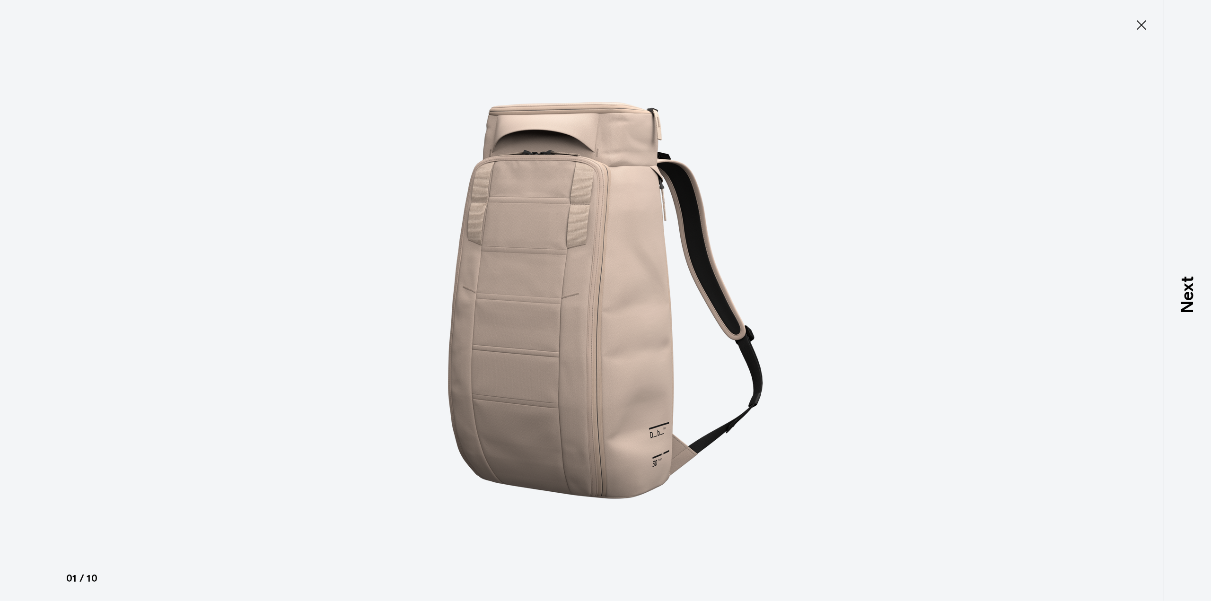
click at [1140, 25] on icon at bounding box center [1141, 24] width 15 height 15
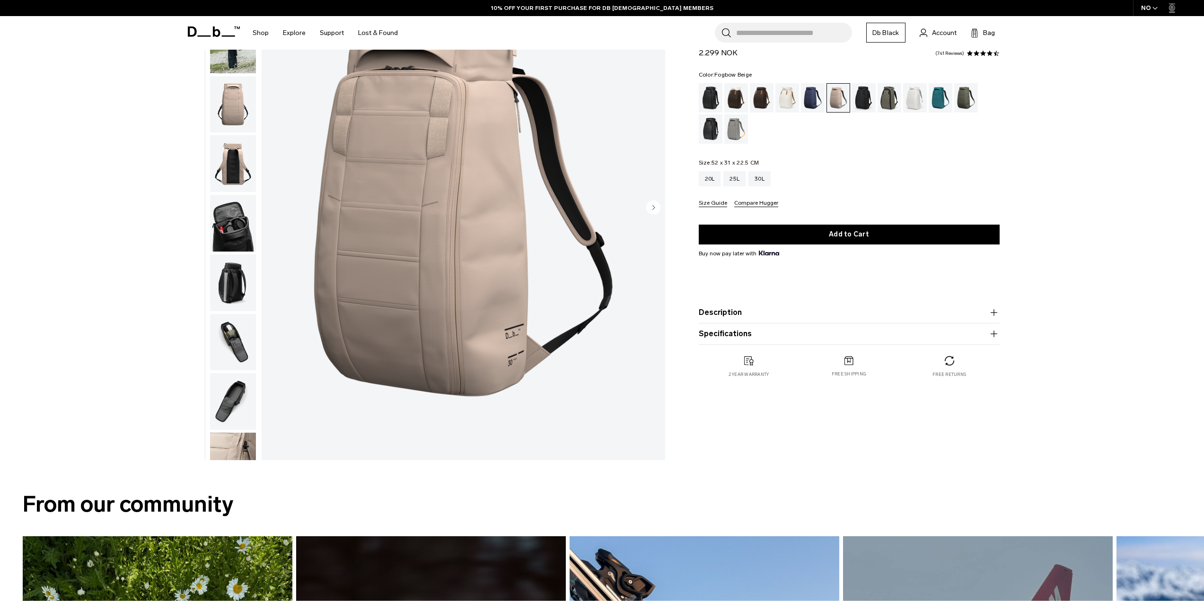
scroll to position [189, 0]
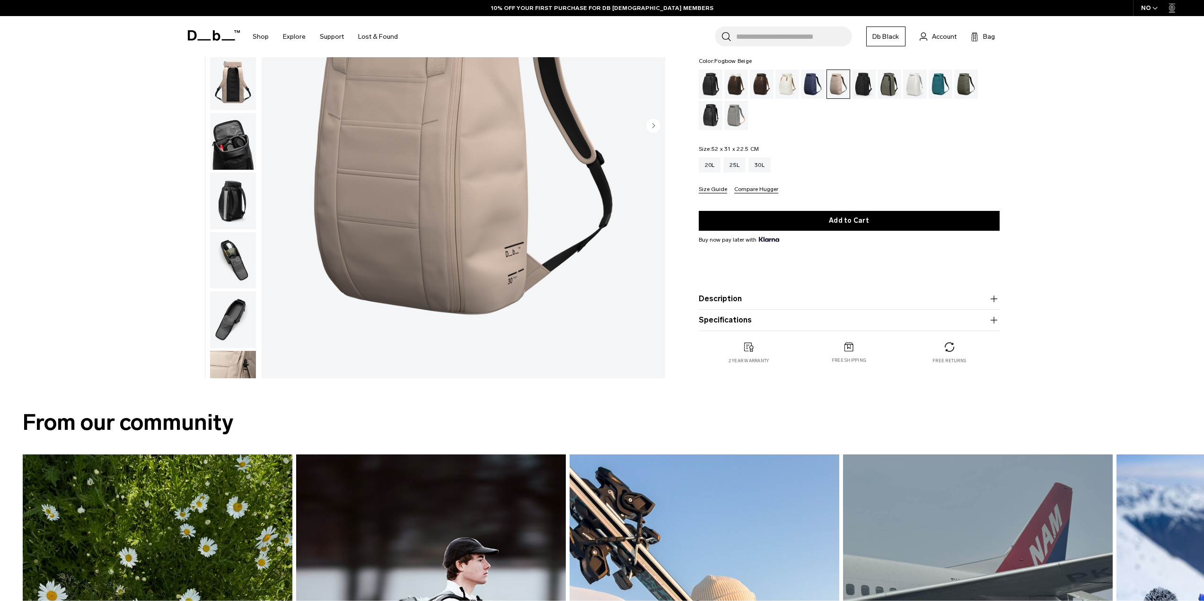
click at [756, 302] on button "Description" at bounding box center [848, 298] width 301 height 11
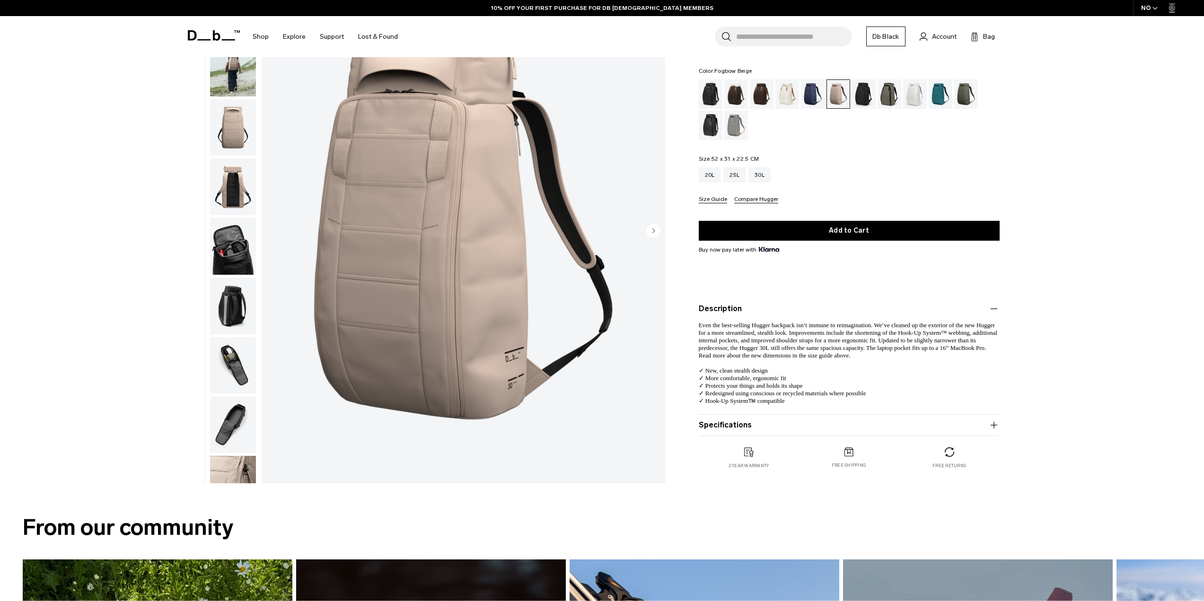
scroll to position [47, 0]
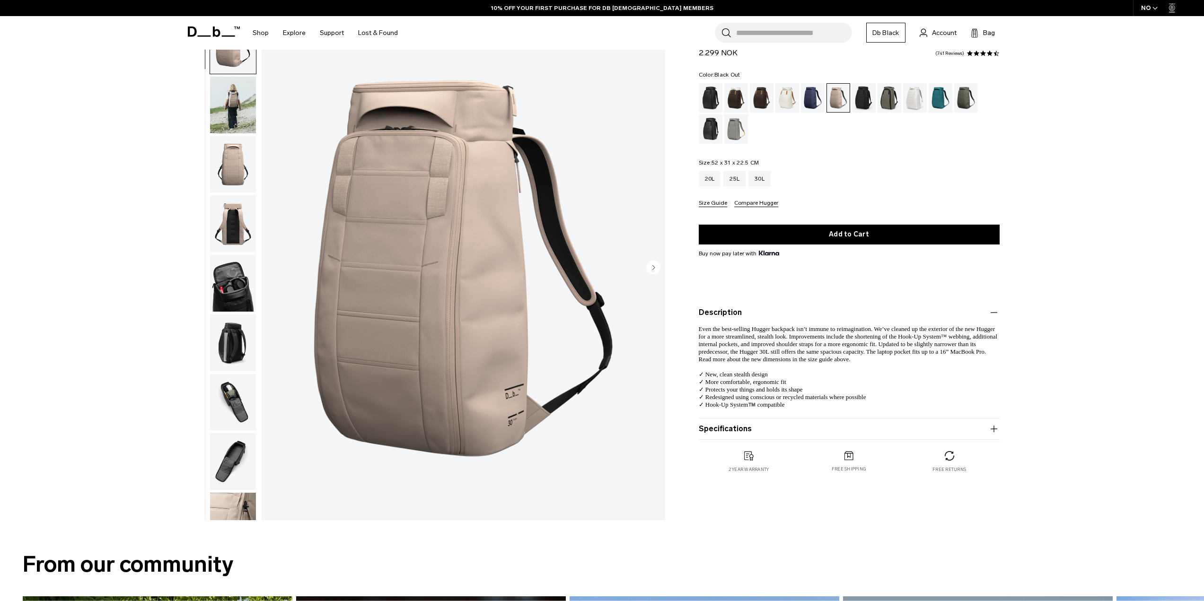
click at [714, 98] on div "Black Out" at bounding box center [710, 97] width 24 height 29
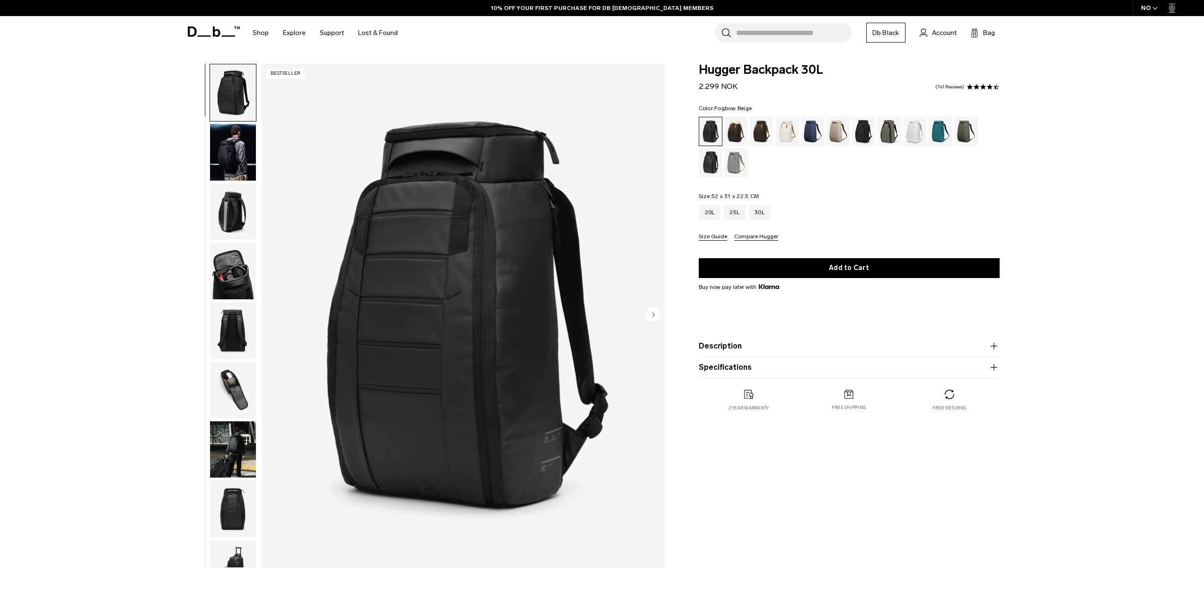
click at [834, 123] on div "Fogbow Beige" at bounding box center [838, 131] width 24 height 29
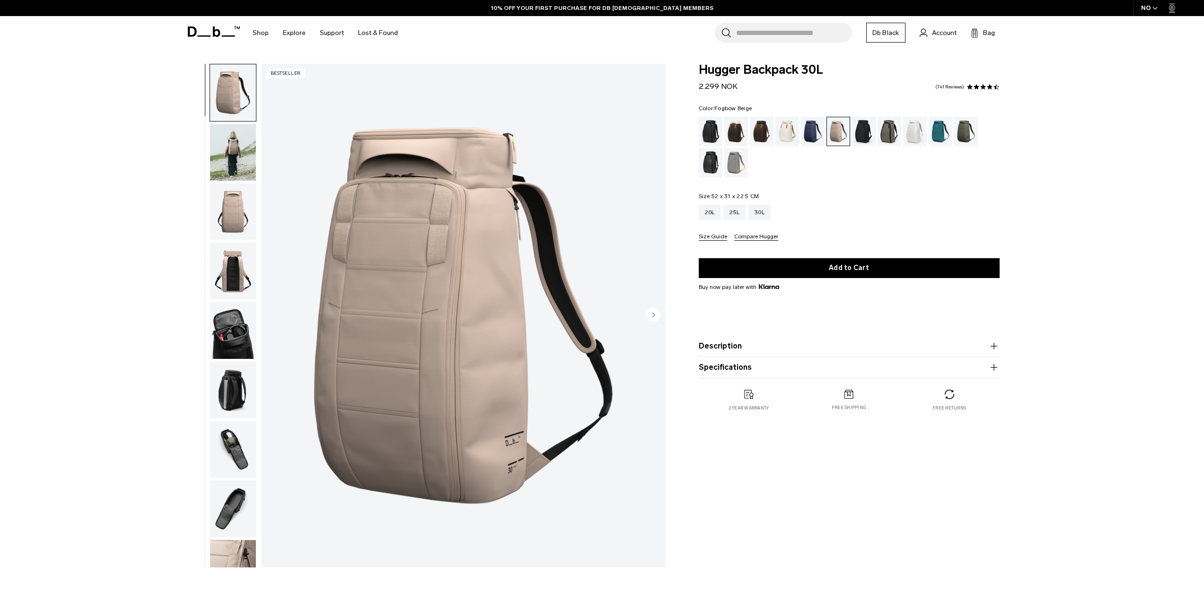
click at [448, 172] on img "1 / 10" at bounding box center [463, 316] width 403 height 504
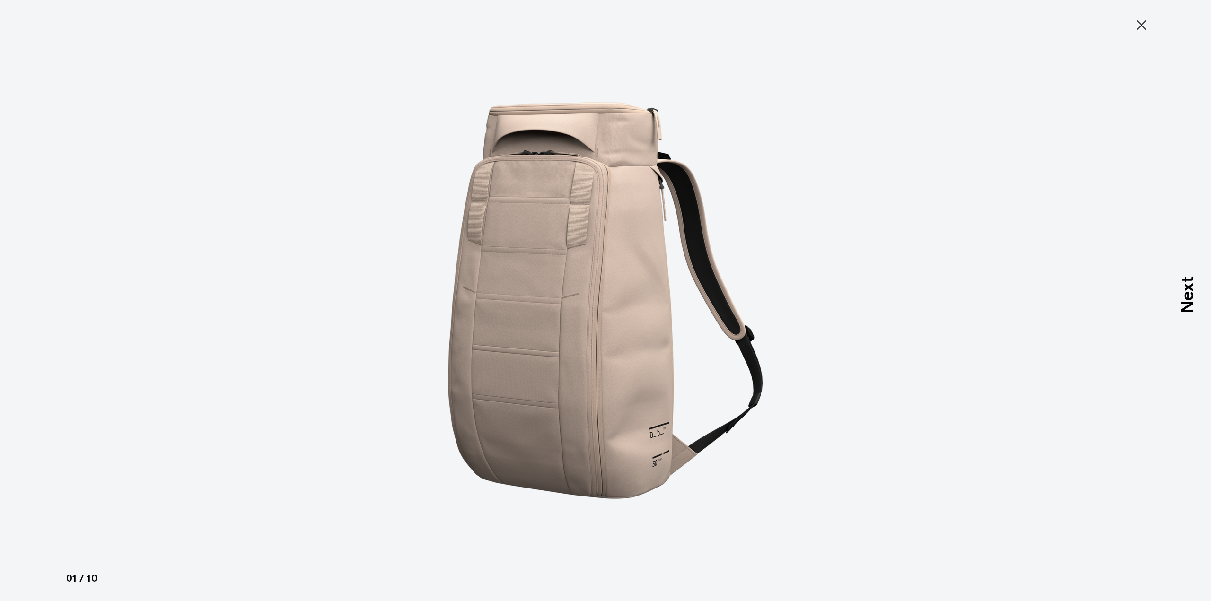
click at [1138, 26] on icon at bounding box center [1141, 24] width 15 height 15
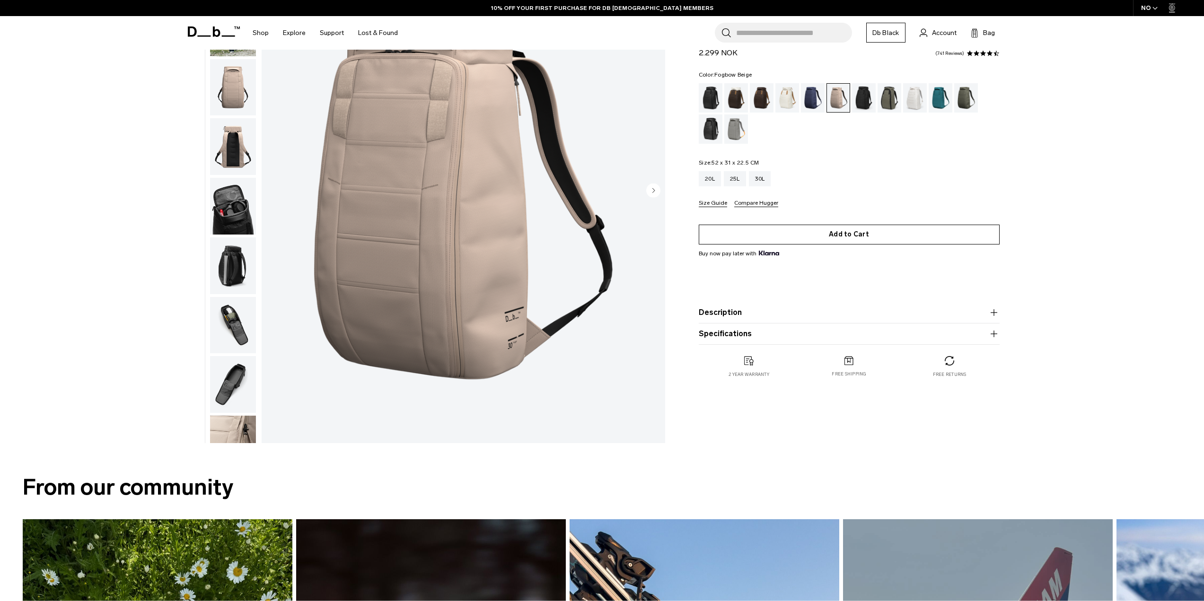
scroll to position [189, 0]
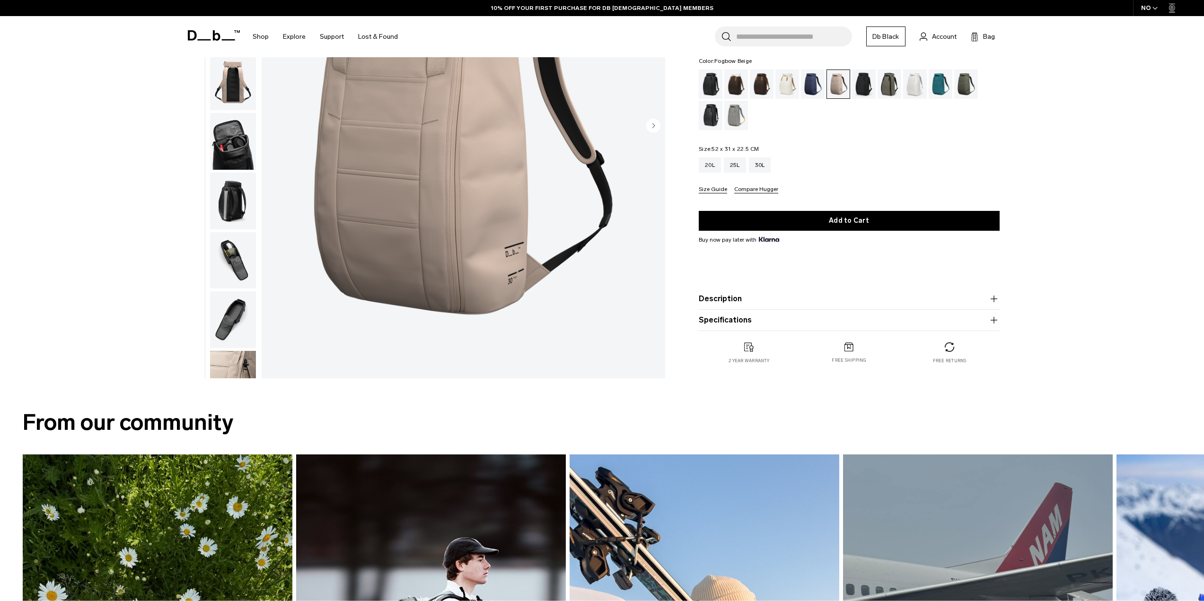
click at [790, 296] on button "Description" at bounding box center [848, 298] width 301 height 11
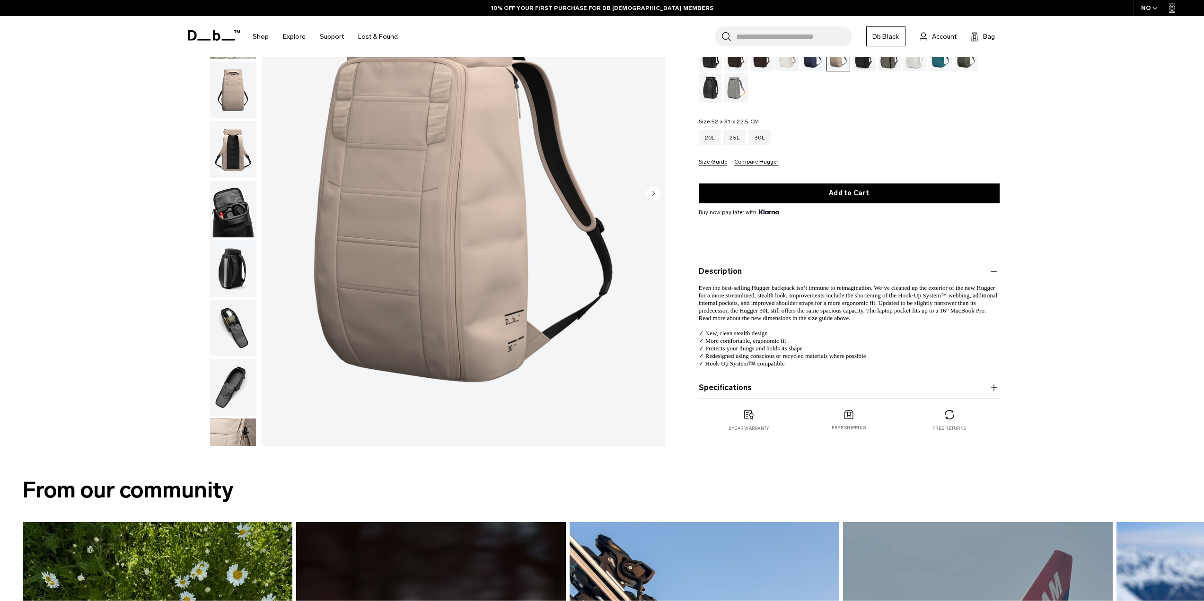
scroll to position [95, 0]
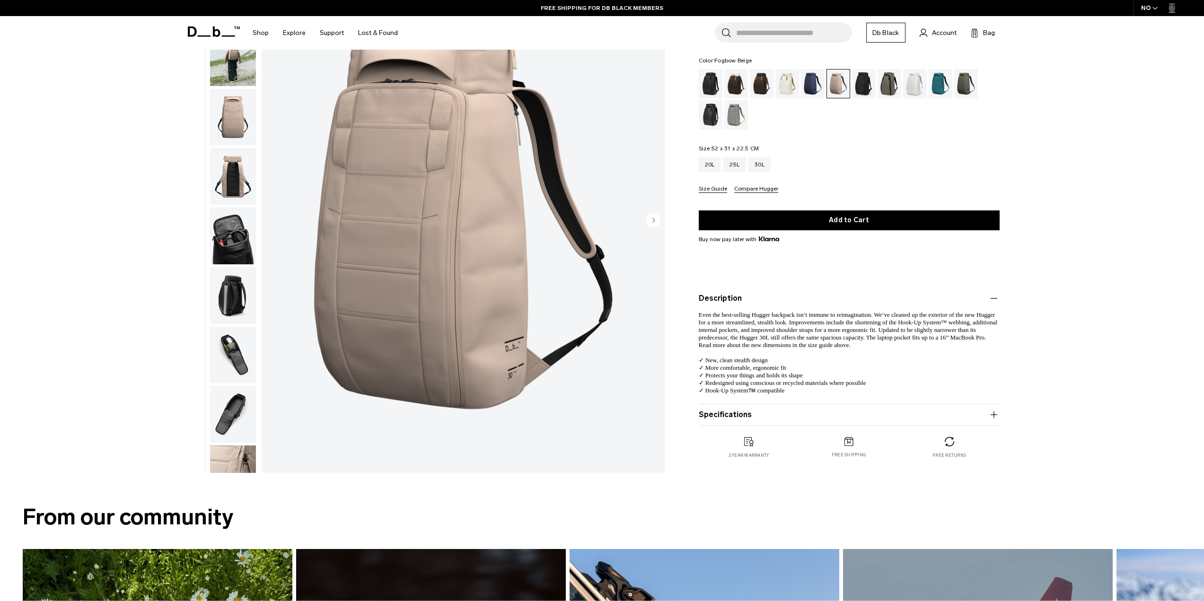
click at [802, 394] on p "Even the best-selling Hugger backpack isn’t immune to reimagination. We’ve clea…" at bounding box center [848, 349] width 301 height 90
click at [802, 409] on button "Specifications" at bounding box center [848, 414] width 301 height 11
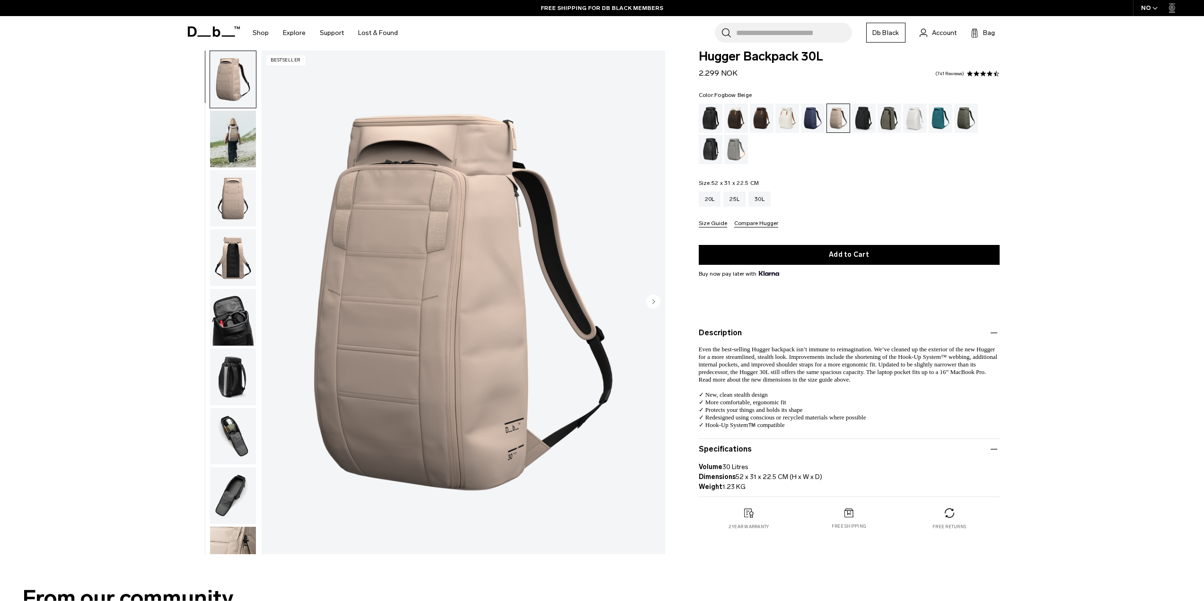
scroll to position [0, 0]
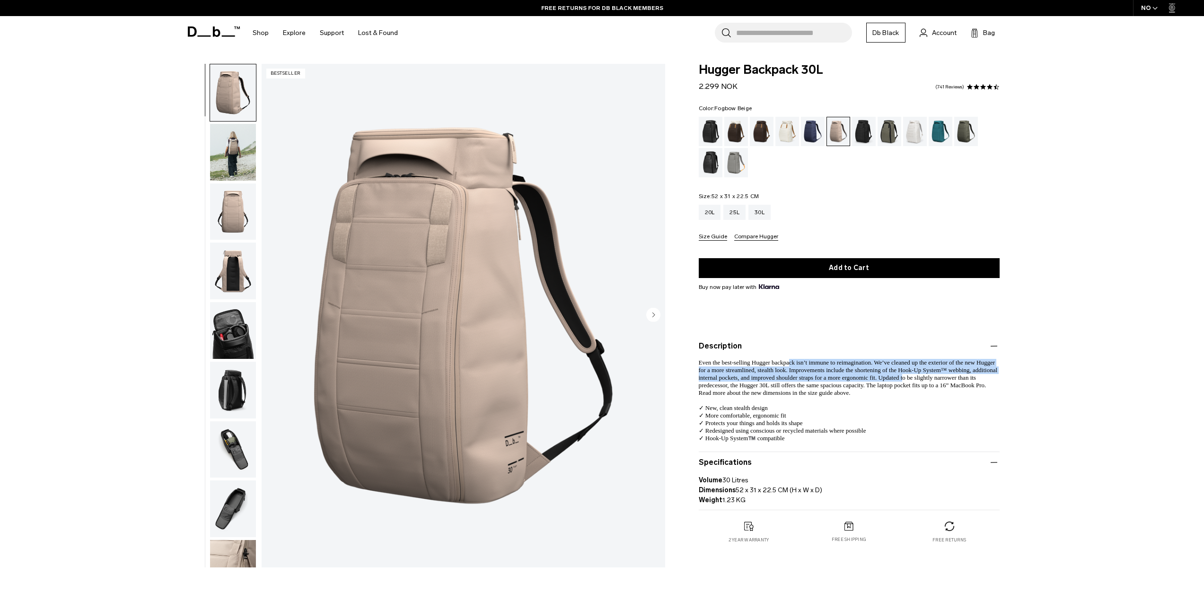
drag, startPoint x: 808, startPoint y: 364, endPoint x: 902, endPoint y: 376, distance: 95.0
click at [902, 376] on span "Even the best-selling Hugger backpack isn’t immune to reimagination. We’ve clea…" at bounding box center [847, 400] width 299 height 83
click at [714, 131] on div "Black Out" at bounding box center [710, 131] width 24 height 29
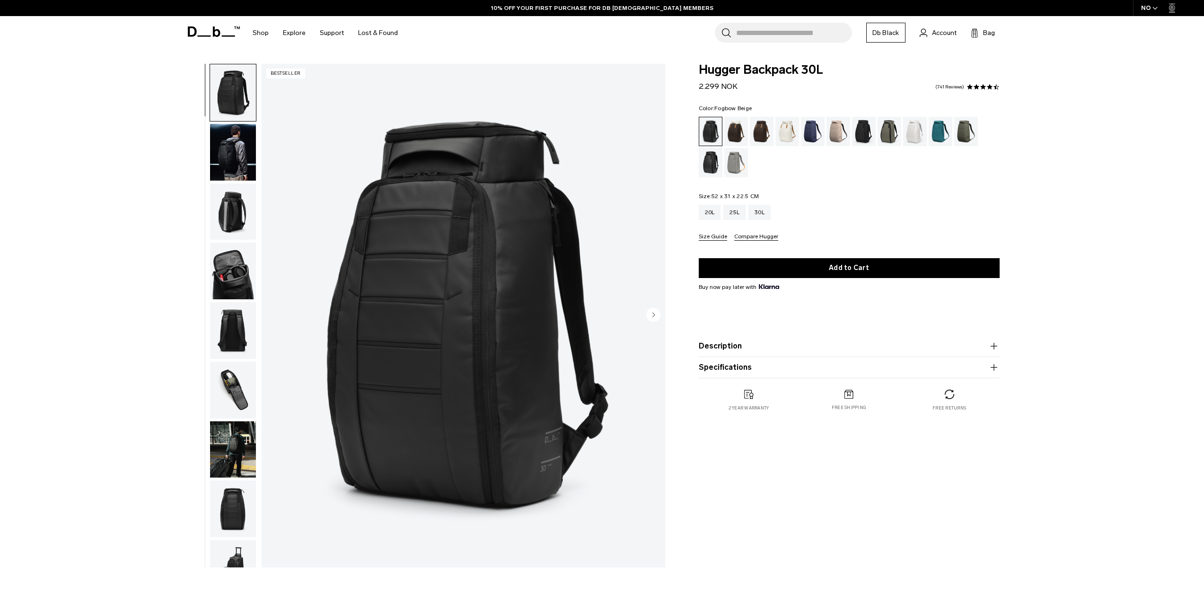
click at [837, 136] on div "Fogbow Beige" at bounding box center [838, 131] width 24 height 29
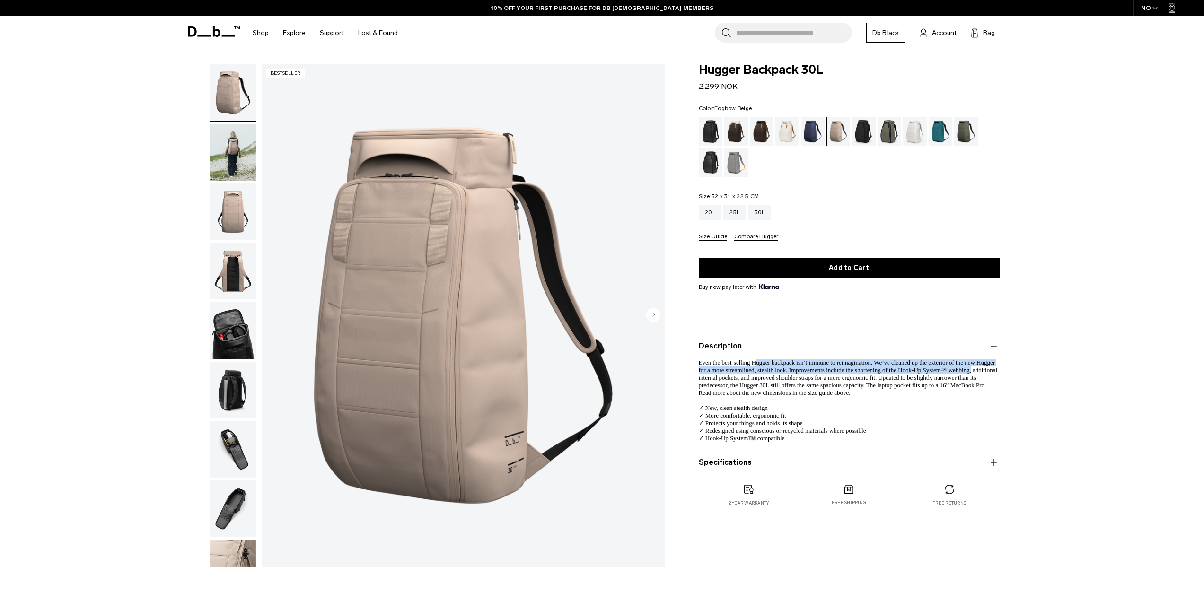
drag, startPoint x: 761, startPoint y: 365, endPoint x: 990, endPoint y: 369, distance: 228.9
click at [990, 369] on span "Even the best-selling Hugger backpack isn’t immune to reimagination. We’ve clea…" at bounding box center [847, 400] width 299 height 83
click at [972, 370] on span "Even the best-selling Hugger backpack isn’t immune to reimagination. We’ve clea…" at bounding box center [847, 400] width 299 height 83
drag, startPoint x: 734, startPoint y: 408, endPoint x: 754, endPoint y: 412, distance: 20.3
click at [754, 412] on span "Even the best-selling Hugger backpack isn’t immune to reimagination. We’ve clea…" at bounding box center [847, 400] width 299 height 83
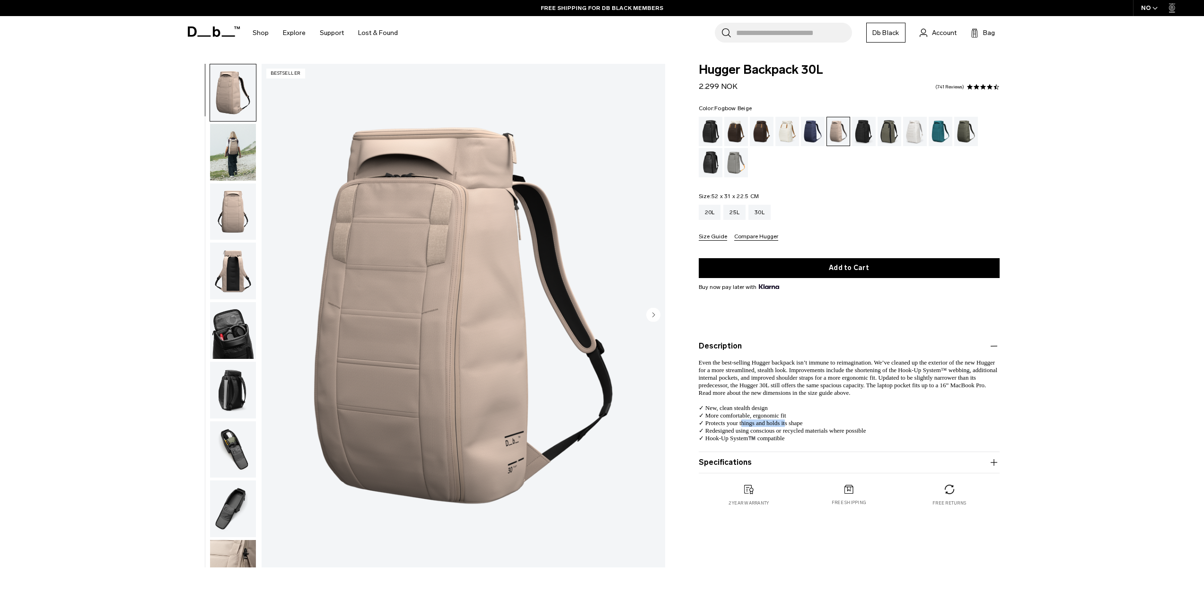
drag, startPoint x: 740, startPoint y: 423, endPoint x: 783, endPoint y: 423, distance: 43.5
click at [783, 423] on span "Even the best-selling Hugger backpack isn’t immune to reimagination. We’ve clea…" at bounding box center [847, 400] width 299 height 83
click at [784, 423] on span "Even the best-selling Hugger backpack isn’t immune to reimagination. We’ve clea…" at bounding box center [847, 400] width 299 height 83
click at [753, 468] on button "Specifications" at bounding box center [848, 462] width 301 height 11
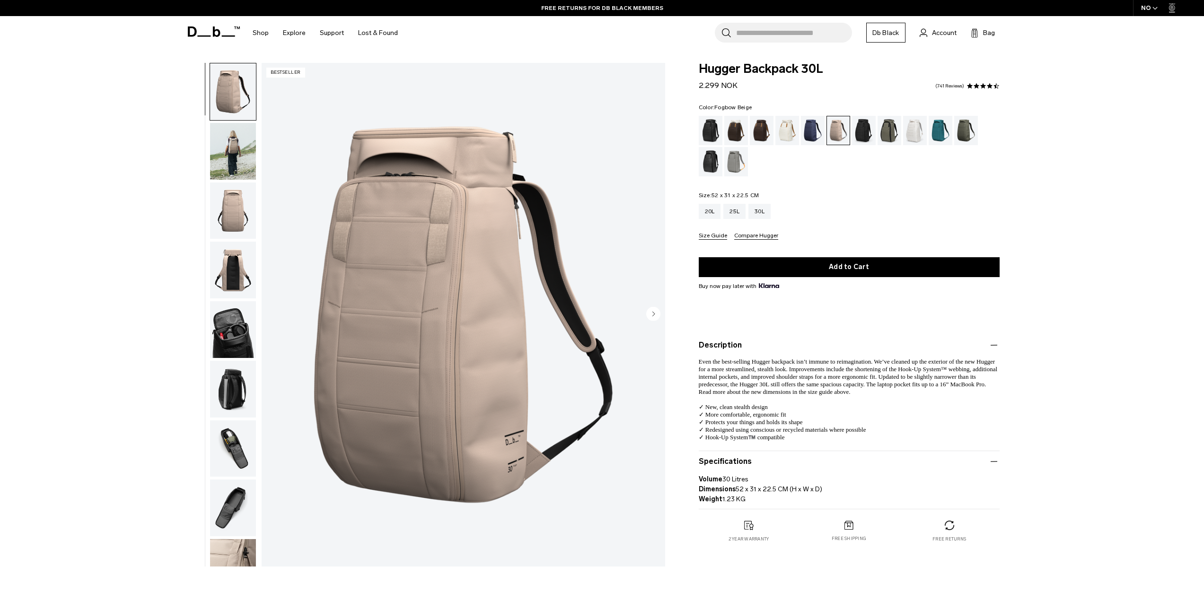
scroll to position [47, 0]
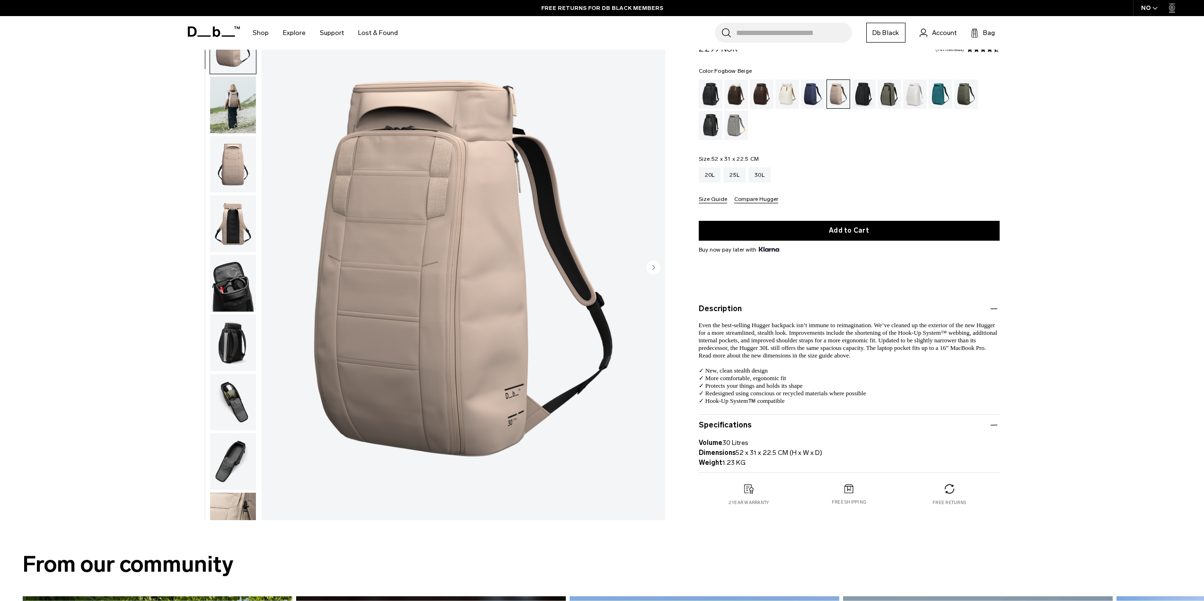
click at [748, 424] on button "Specifications" at bounding box center [848, 424] width 301 height 11
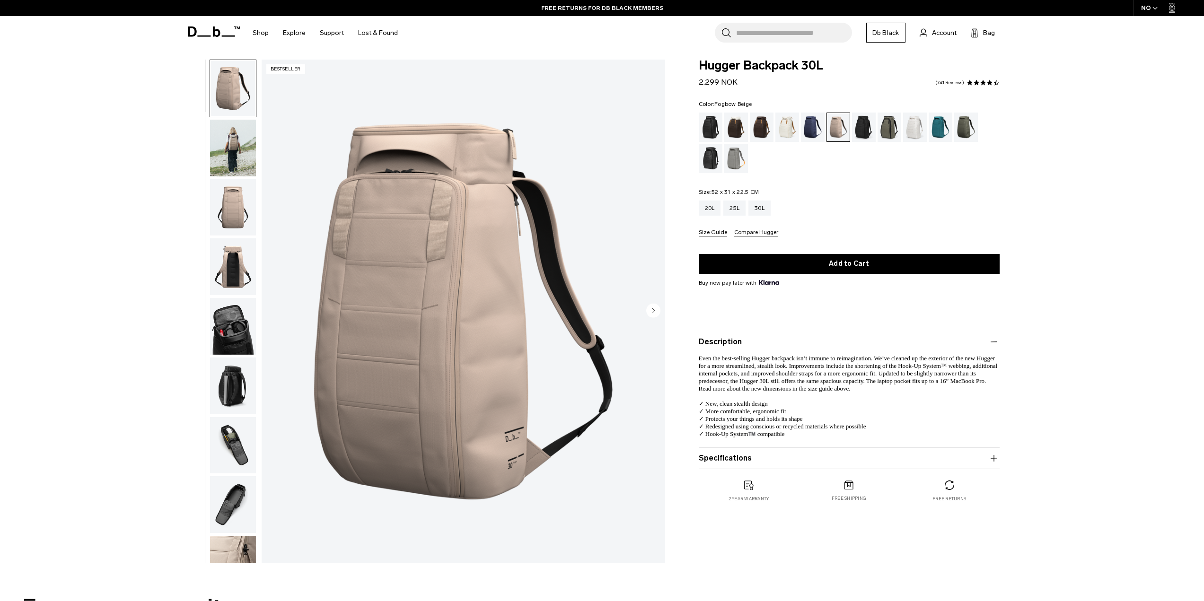
scroll to position [0, 0]
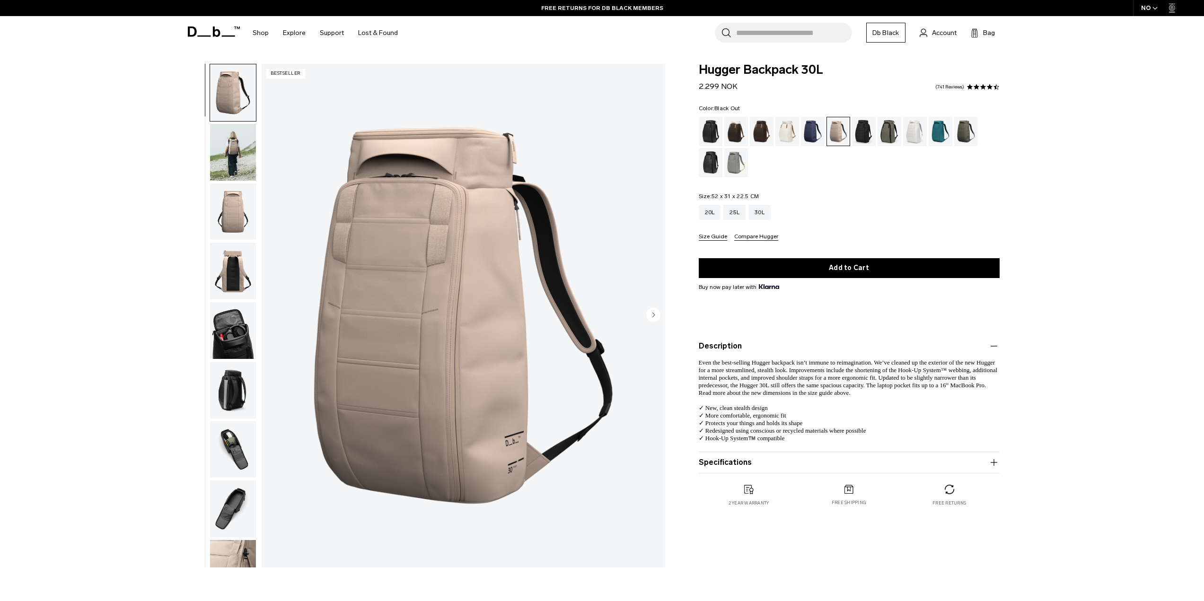
click at [708, 136] on div "Black Out" at bounding box center [710, 131] width 24 height 29
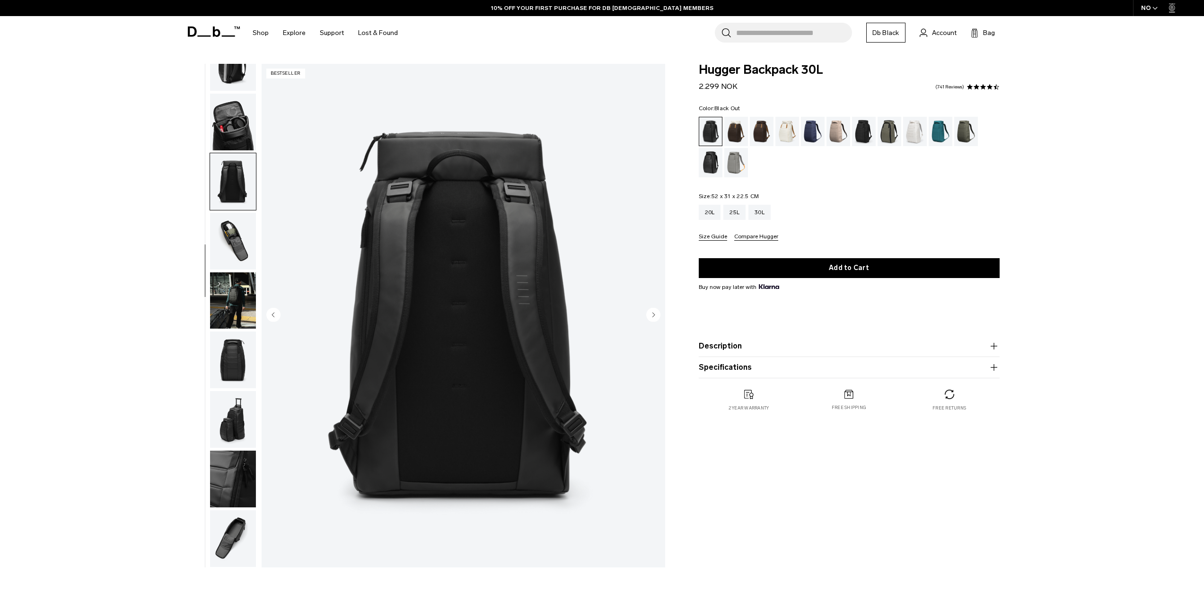
click at [241, 316] on img "button" at bounding box center [233, 300] width 46 height 57
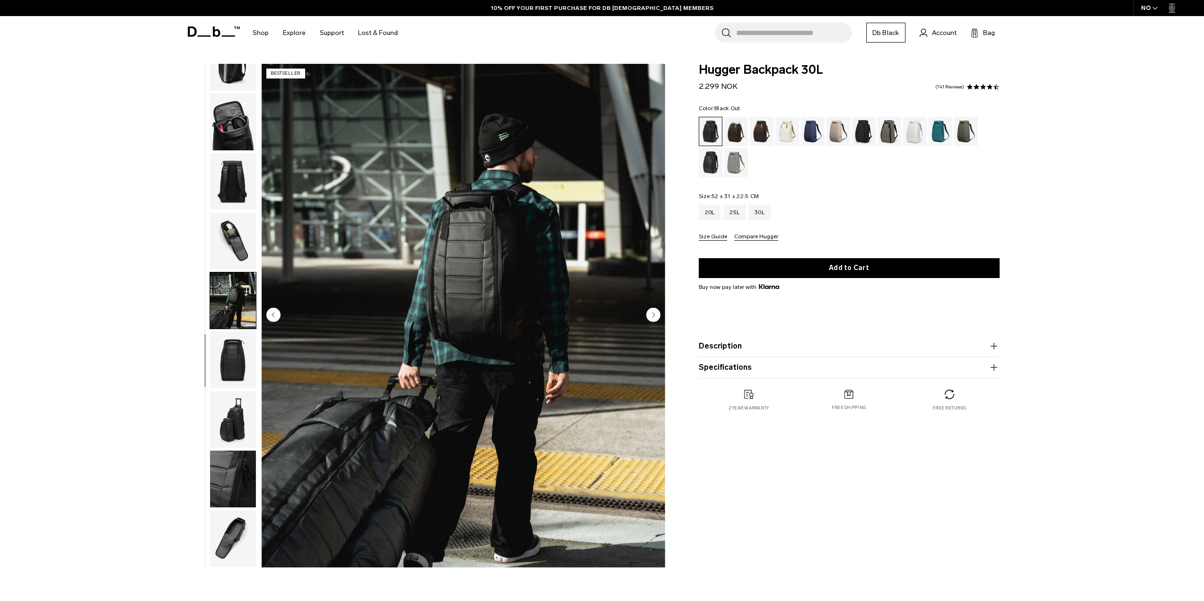
click at [237, 348] on img "button" at bounding box center [233, 359] width 46 height 57
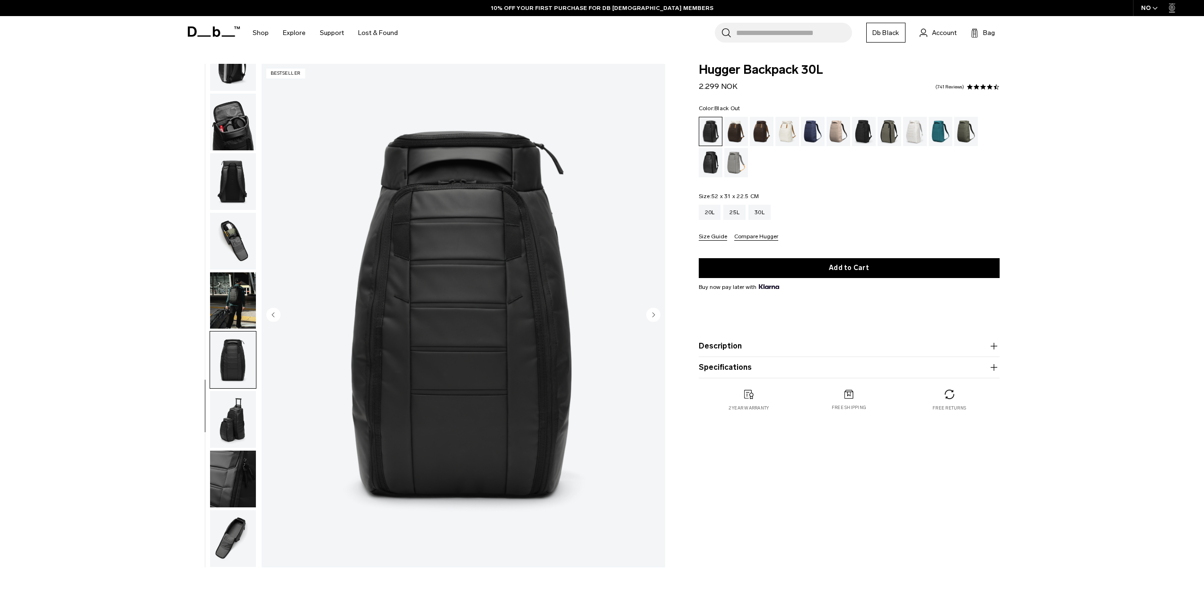
click at [236, 402] on img "button" at bounding box center [233, 419] width 46 height 57
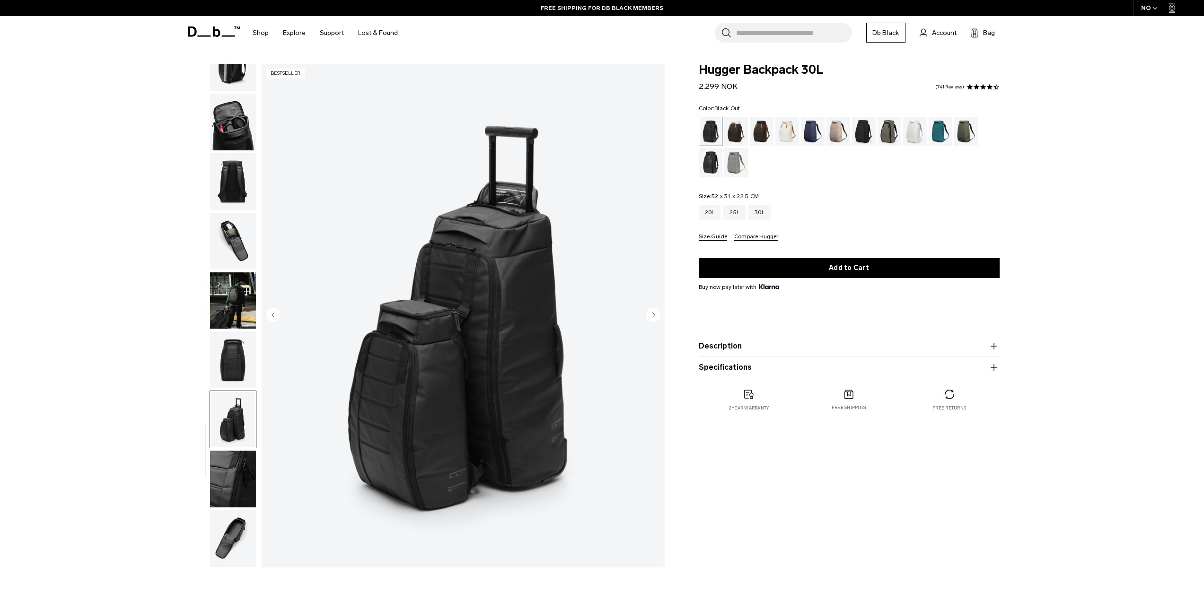
click at [228, 453] on img "button" at bounding box center [233, 479] width 46 height 57
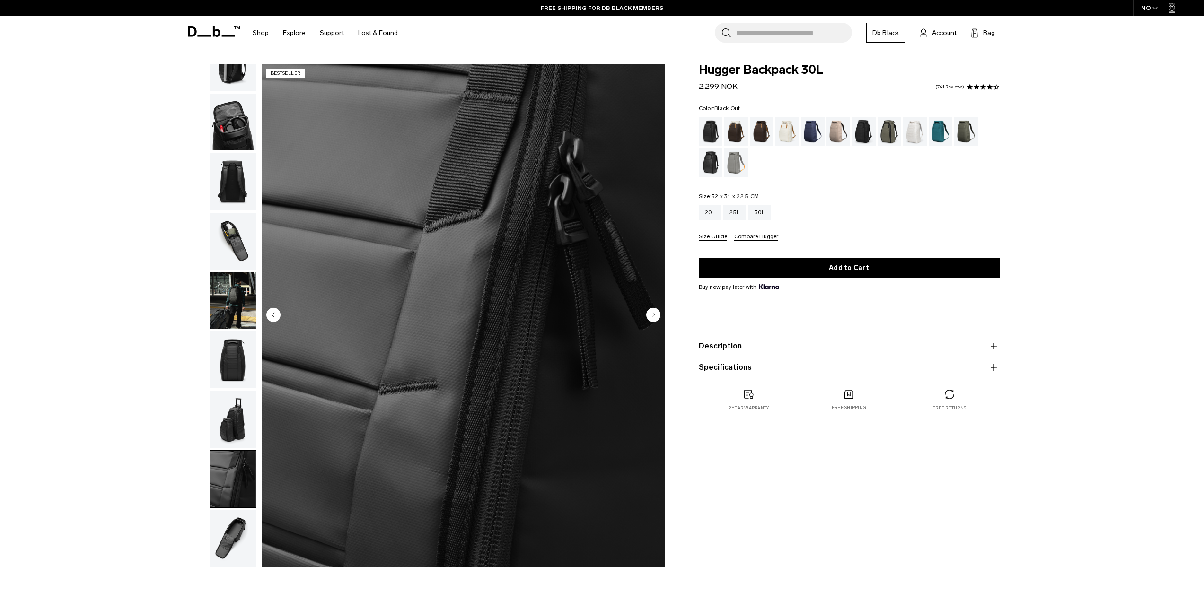
click at [240, 398] on img "button" at bounding box center [233, 419] width 46 height 57
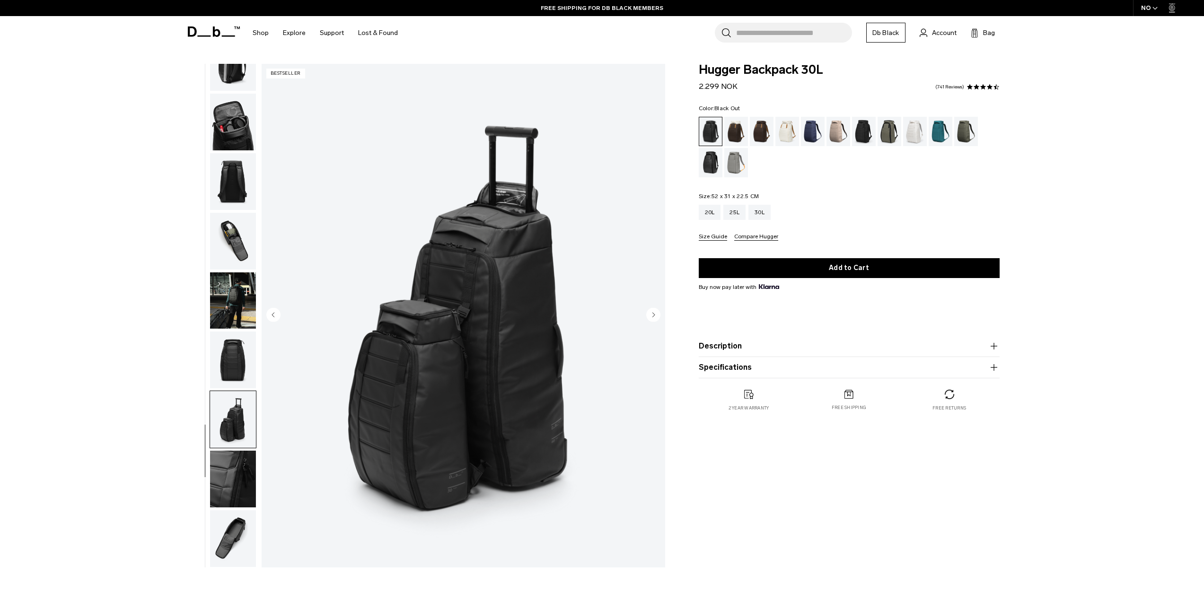
click at [232, 357] on img "button" at bounding box center [233, 359] width 46 height 57
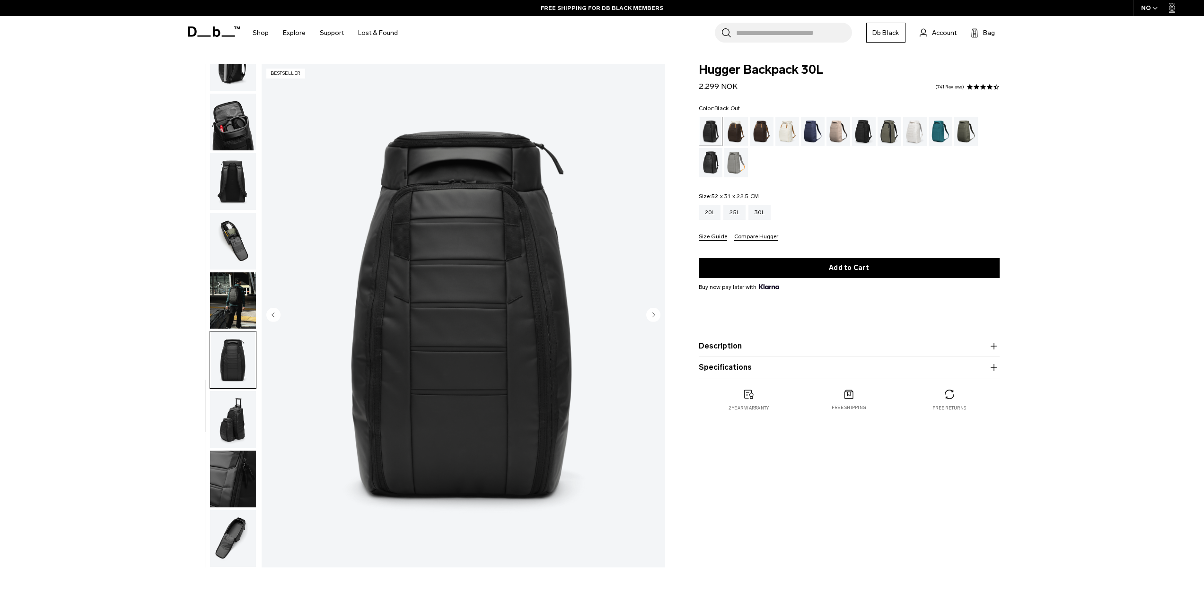
click at [234, 316] on img "button" at bounding box center [233, 300] width 46 height 57
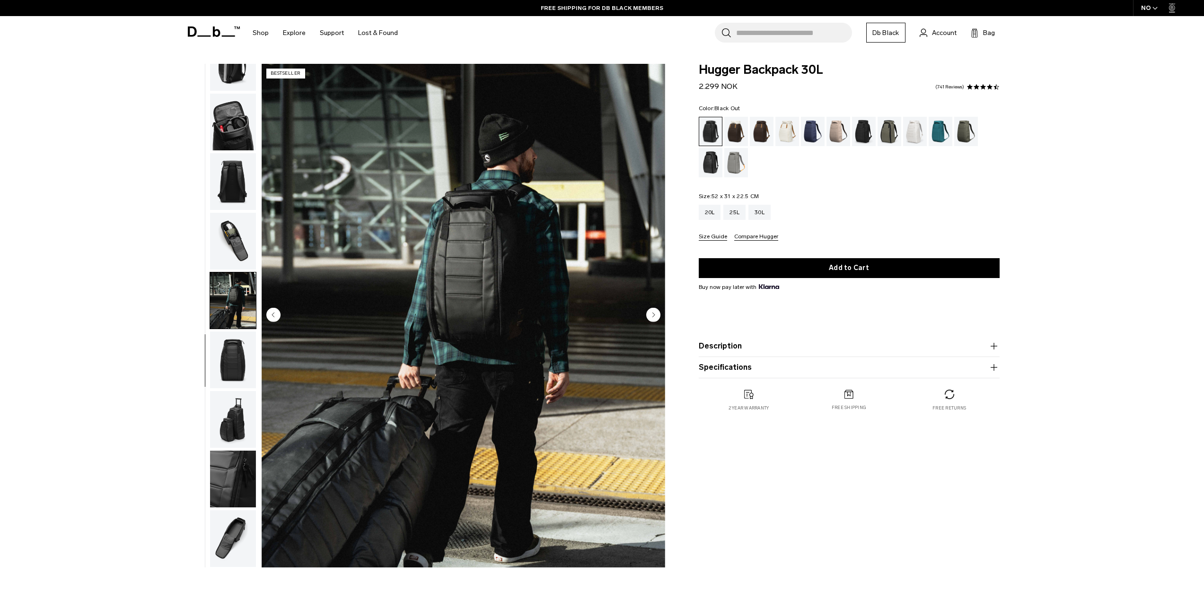
click at [220, 234] on img "button" at bounding box center [233, 241] width 46 height 57
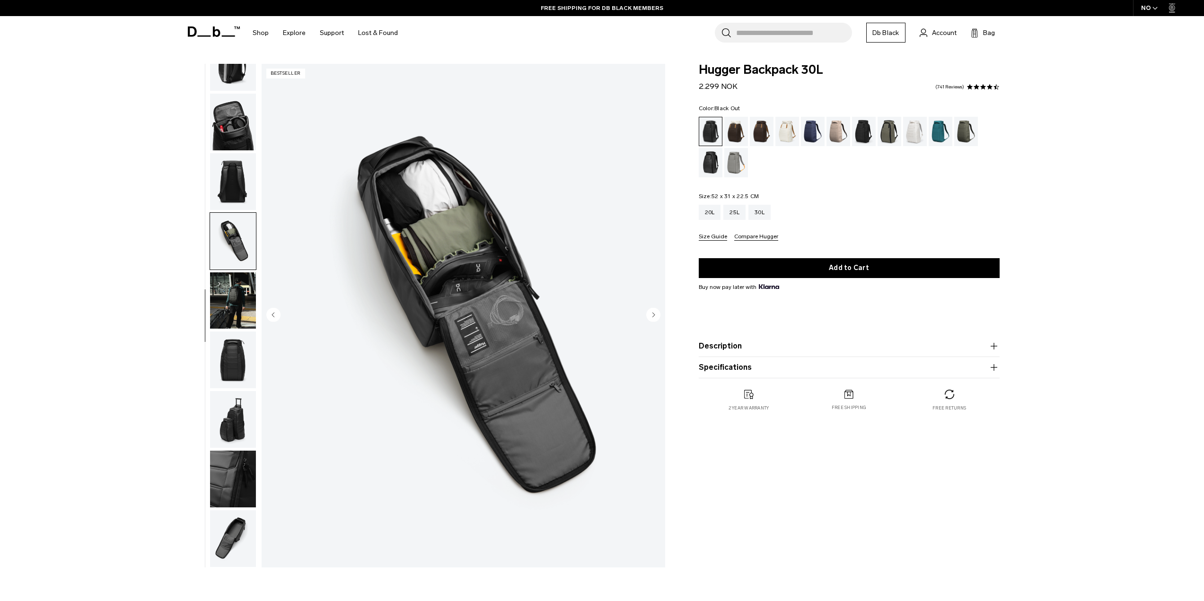
click at [225, 185] on img "button" at bounding box center [233, 181] width 46 height 57
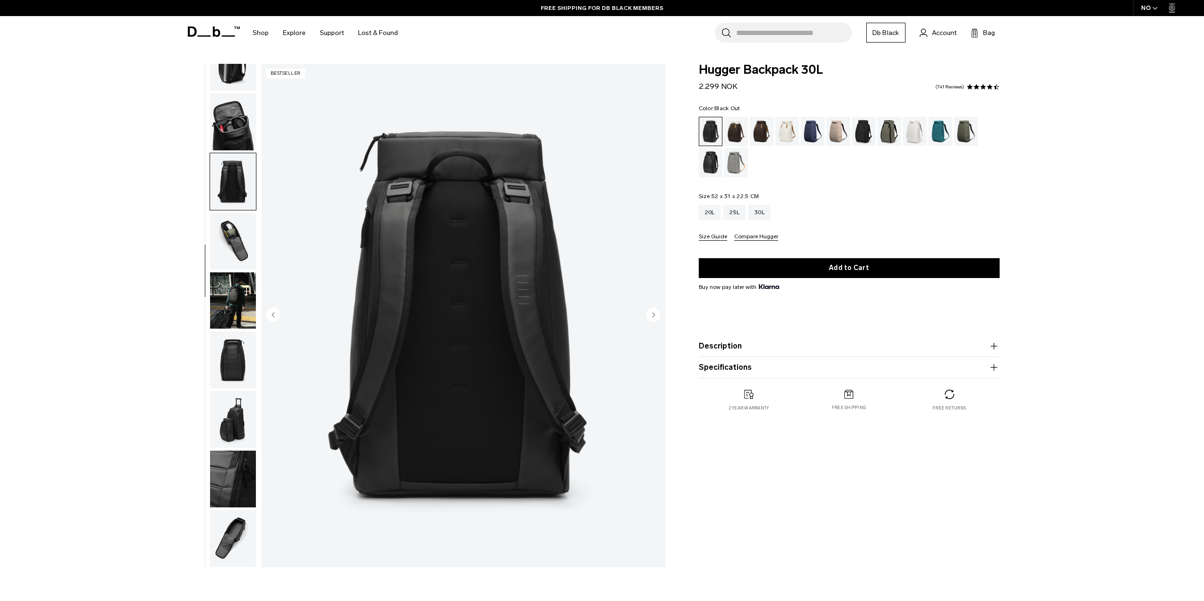
click at [225, 312] on img "button" at bounding box center [233, 300] width 46 height 57
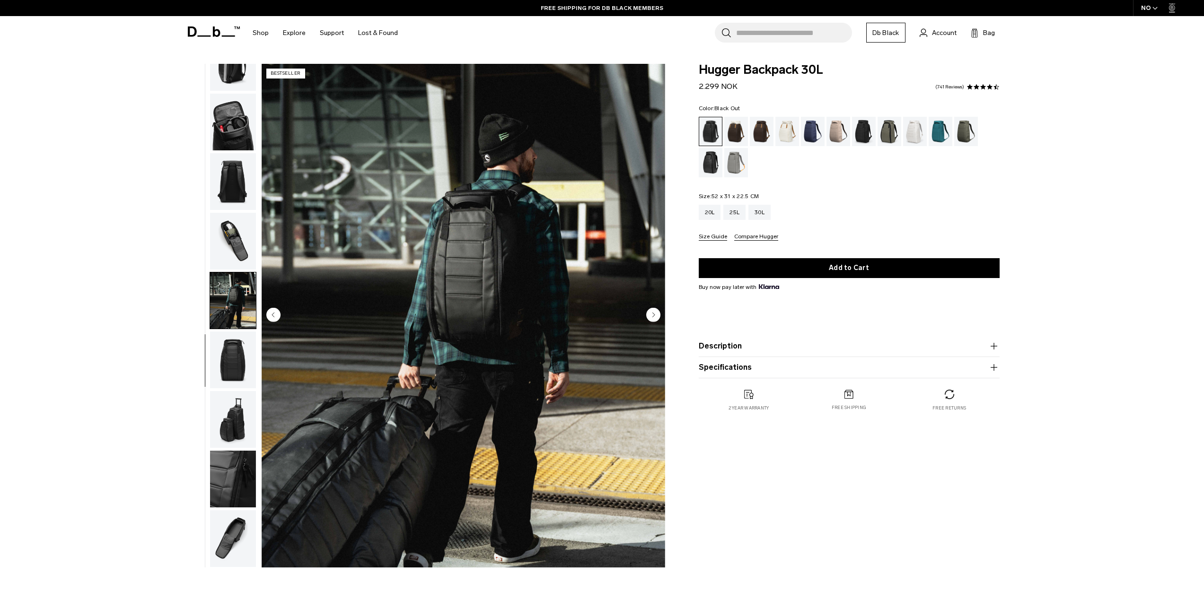
click at [215, 184] on img "button" at bounding box center [233, 181] width 46 height 57
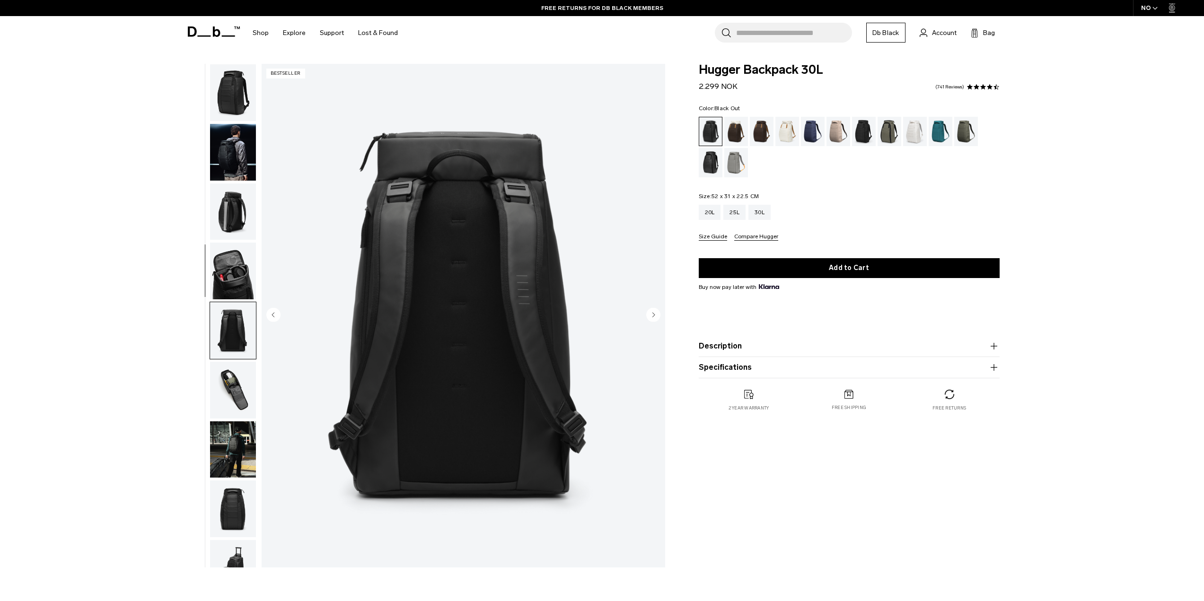
click at [222, 106] on img "button" at bounding box center [233, 92] width 46 height 57
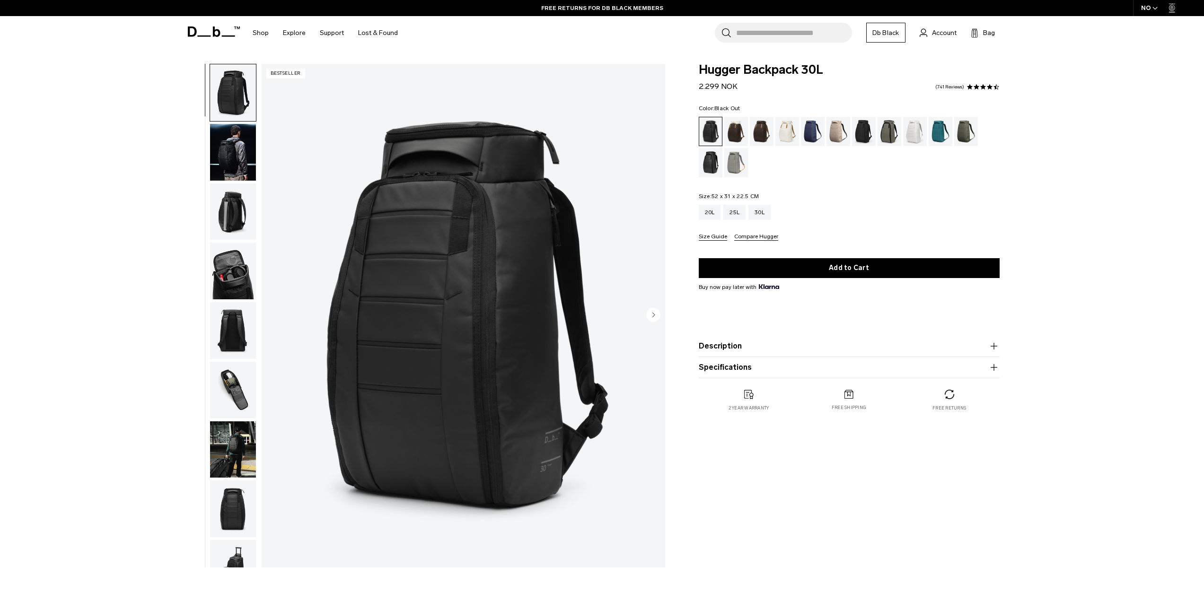
click at [852, 179] on div "Color: Black Out Out of stock Size: 52 x 31 x 22.5 CM Out of stock 20L 25L 30L" at bounding box center [848, 172] width 301 height 135
drag, startPoint x: 242, startPoint y: 134, endPoint x: 243, endPoint y: 128, distance: 6.7
click at [242, 133] on img "button" at bounding box center [233, 152] width 46 height 57
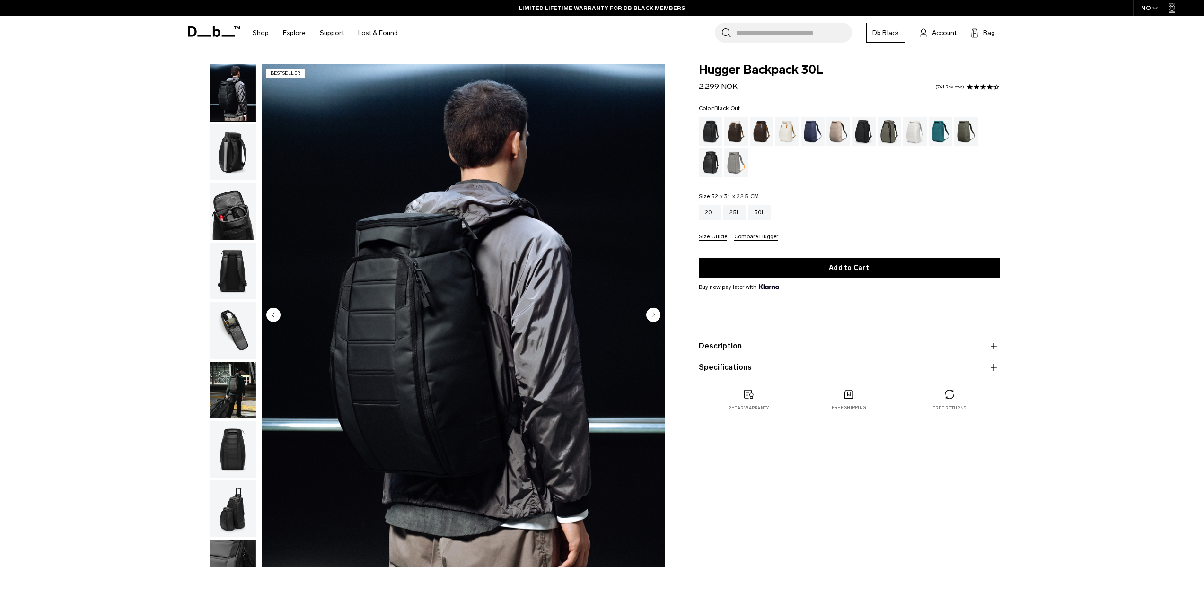
click at [224, 220] on img "button" at bounding box center [233, 211] width 46 height 57
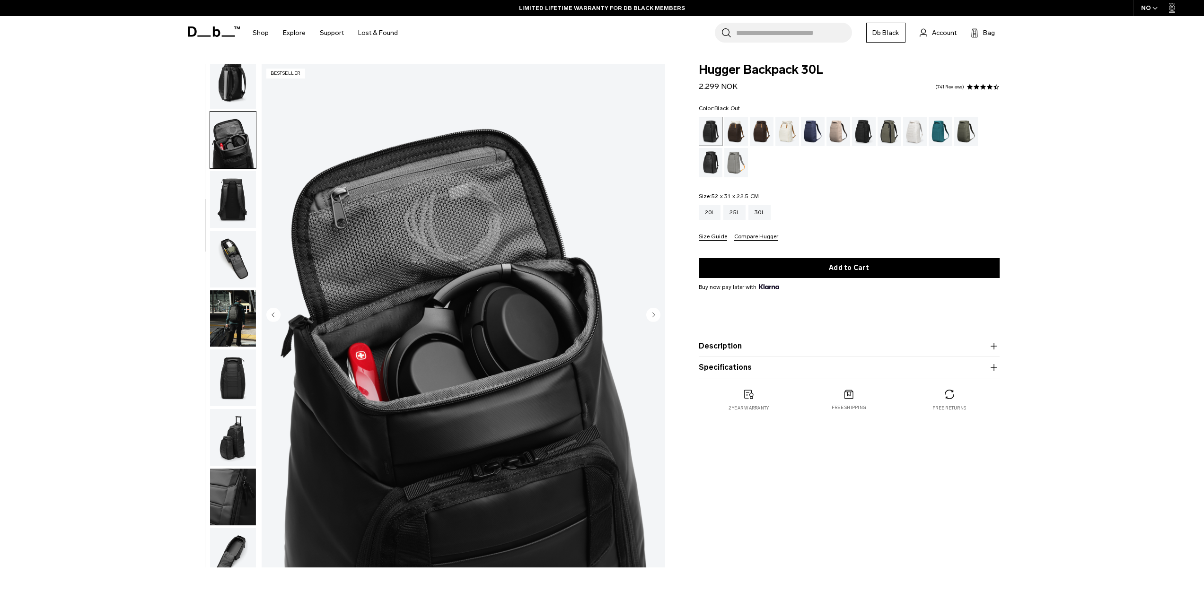
scroll to position [149, 0]
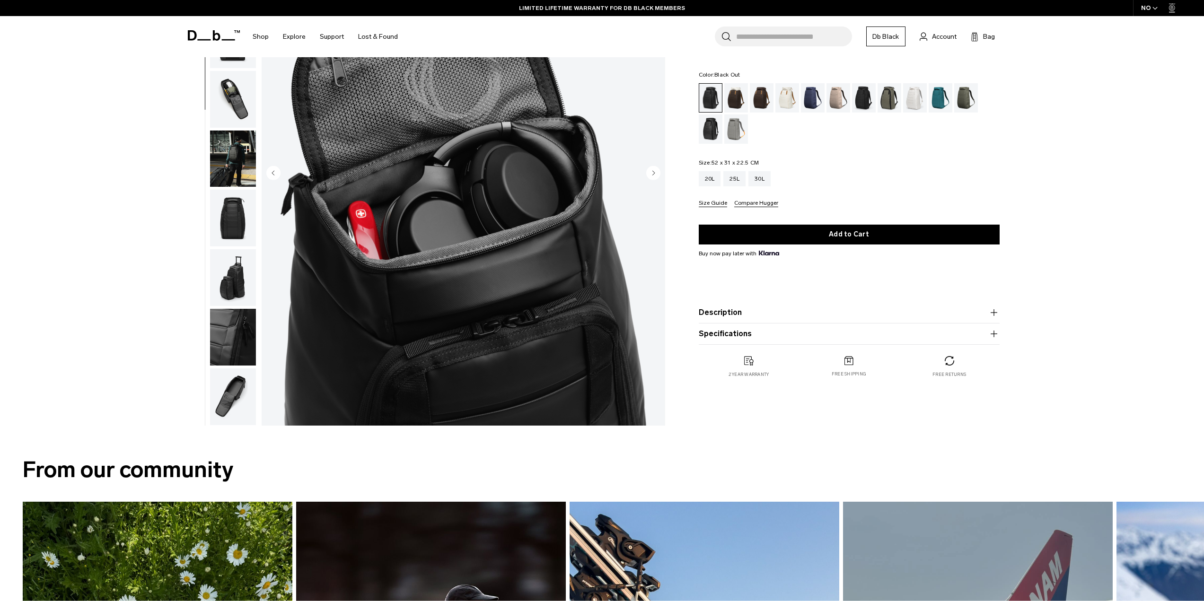
click at [226, 233] on img "button" at bounding box center [233, 218] width 46 height 57
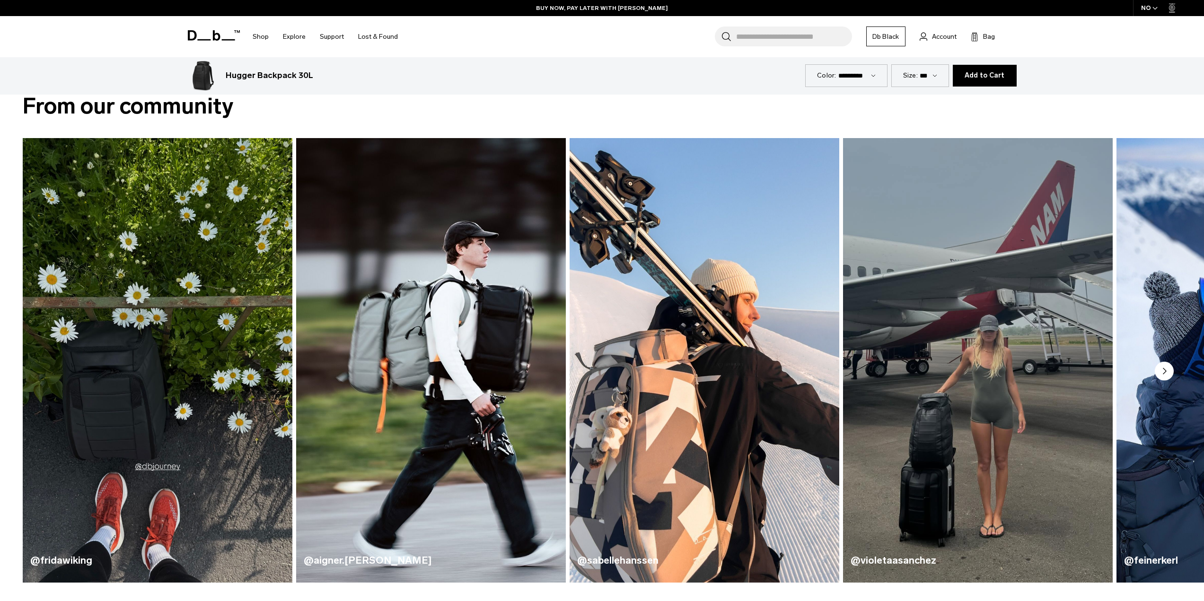
scroll to position [473, 0]
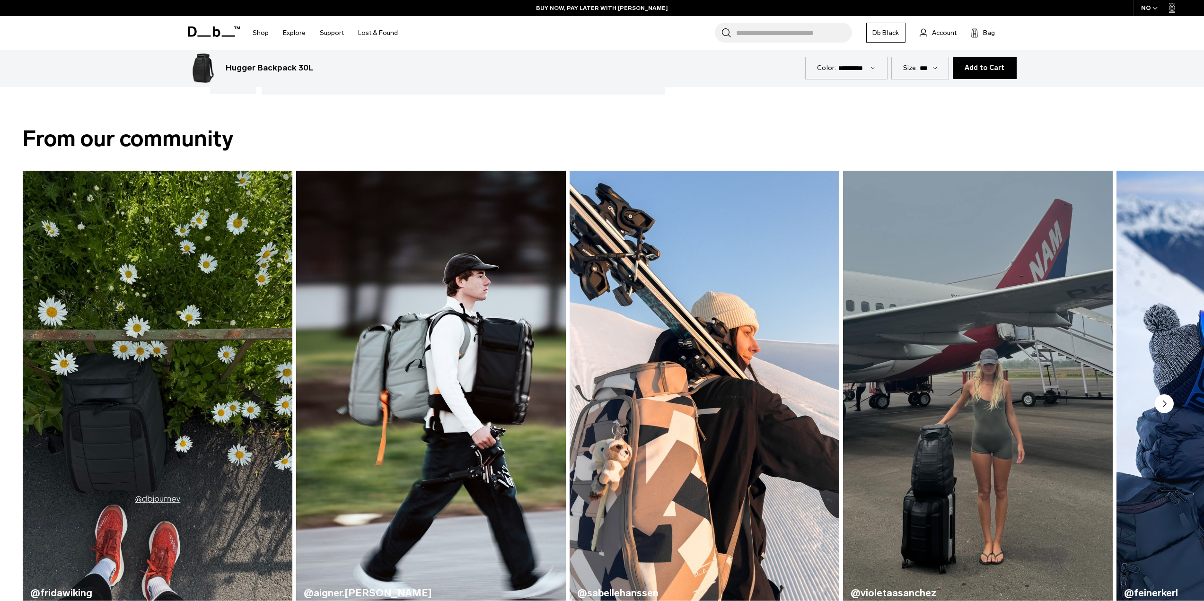
click at [1160, 404] on circle "Next slide" at bounding box center [1163, 403] width 19 height 19
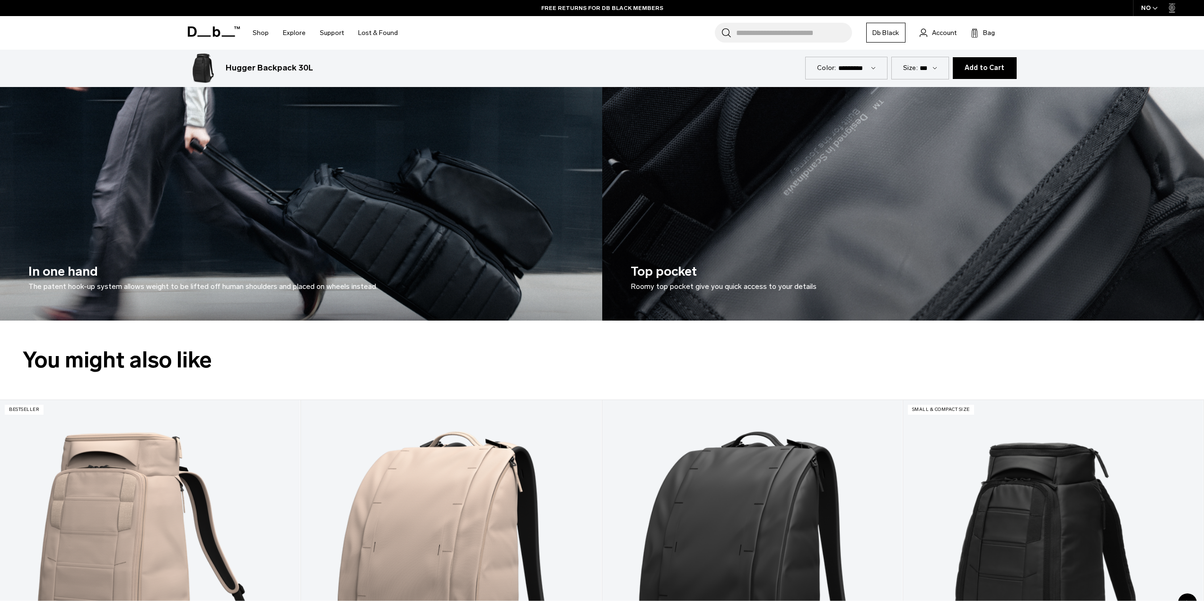
scroll to position [2033, 0]
